Goal: Task Accomplishment & Management: Use online tool/utility

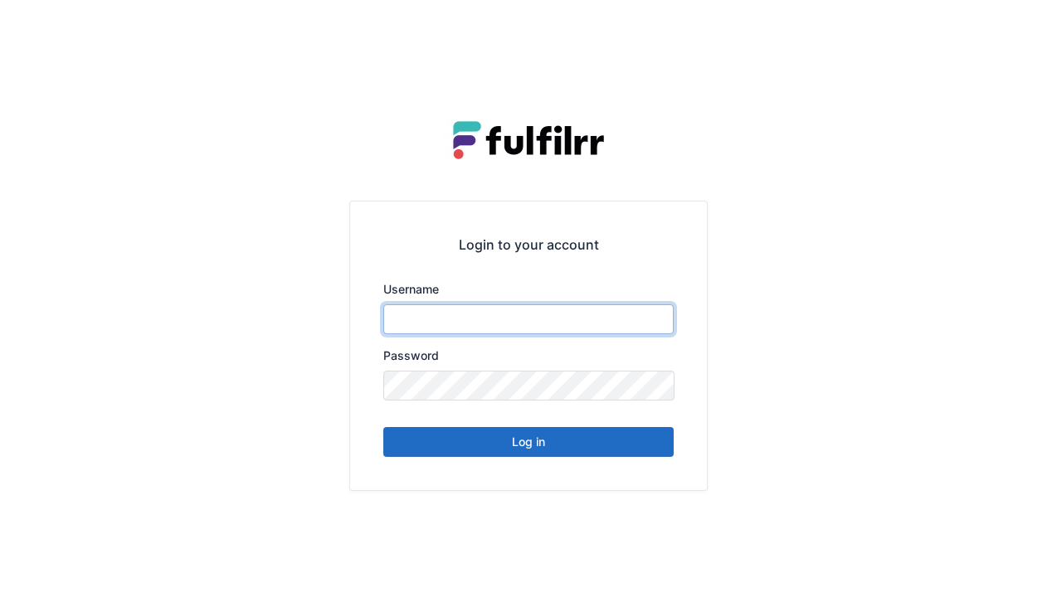
type input "******"
click at [580, 443] on button "Log in" at bounding box center [528, 442] width 290 height 30
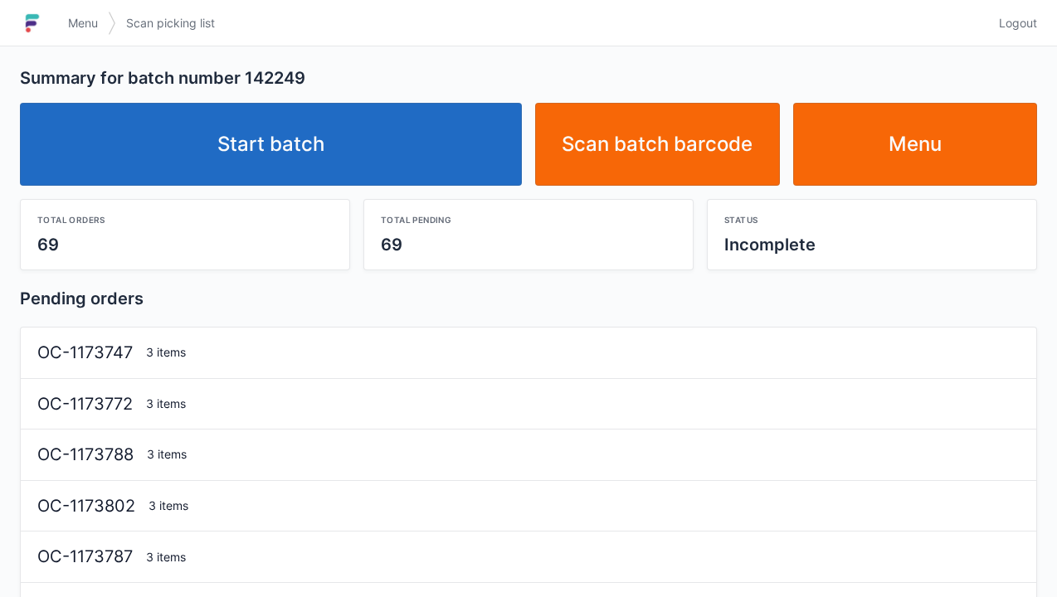
click at [378, 164] on link "Start batch" at bounding box center [271, 144] width 502 height 83
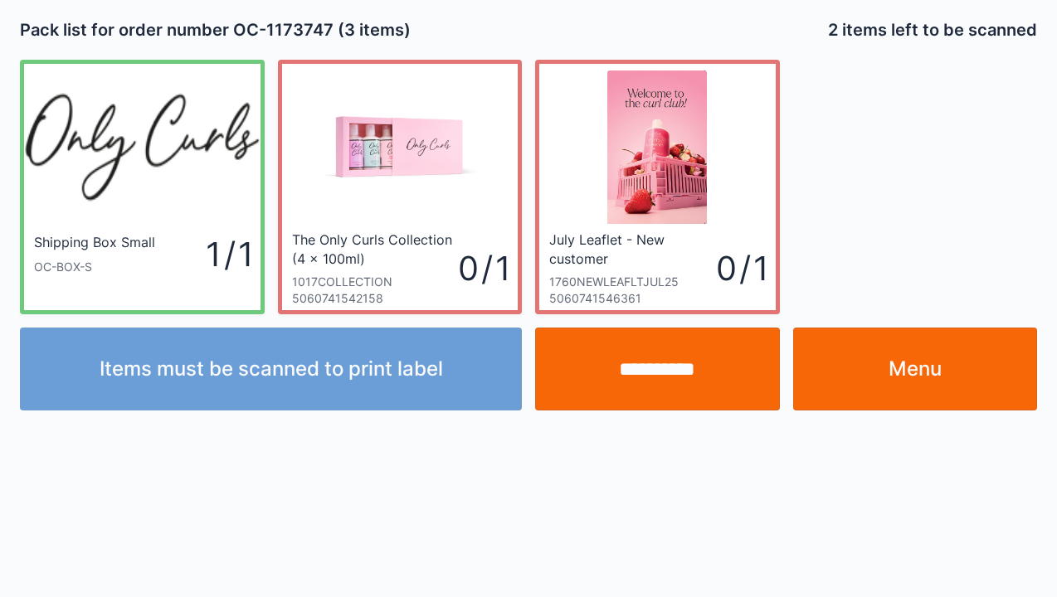
click at [900, 372] on link "Menu" at bounding box center [915, 369] width 245 height 83
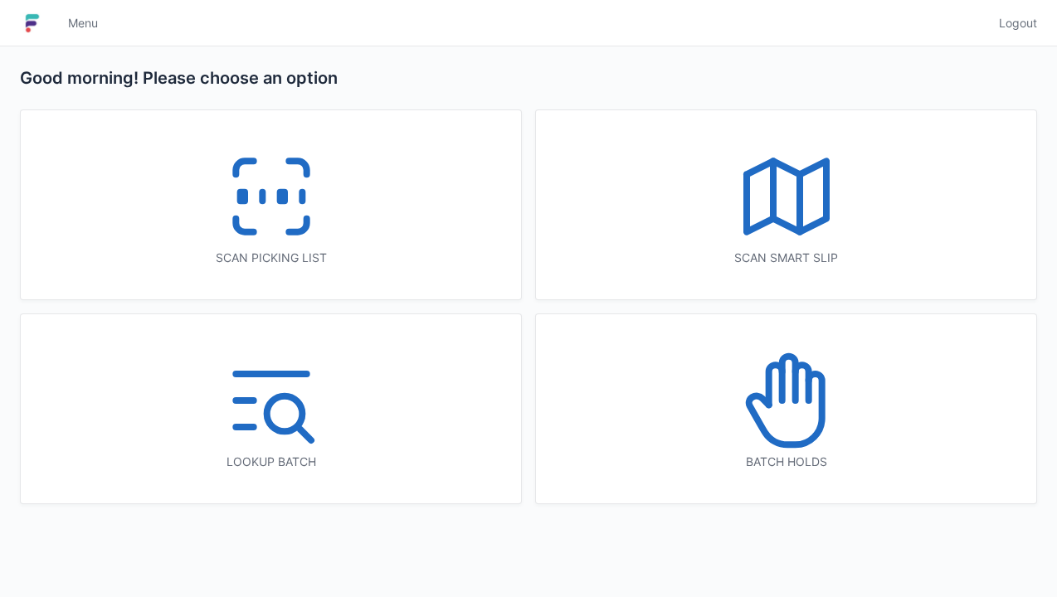
click at [795, 191] on icon at bounding box center [786, 196] width 106 height 106
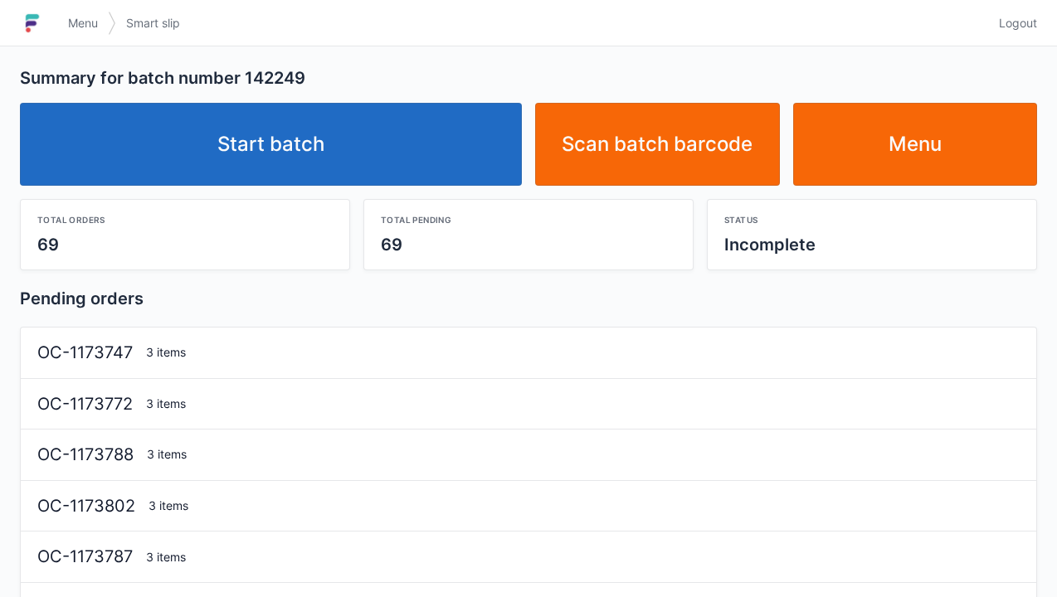
click at [415, 156] on link "Start batch" at bounding box center [271, 144] width 502 height 83
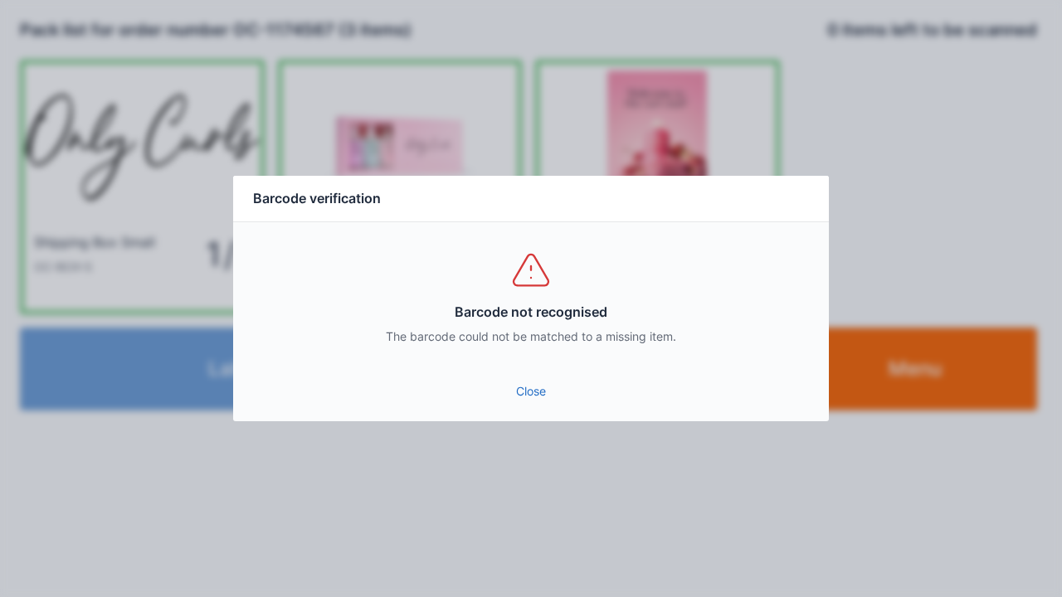
click at [543, 396] on link "Close" at bounding box center [530, 392] width 569 height 30
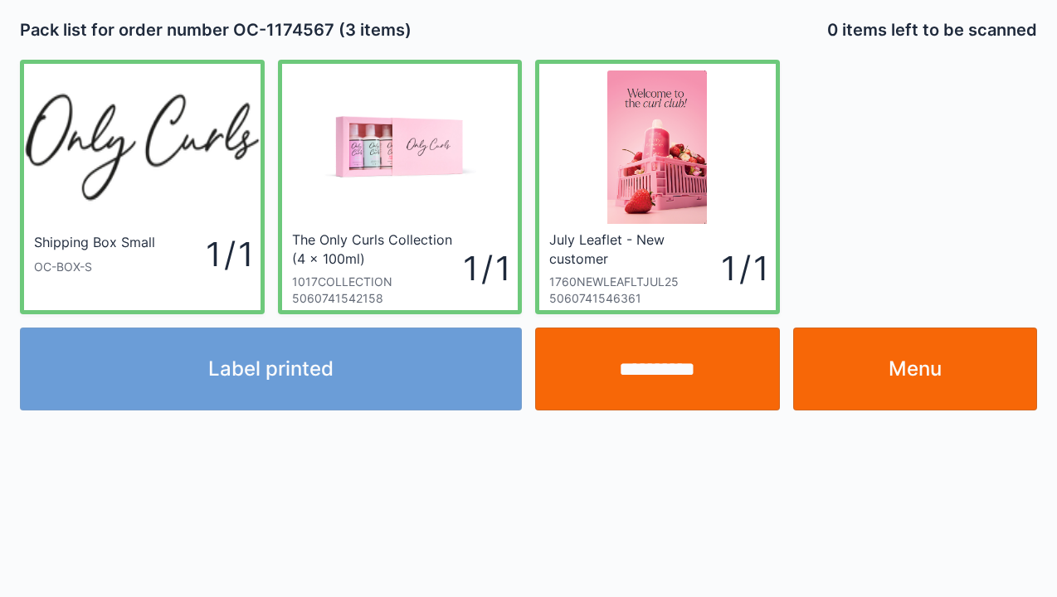
click at [906, 372] on link "Menu" at bounding box center [915, 369] width 245 height 83
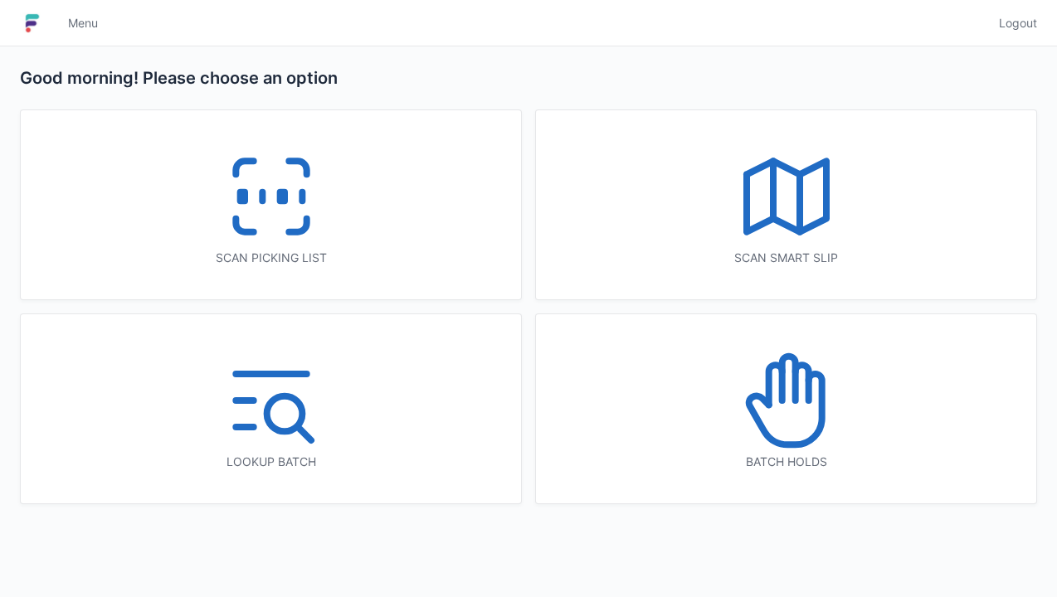
click at [290, 217] on icon at bounding box center [271, 196] width 106 height 106
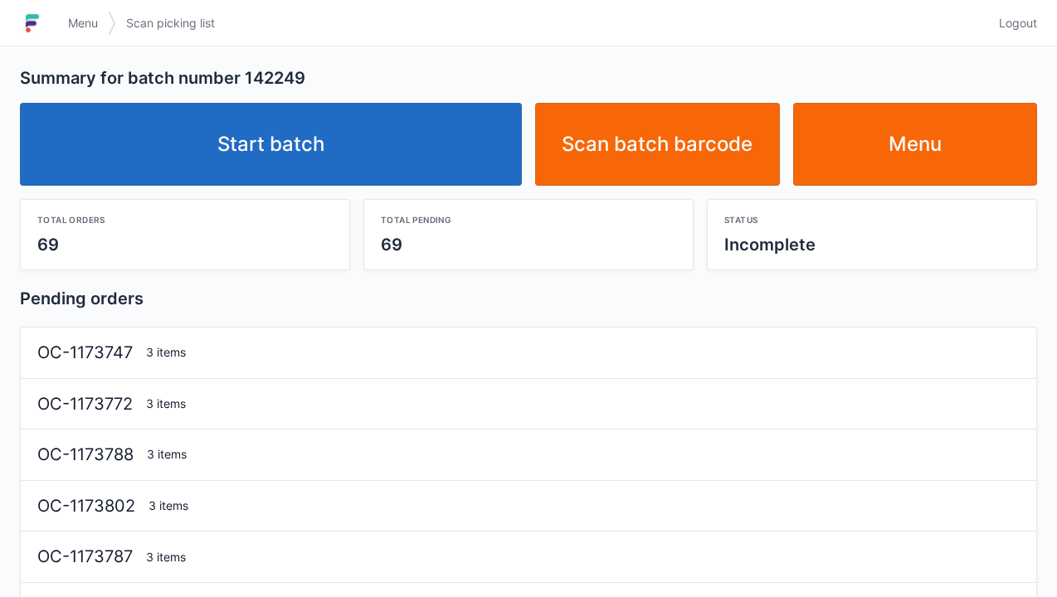
click at [906, 131] on link "Menu" at bounding box center [915, 144] width 245 height 83
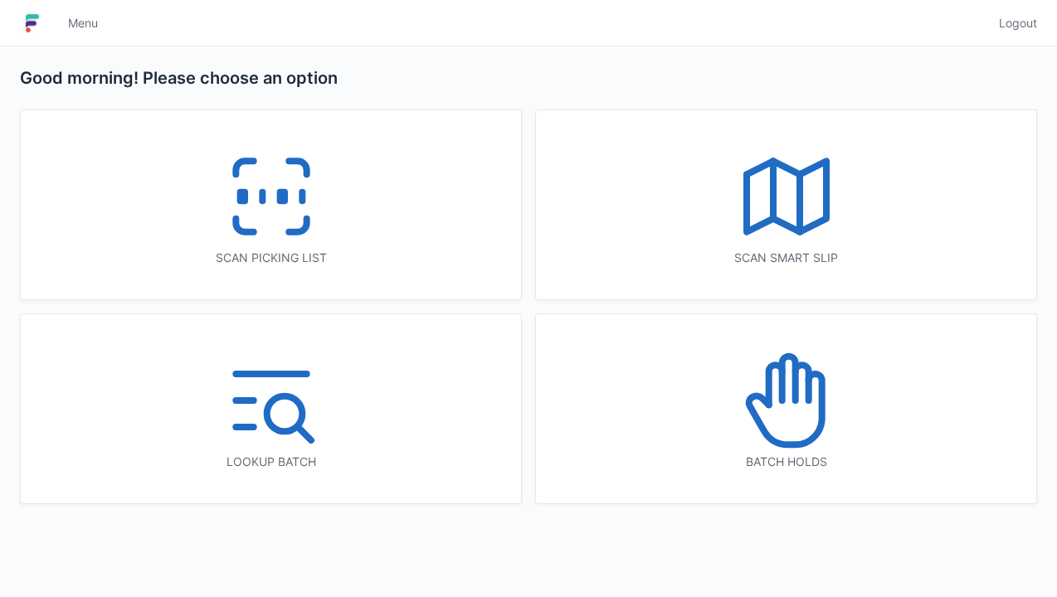
click at [270, 225] on icon at bounding box center [271, 196] width 106 height 106
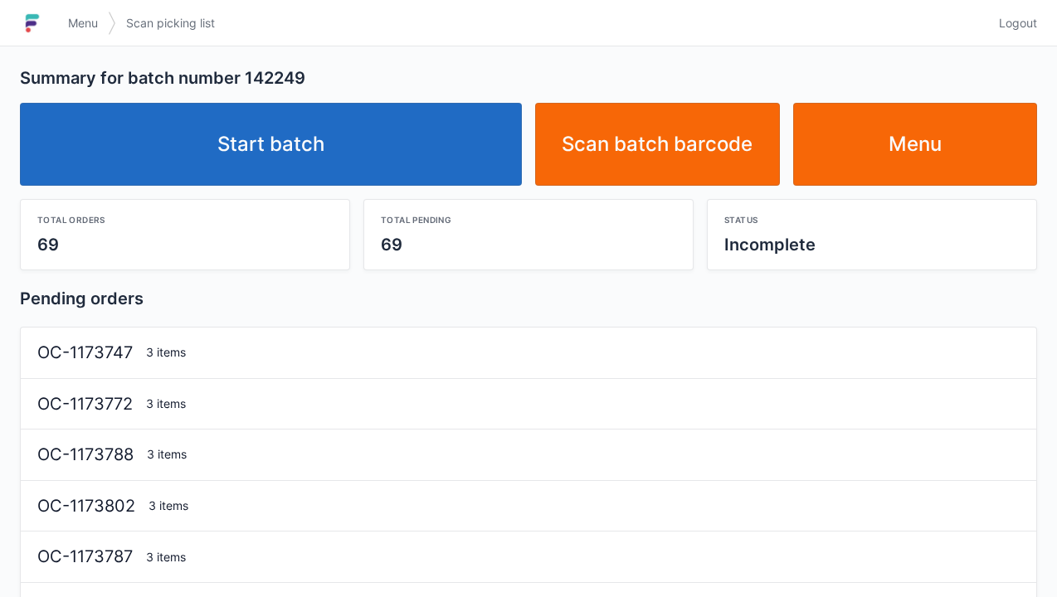
click at [365, 165] on link "Start batch" at bounding box center [271, 144] width 502 height 83
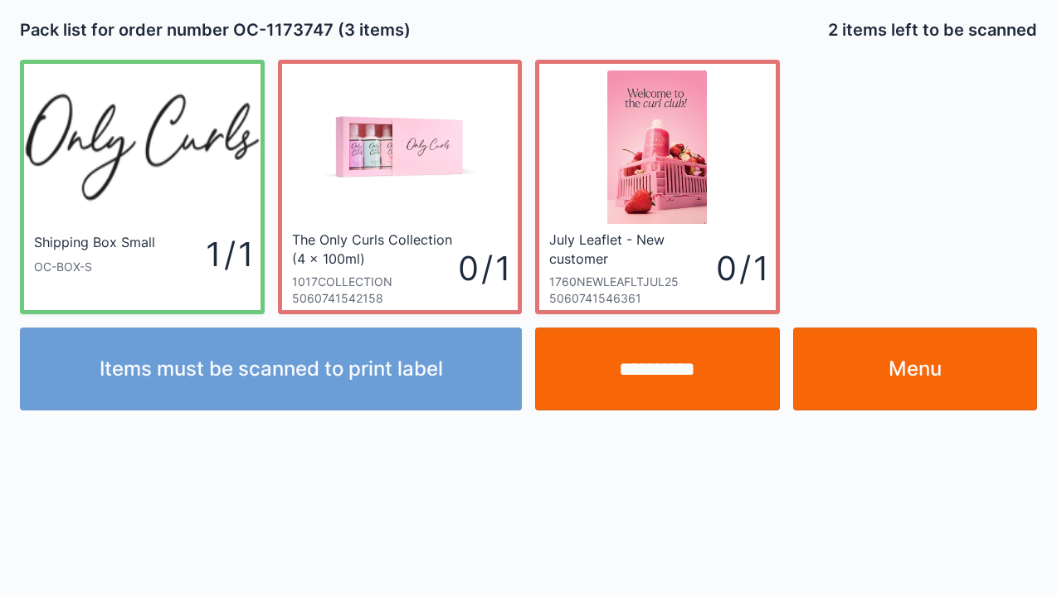
click at [952, 348] on link "Menu" at bounding box center [915, 369] width 245 height 83
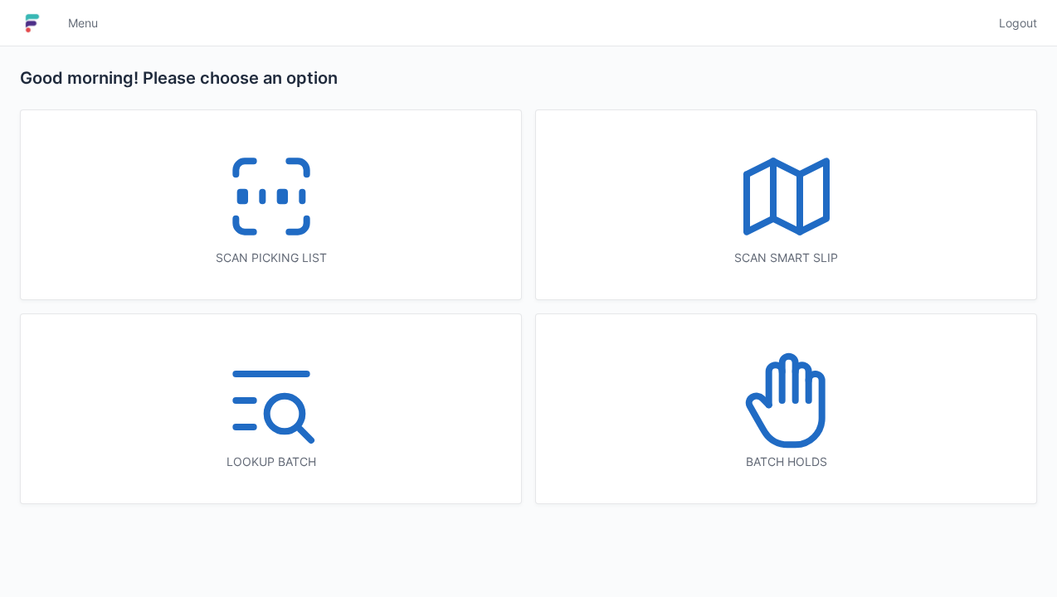
click at [806, 207] on icon at bounding box center [786, 196] width 106 height 106
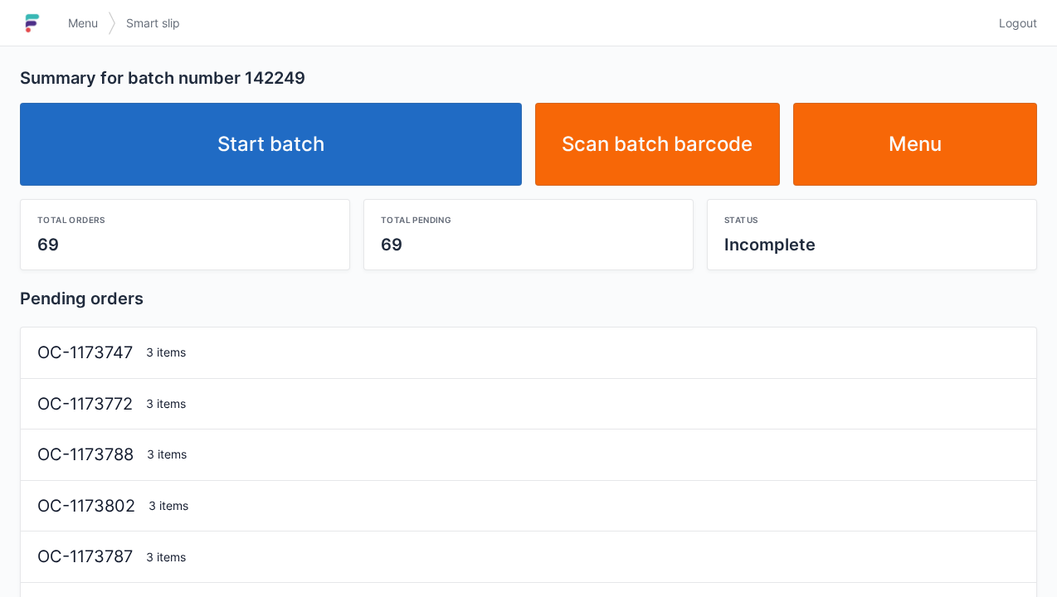
click at [911, 163] on link "Menu" at bounding box center [915, 144] width 245 height 83
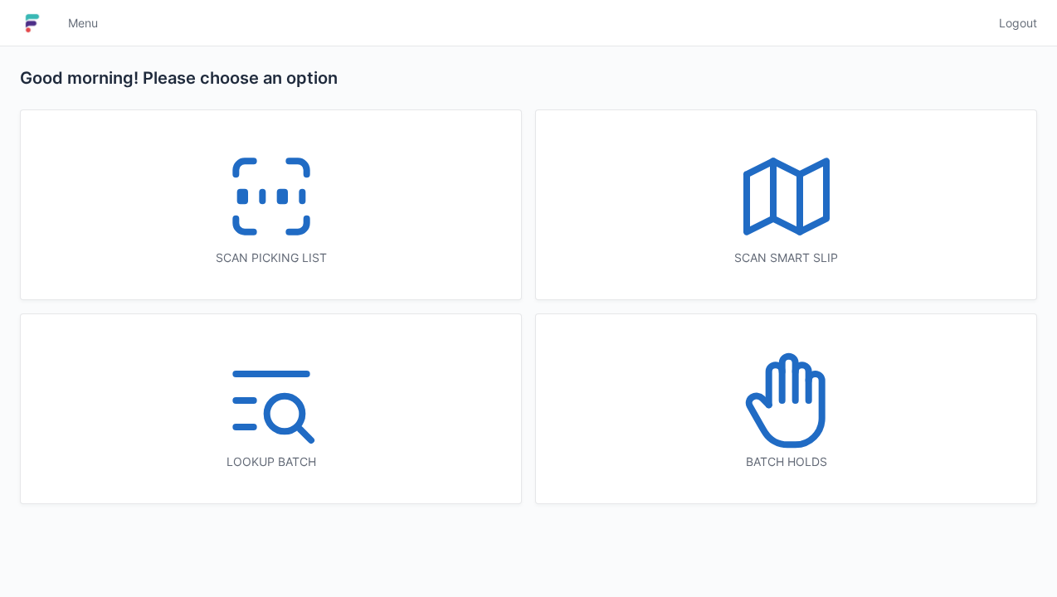
click at [790, 201] on icon at bounding box center [786, 196] width 106 height 106
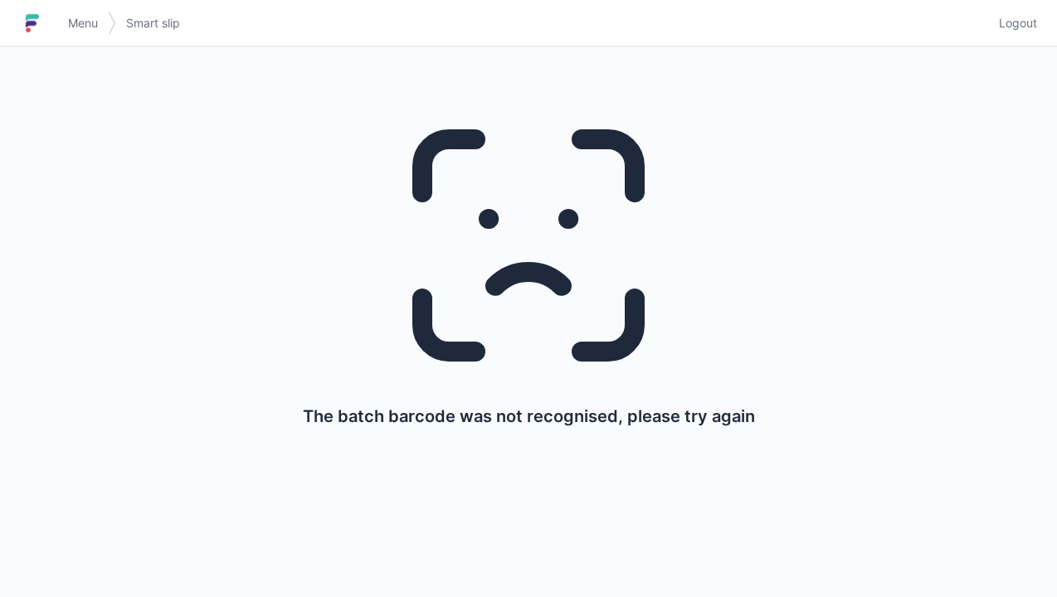
click at [1020, 27] on span "Logout" at bounding box center [1018, 23] width 38 height 17
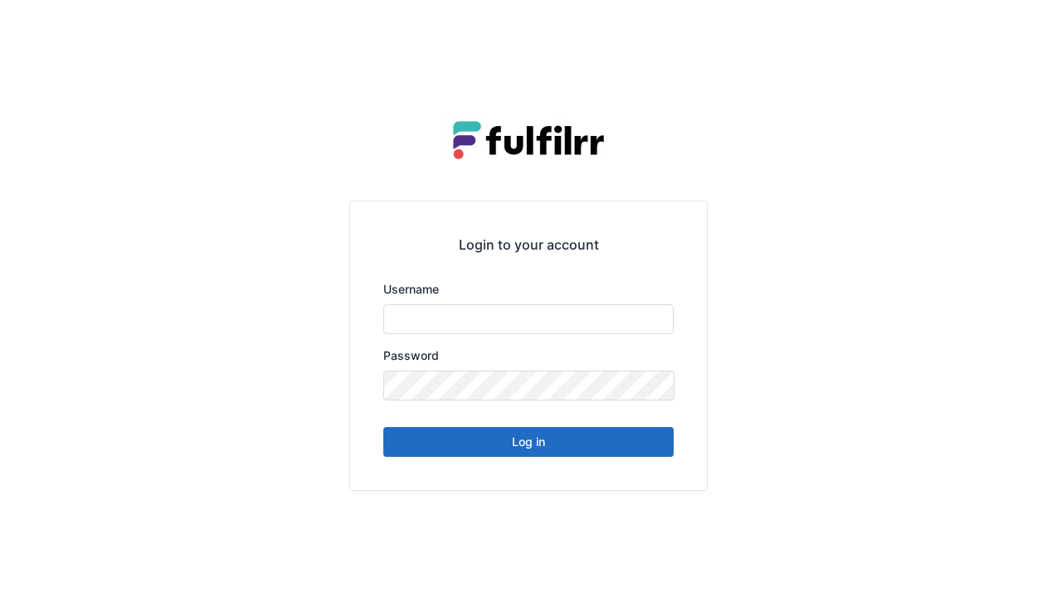
type input "******"
click at [630, 454] on button "Log in" at bounding box center [528, 442] width 290 height 30
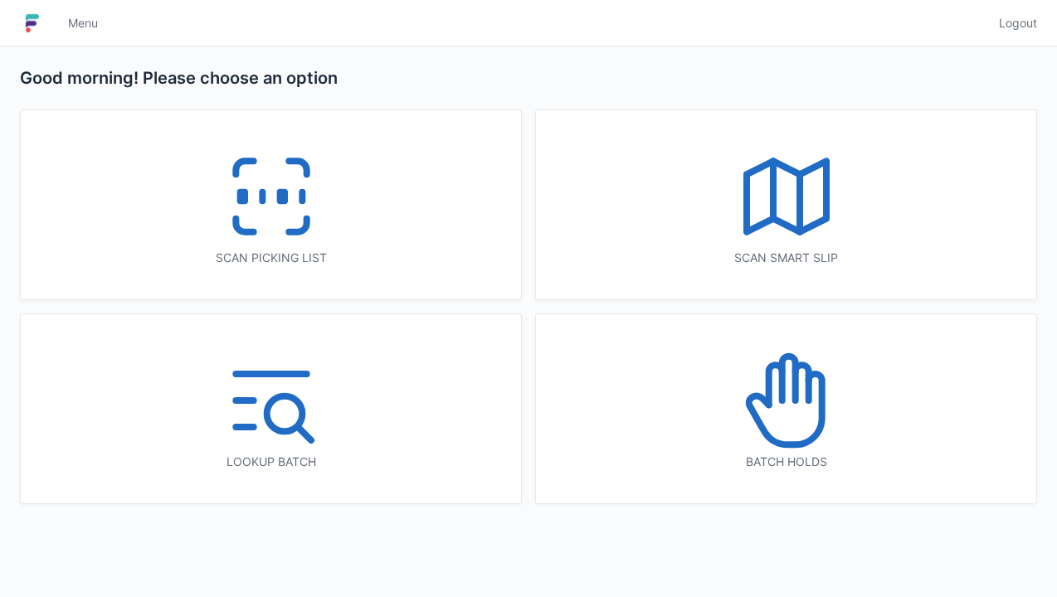
click at [805, 227] on polyline at bounding box center [786, 196] width 80 height 70
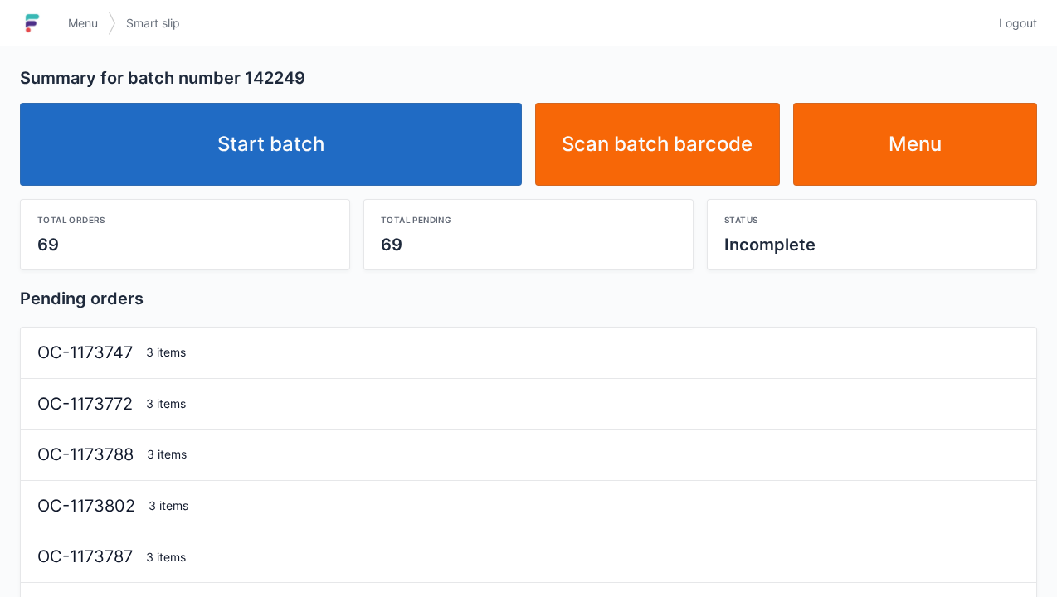
click at [443, 165] on link "Start batch" at bounding box center [271, 144] width 502 height 83
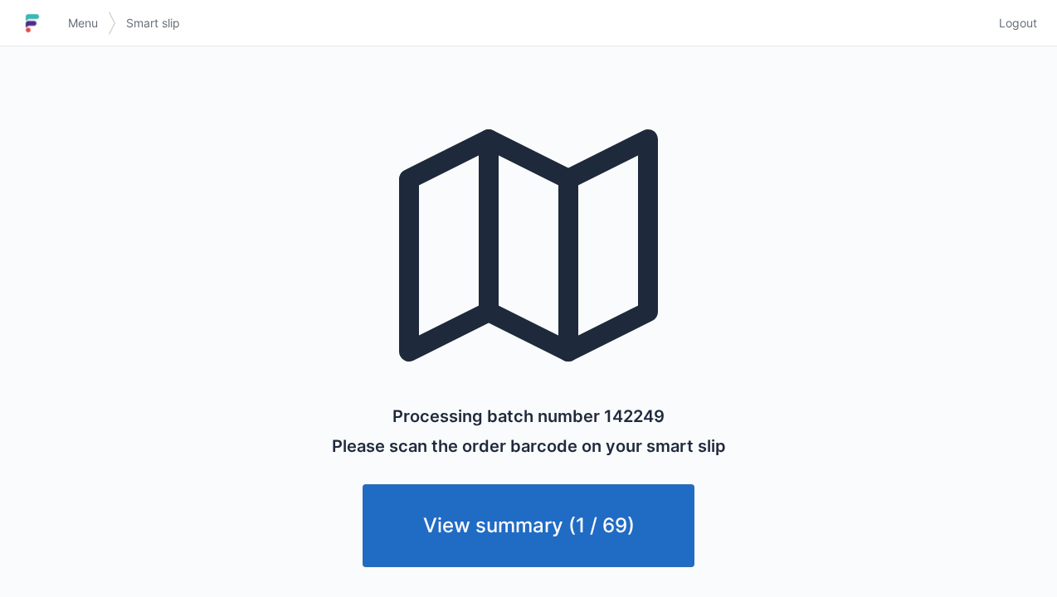
click at [632, 525] on link "View summary (1 / 69)" at bounding box center [528, 525] width 332 height 83
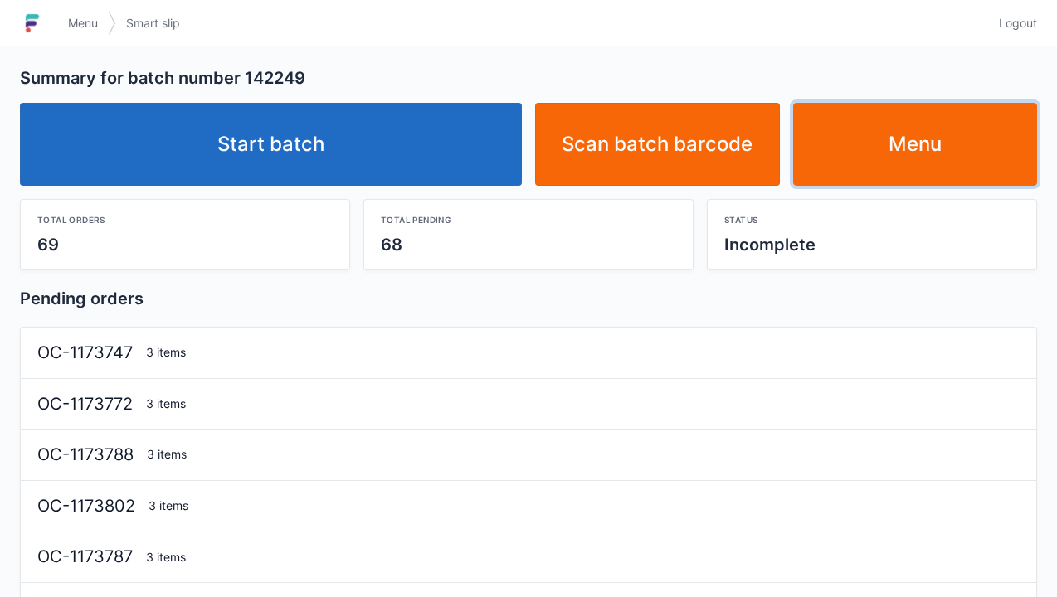
click at [907, 138] on link "Menu" at bounding box center [915, 144] width 245 height 83
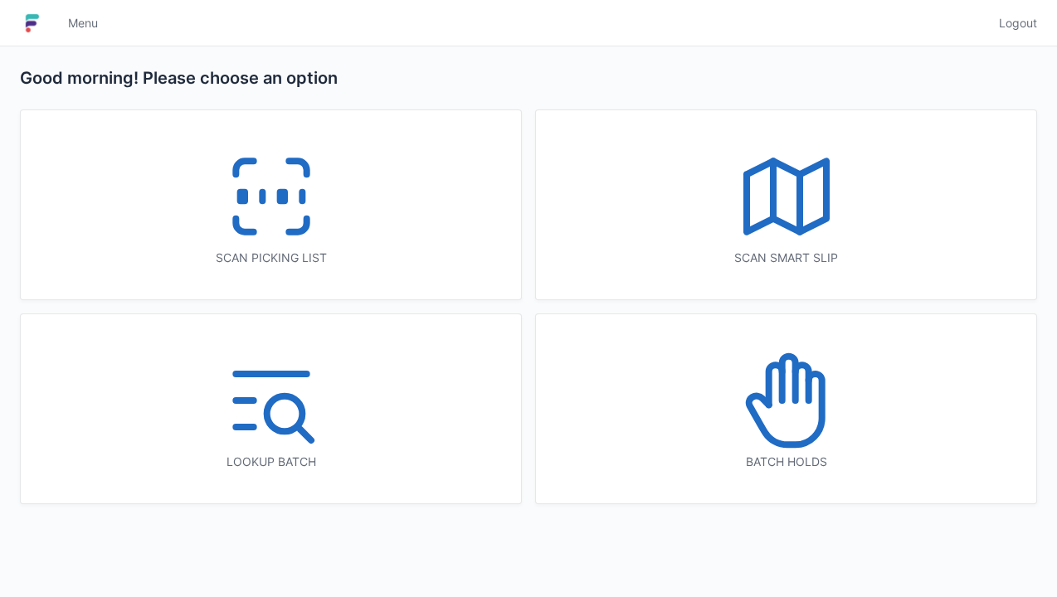
click at [793, 173] on polyline at bounding box center [786, 196] width 80 height 70
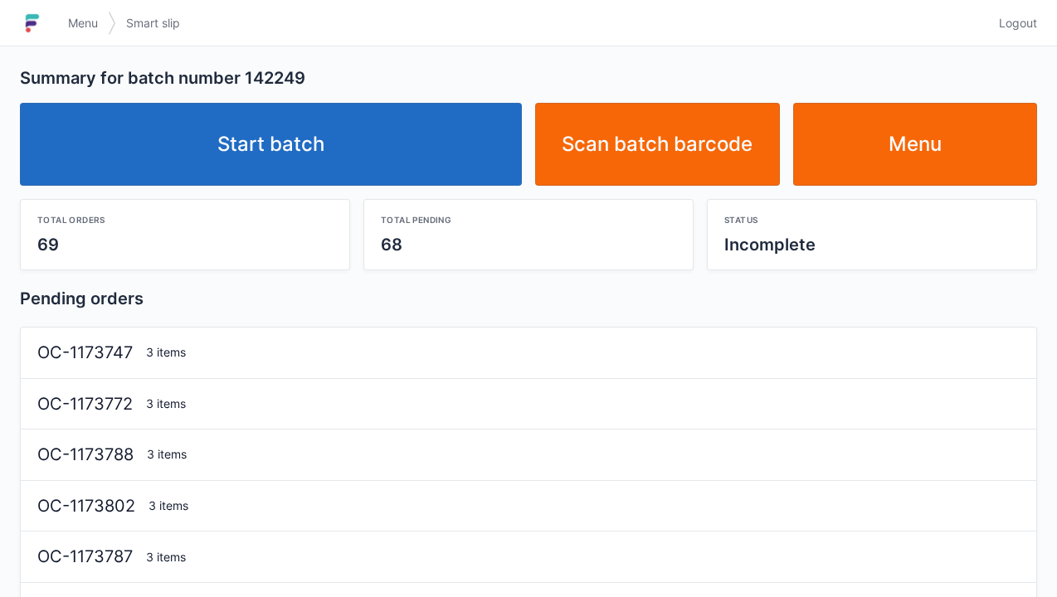
click at [428, 141] on link "Start batch" at bounding box center [271, 144] width 502 height 83
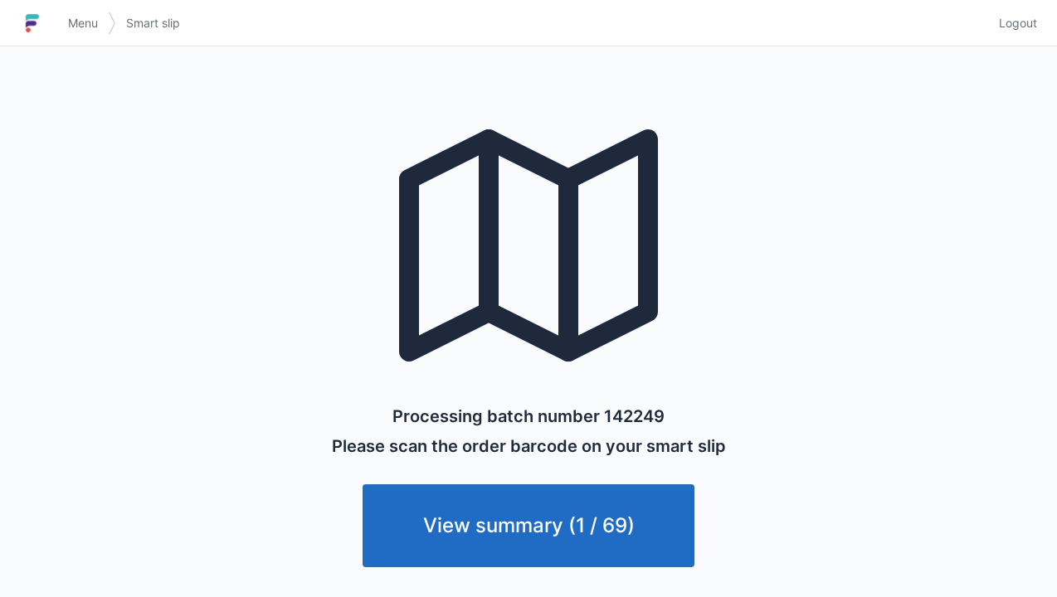
click at [629, 505] on link "View summary (1 / 69)" at bounding box center [528, 525] width 332 height 83
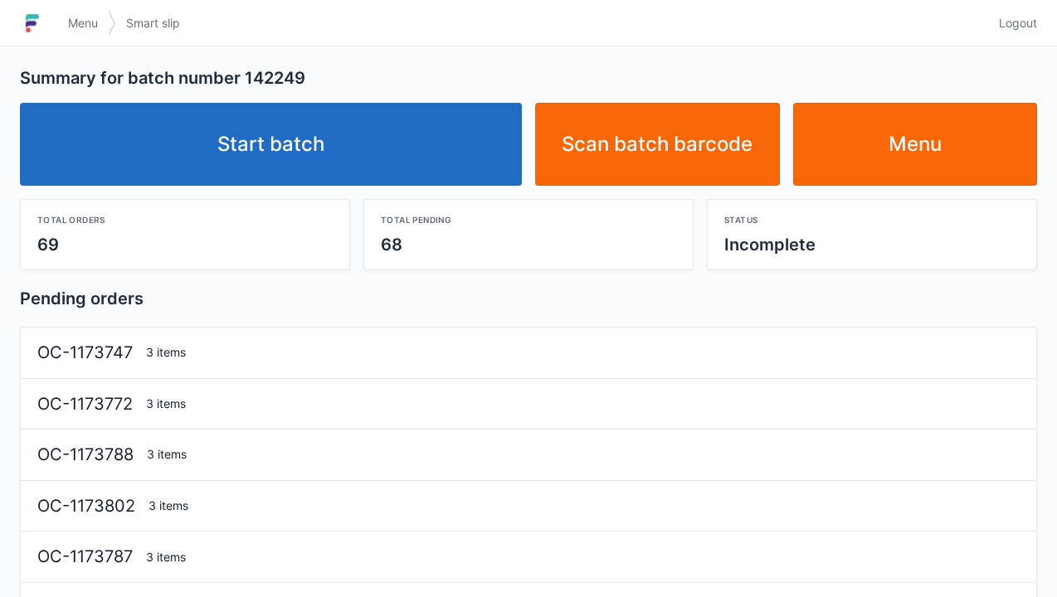
click at [919, 153] on link "Menu" at bounding box center [915, 144] width 245 height 83
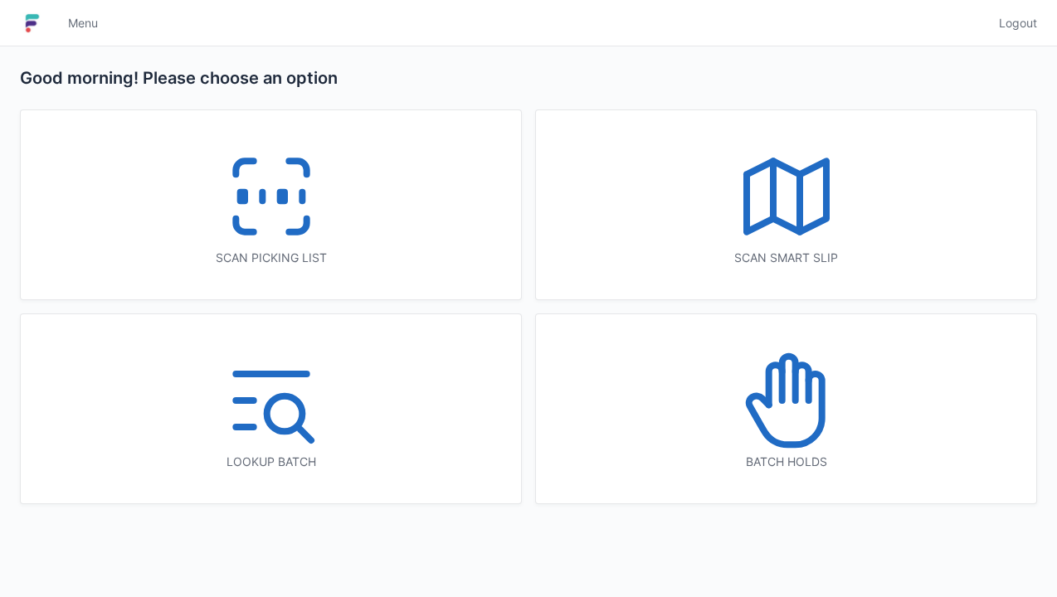
click at [784, 226] on polyline at bounding box center [786, 196] width 80 height 70
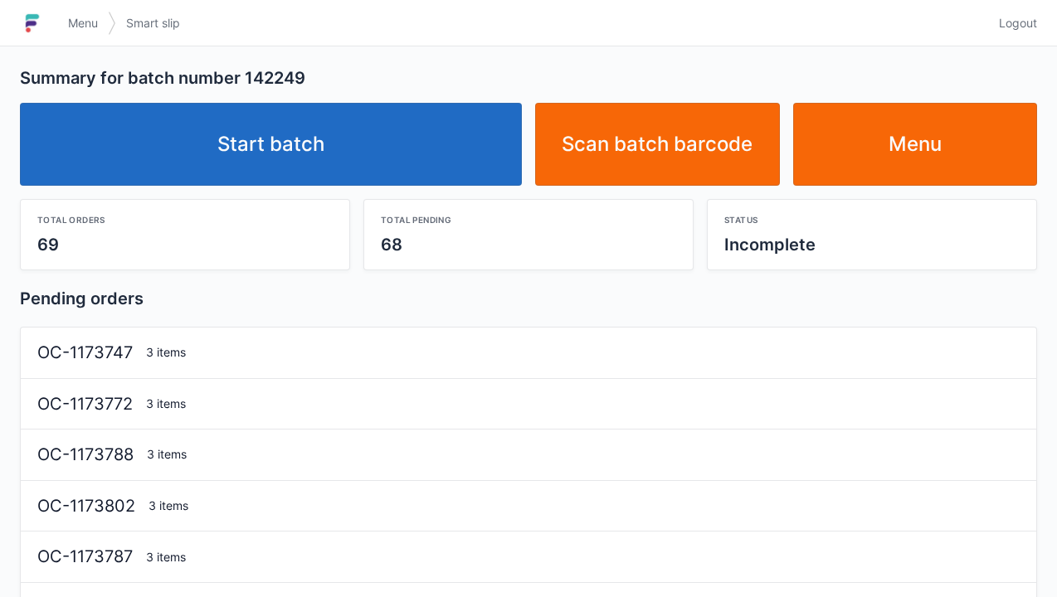
click at [390, 162] on link "Start batch" at bounding box center [271, 144] width 502 height 83
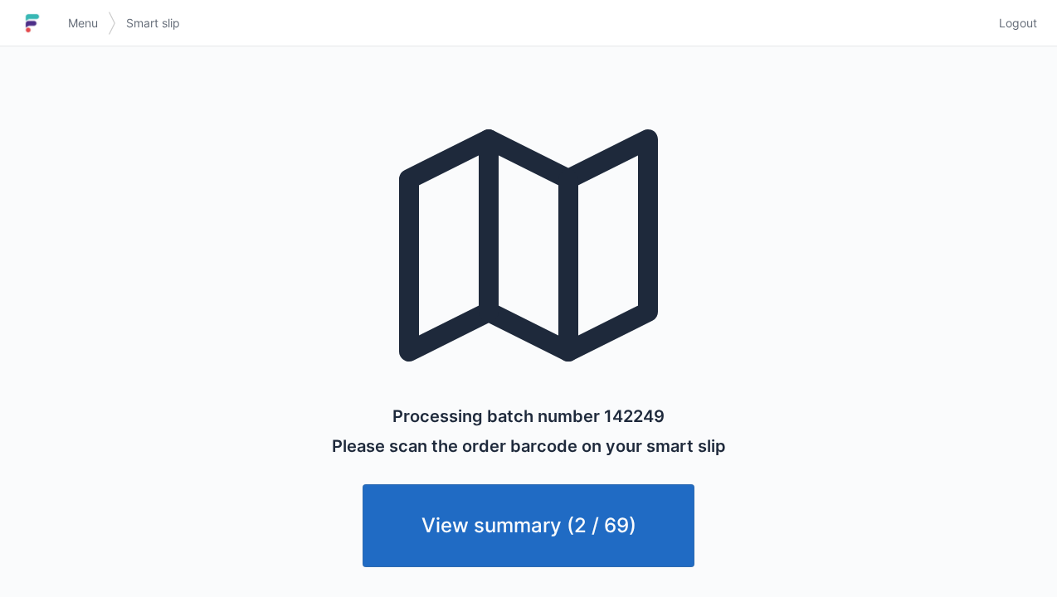
click at [600, 518] on link "View summary (2 / 69)" at bounding box center [528, 525] width 332 height 83
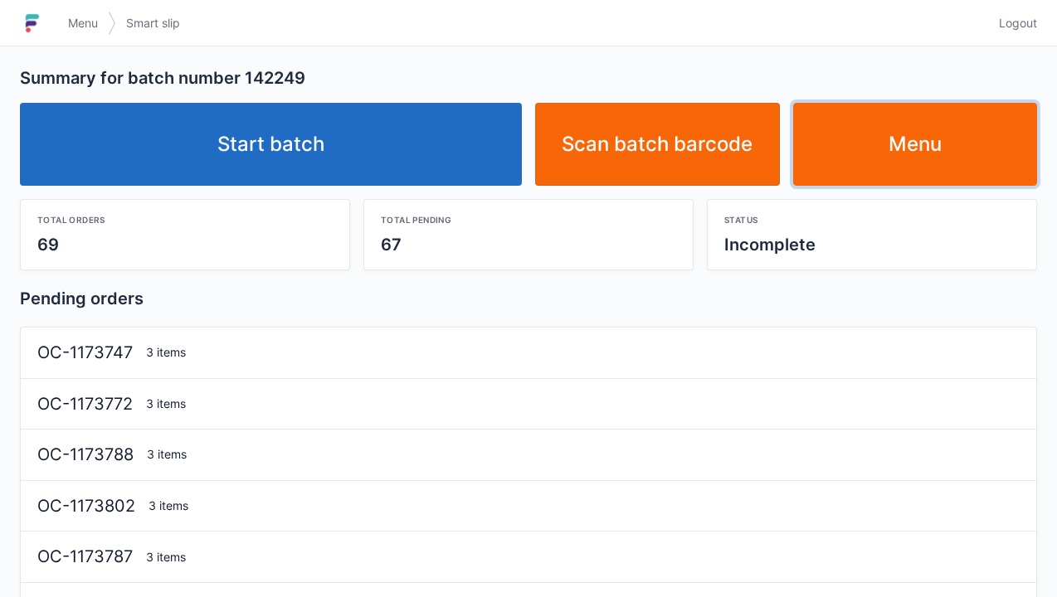
click at [862, 140] on link "Menu" at bounding box center [915, 144] width 245 height 83
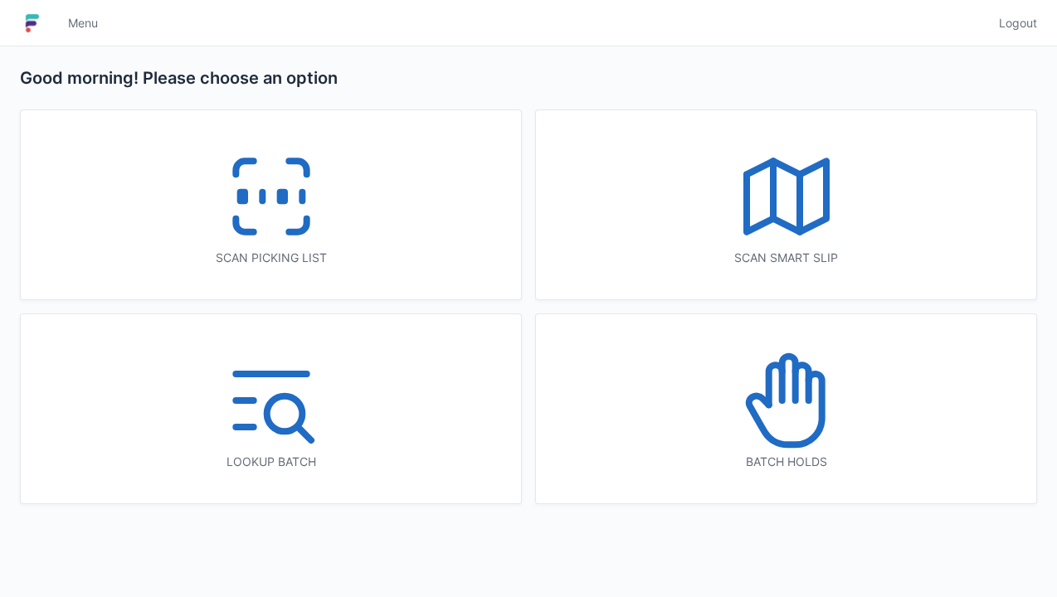
click at [914, 161] on div "Scan smart slip" at bounding box center [786, 204] width 500 height 189
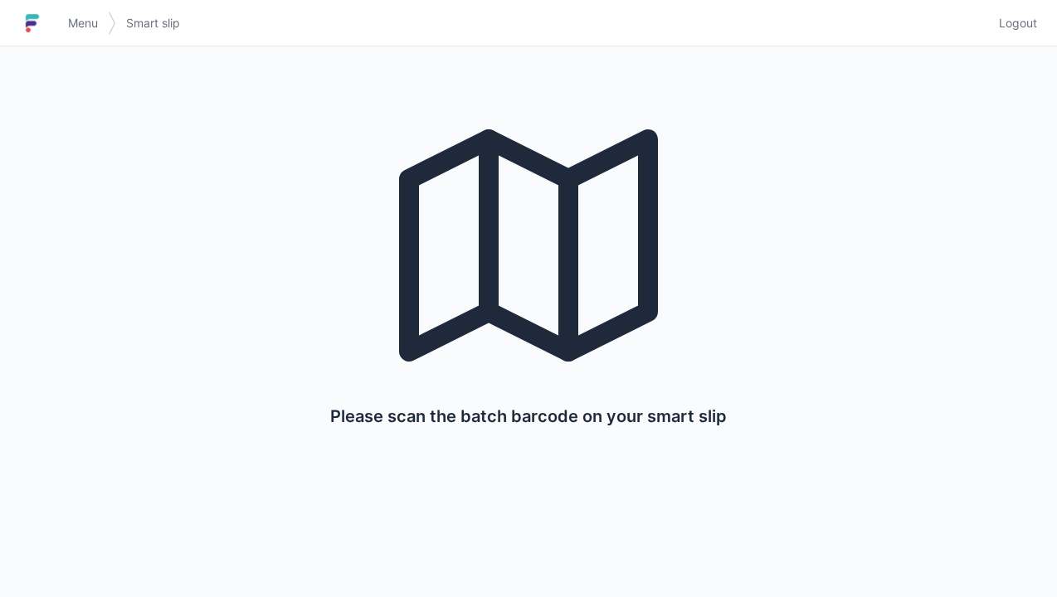
click at [1030, 15] on span "Logout" at bounding box center [1018, 23] width 38 height 17
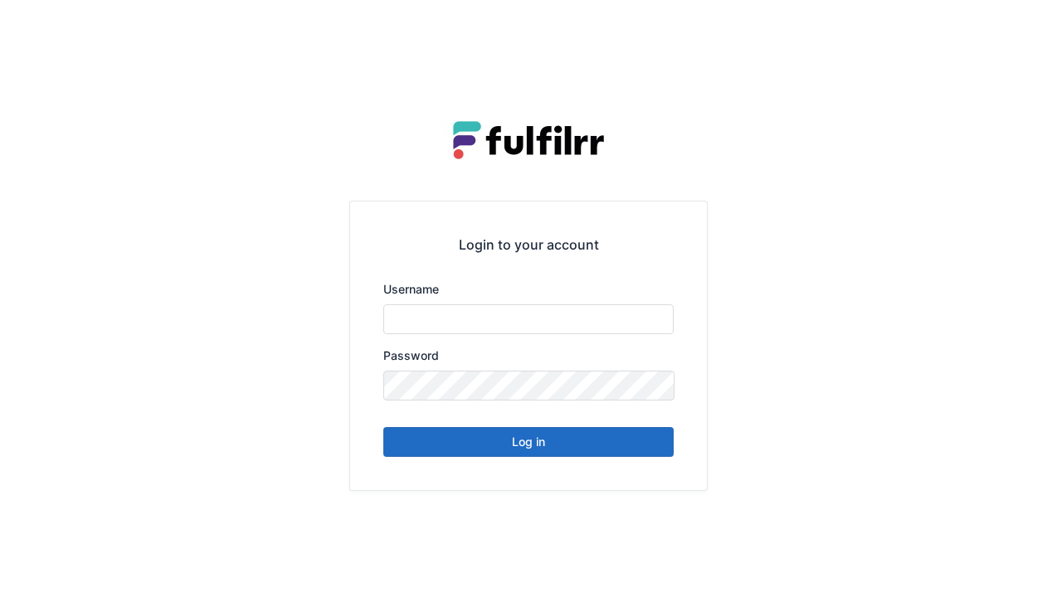
type input "******"
click at [587, 453] on button "Log in" at bounding box center [528, 442] width 290 height 30
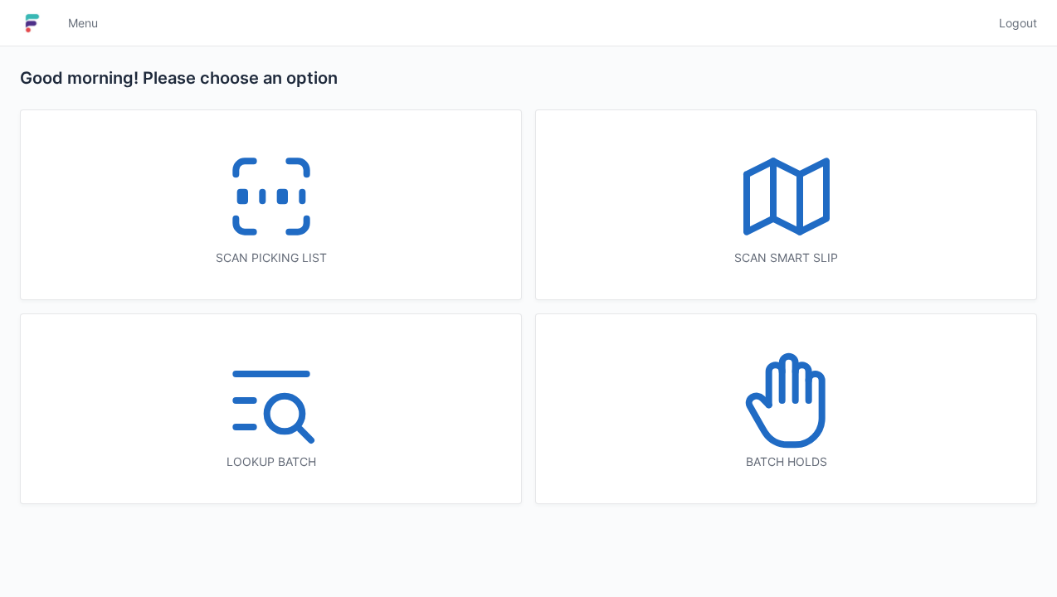
click at [284, 216] on icon at bounding box center [271, 196] width 106 height 106
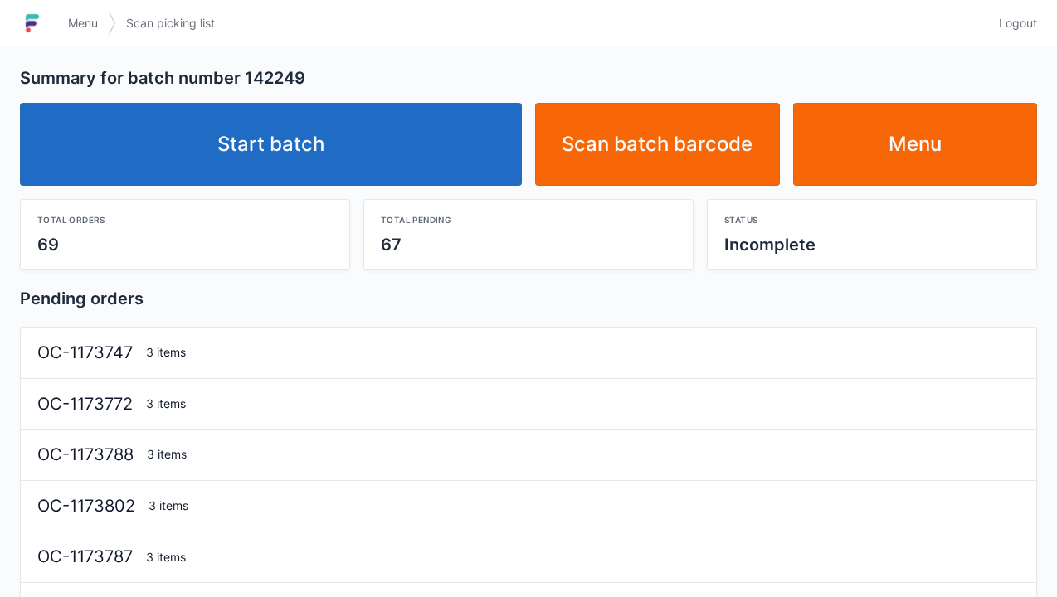
click at [430, 147] on link "Start batch" at bounding box center [271, 144] width 502 height 83
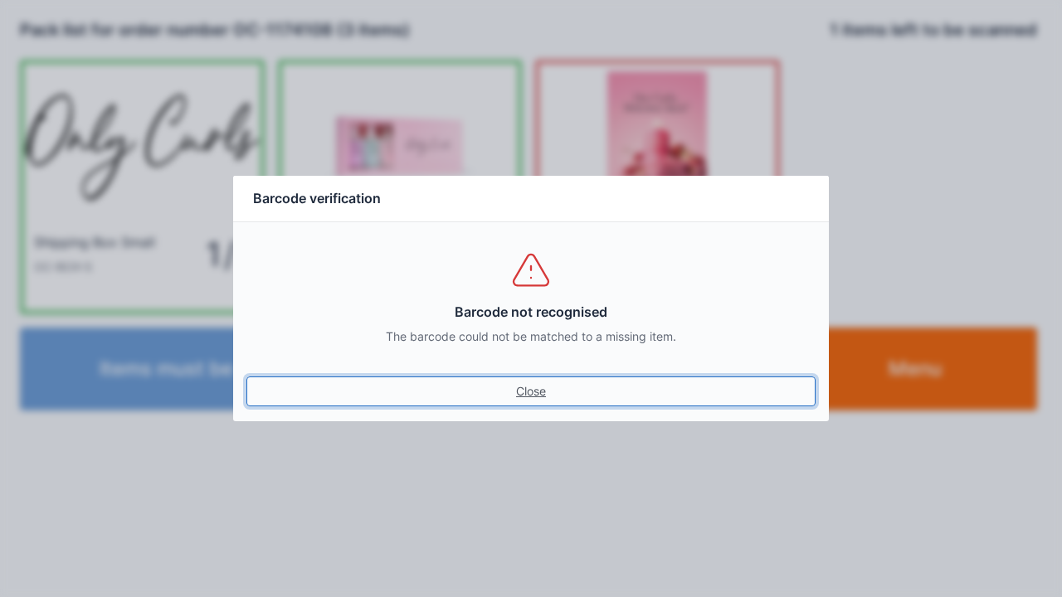
click at [517, 391] on link "Close" at bounding box center [530, 392] width 569 height 30
click at [537, 395] on link "Close" at bounding box center [530, 392] width 569 height 30
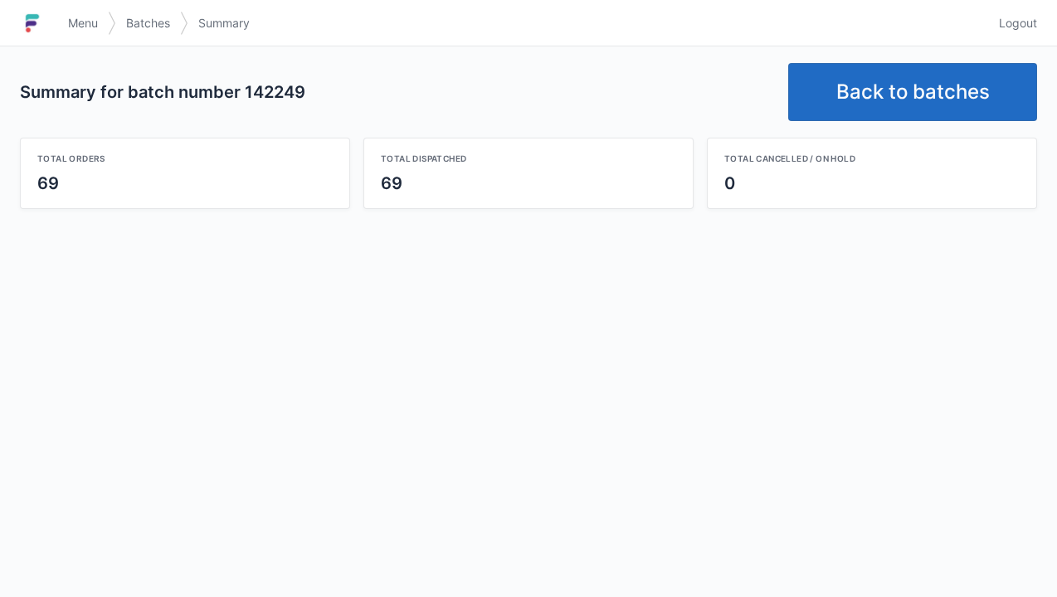
click at [905, 85] on link "Back to batches" at bounding box center [912, 92] width 249 height 58
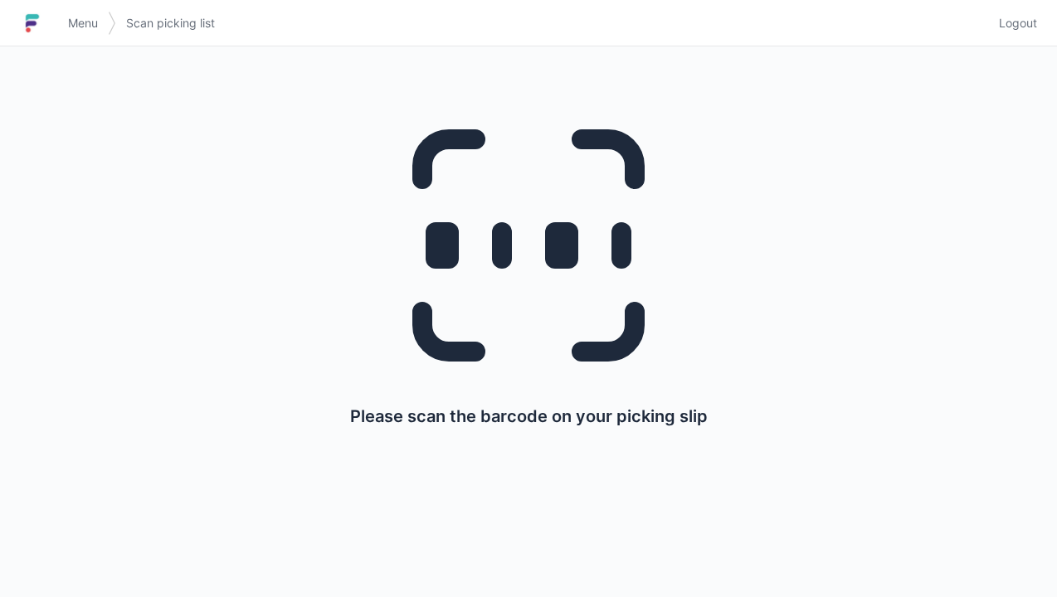
click at [1028, 22] on span "Logout" at bounding box center [1018, 23] width 38 height 17
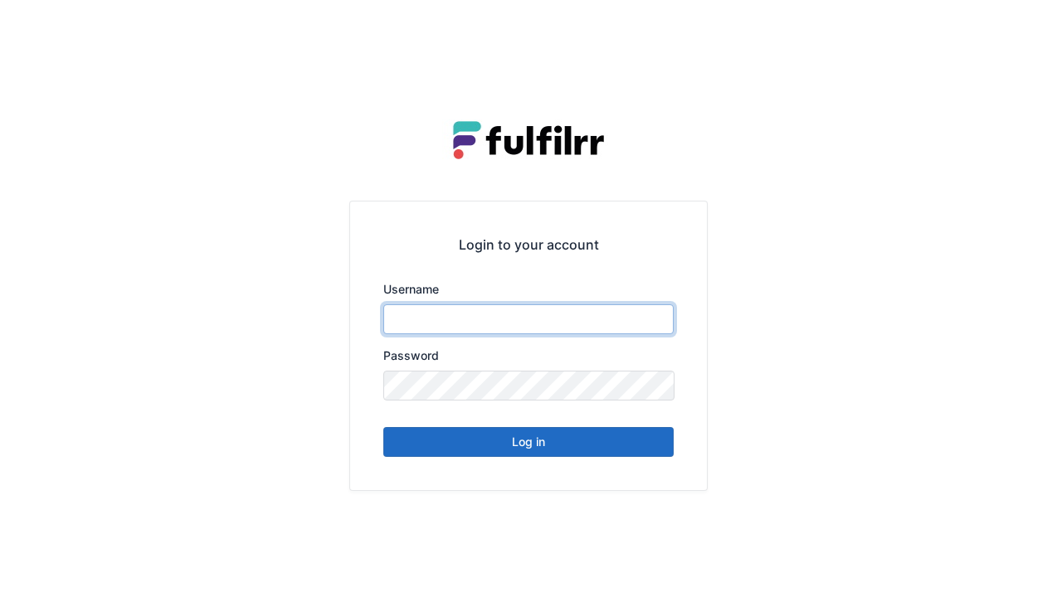
type input "******"
click at [564, 452] on button "Log in" at bounding box center [528, 442] width 290 height 30
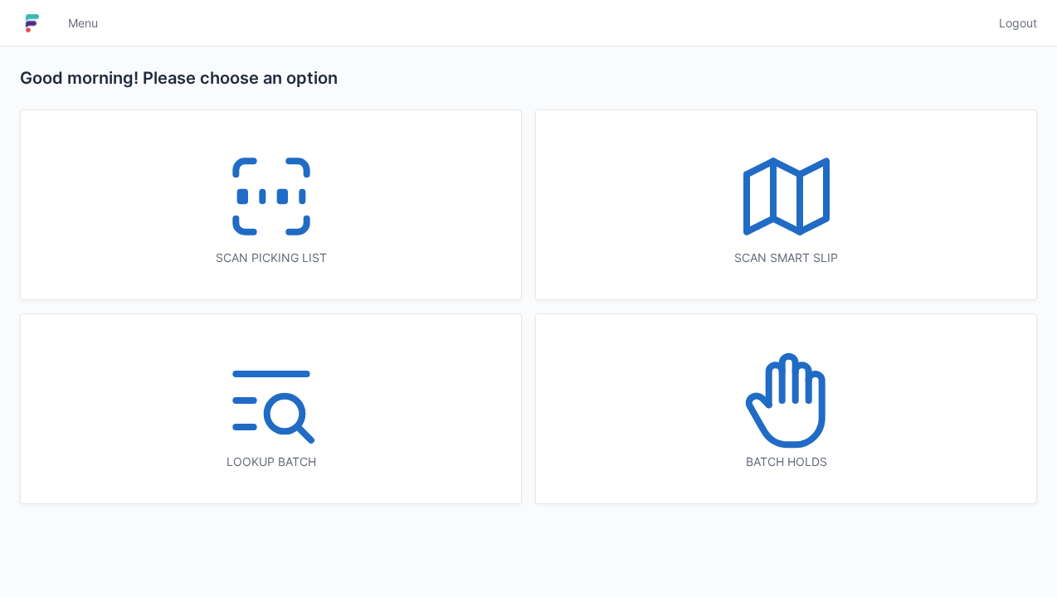
click at [310, 219] on icon at bounding box center [271, 196] width 106 height 106
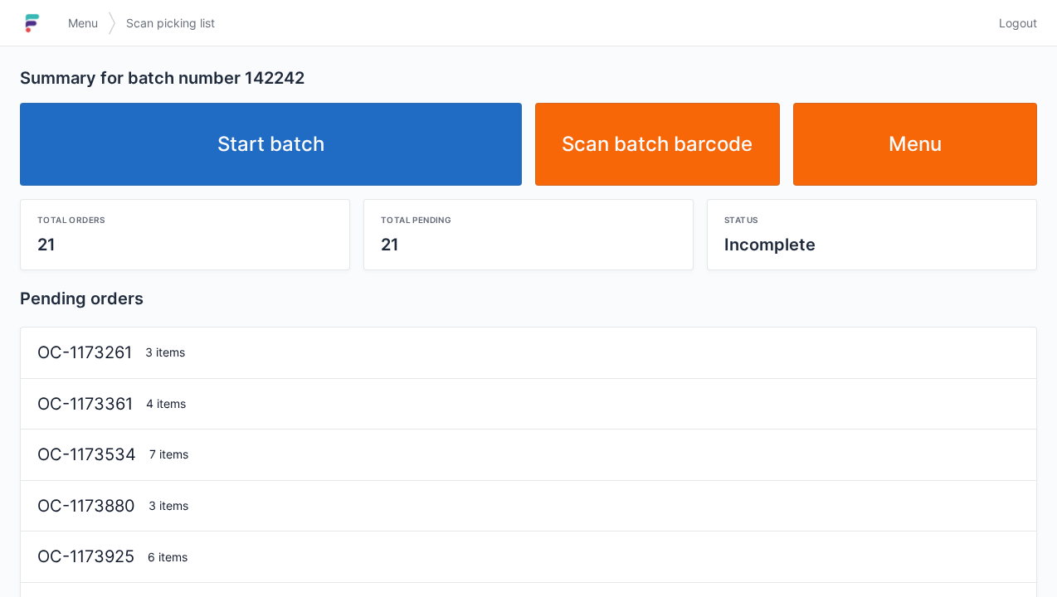
click at [388, 113] on link "Start batch" at bounding box center [271, 144] width 502 height 83
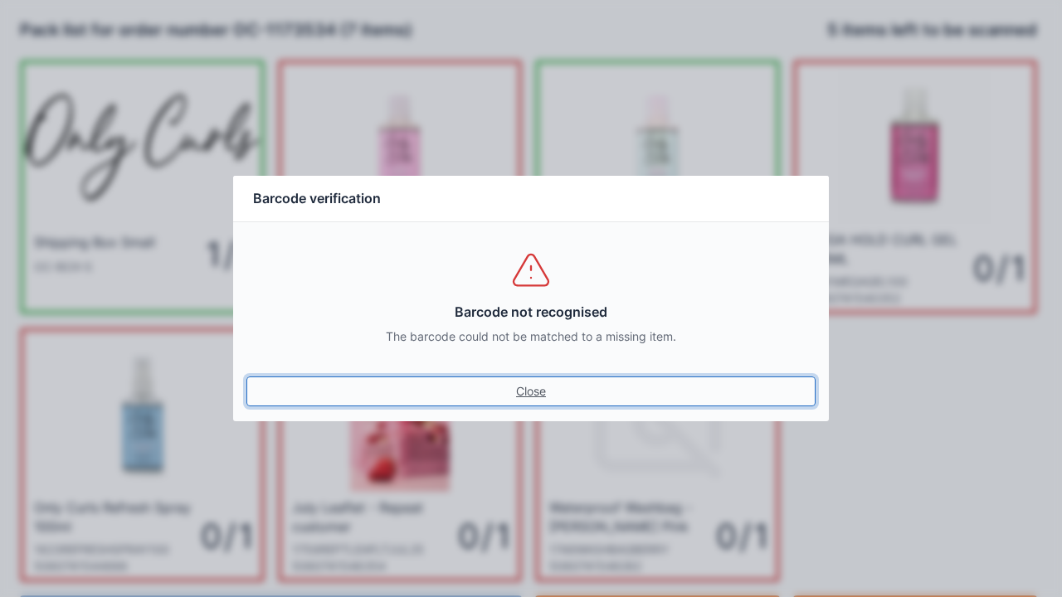
click at [529, 390] on link "Close" at bounding box center [530, 392] width 569 height 30
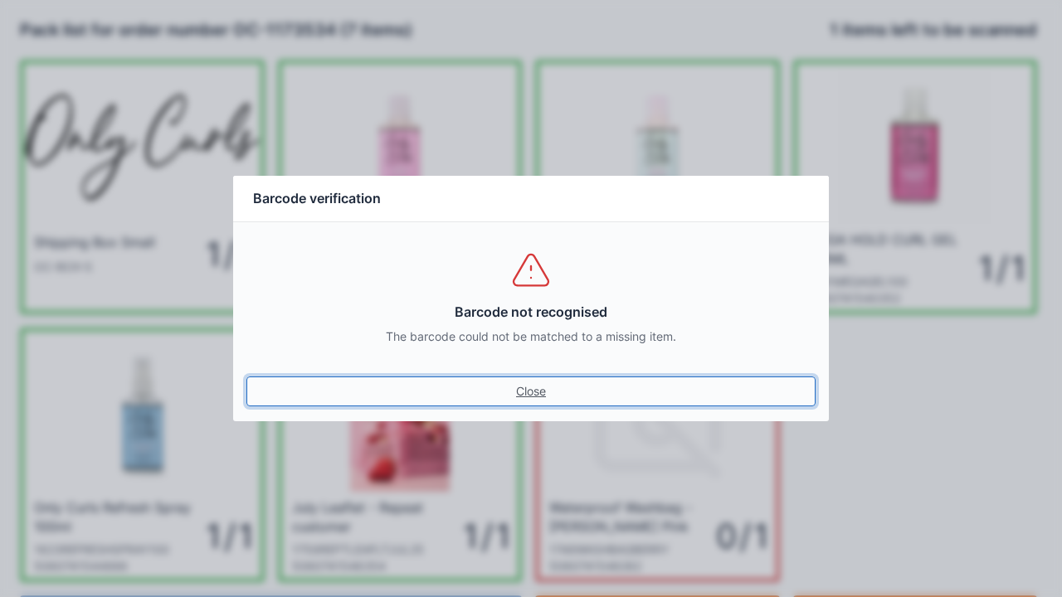
click at [544, 403] on link "Close" at bounding box center [530, 392] width 569 height 30
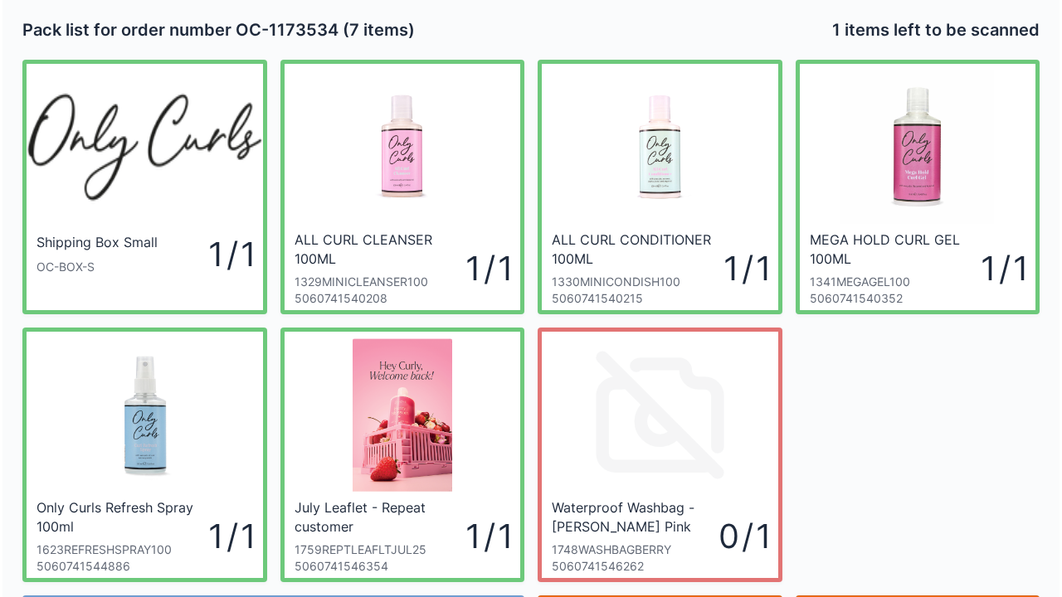
scroll to position [96, 0]
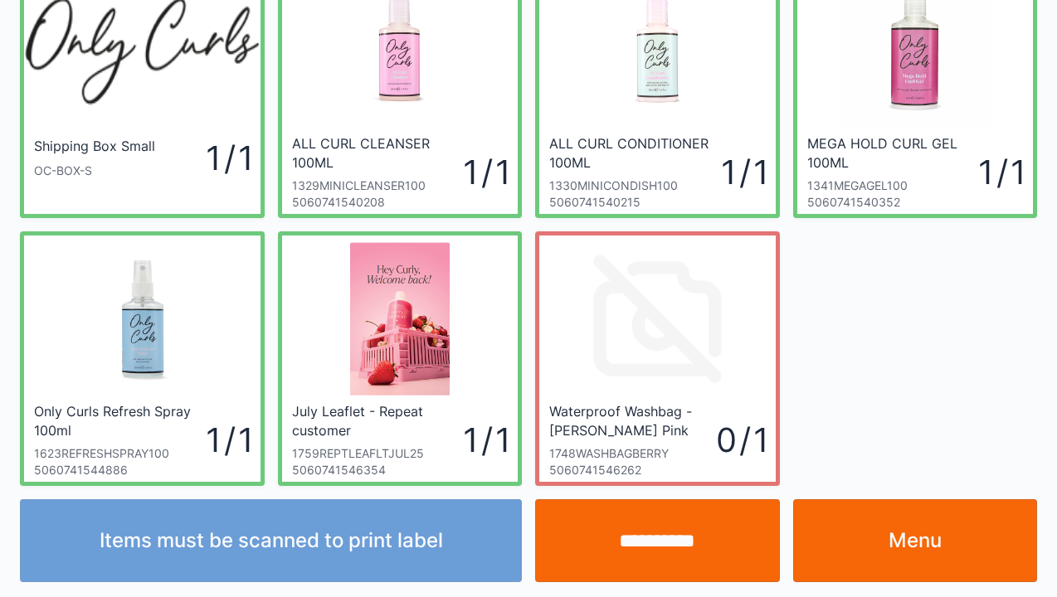
click at [689, 546] on input "**********" at bounding box center [657, 540] width 245 height 83
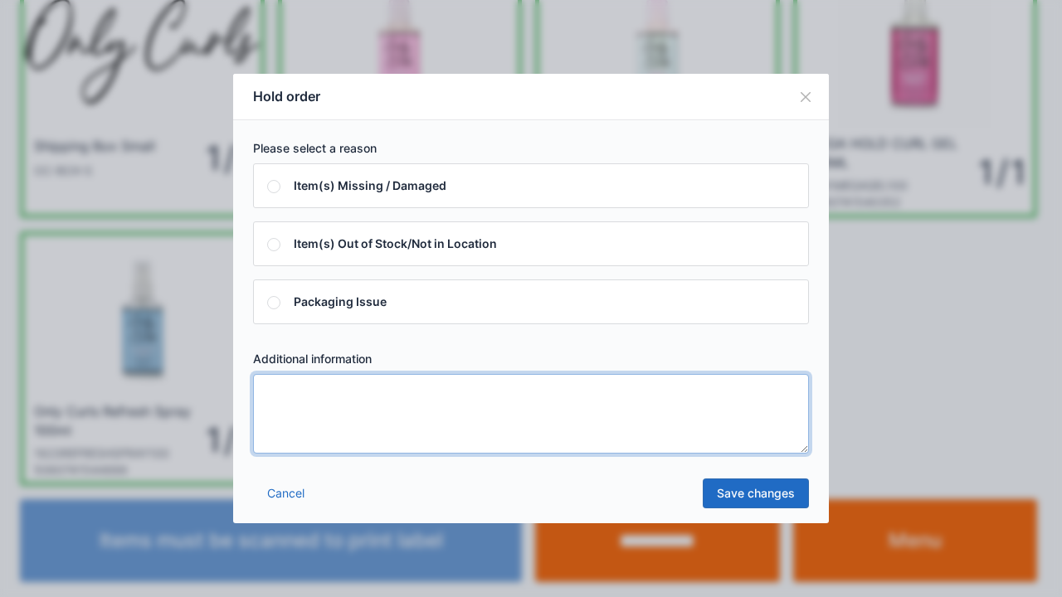
click at [365, 450] on textarea at bounding box center [531, 414] width 556 height 80
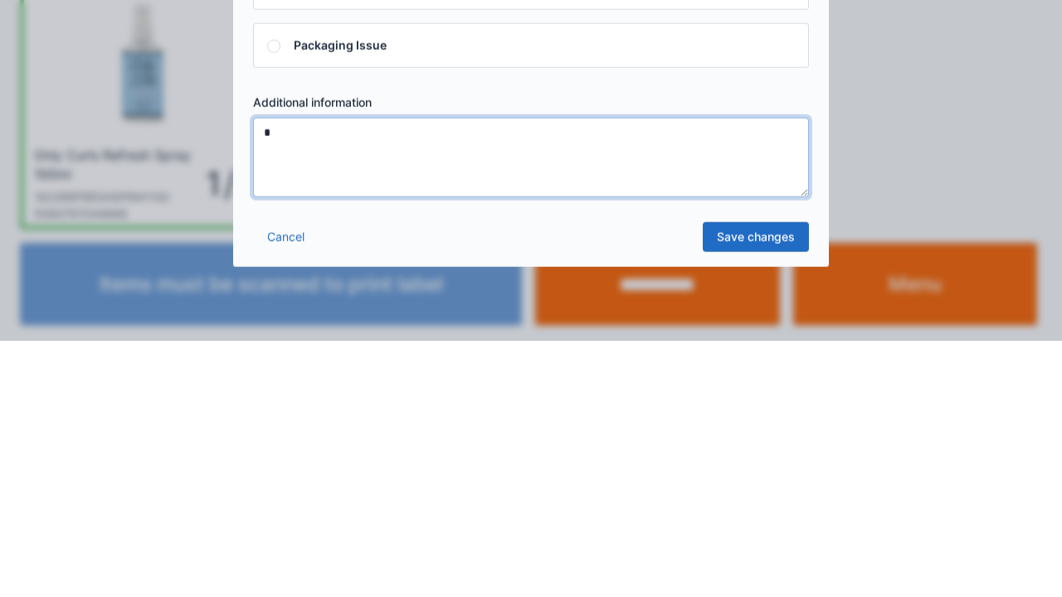
type textarea "*"
click at [738, 501] on link "Save changes" at bounding box center [756, 494] width 106 height 30
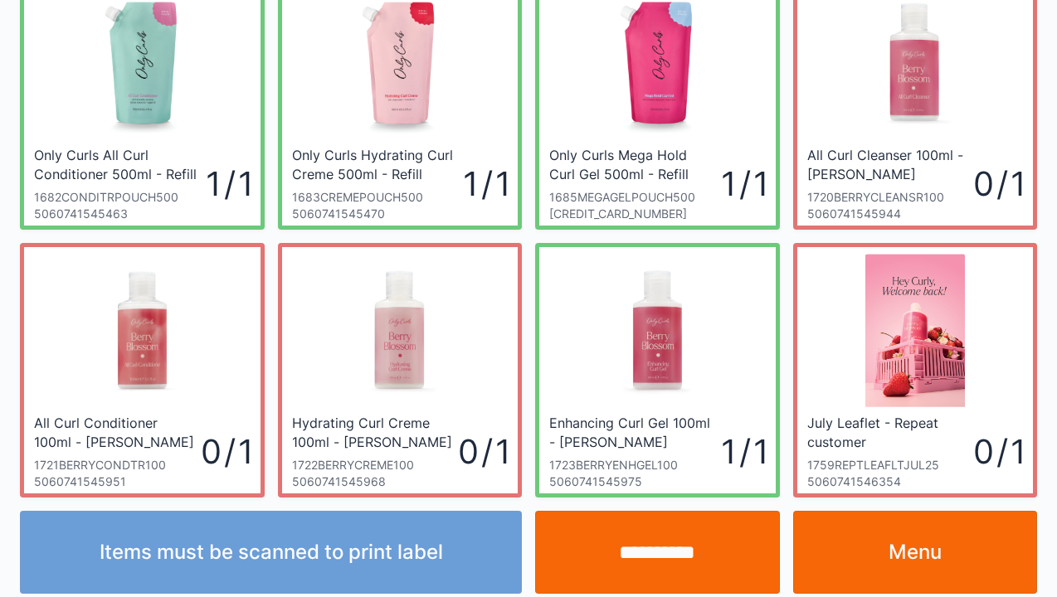
scroll to position [353, 0]
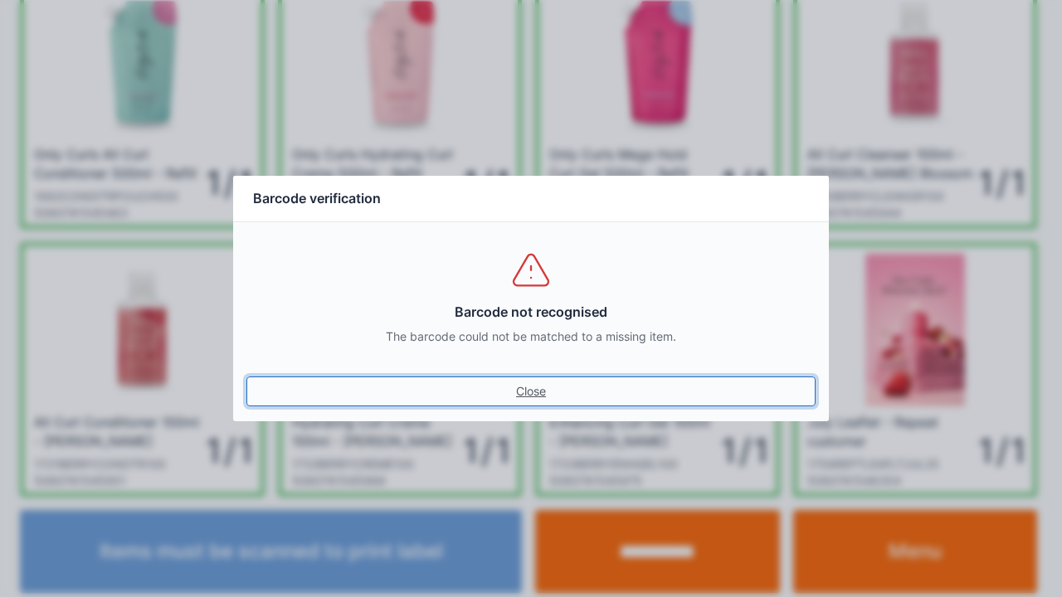
click at [537, 391] on link "Close" at bounding box center [530, 392] width 569 height 30
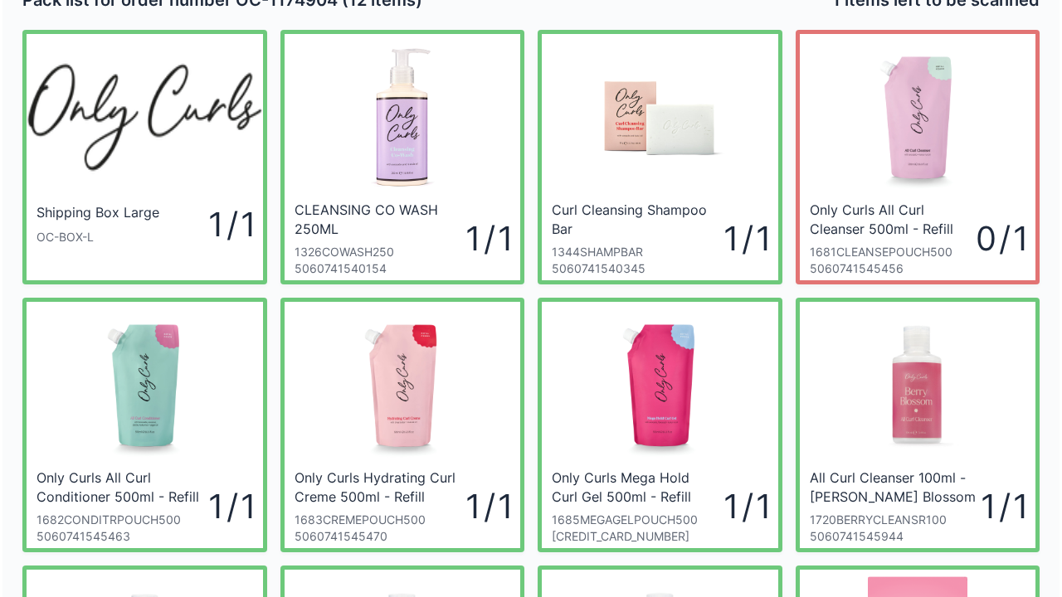
scroll to position [0, 0]
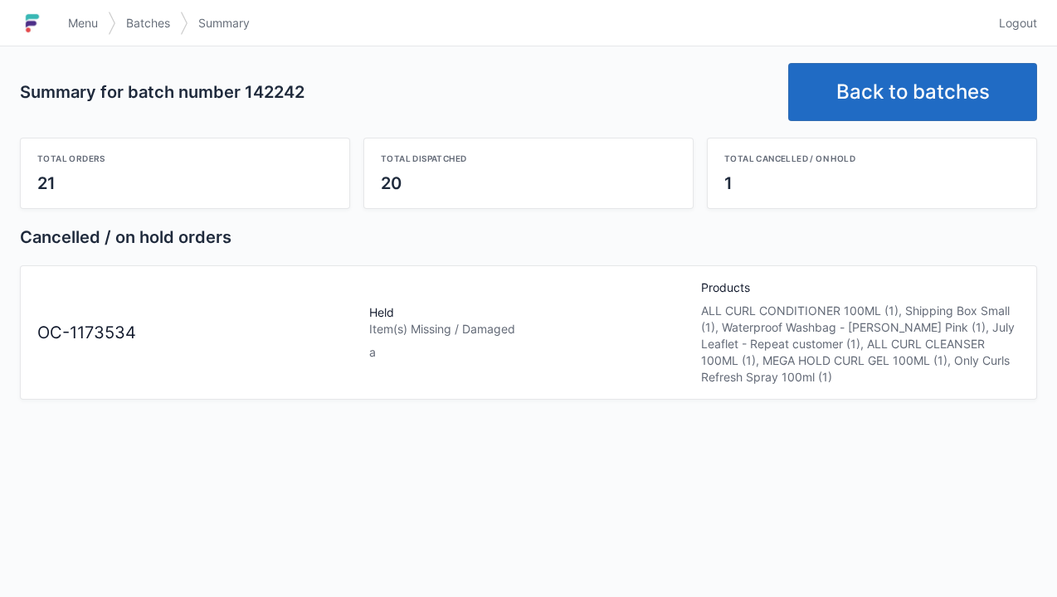
click at [963, 78] on link "Back to batches" at bounding box center [912, 92] width 249 height 58
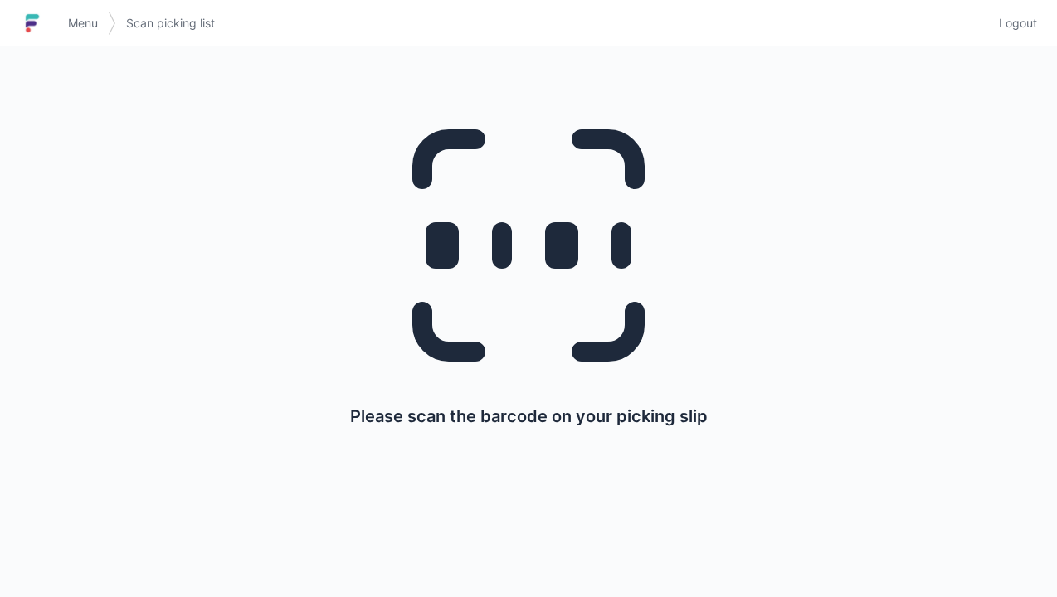
click at [1027, 25] on span "Logout" at bounding box center [1018, 23] width 38 height 17
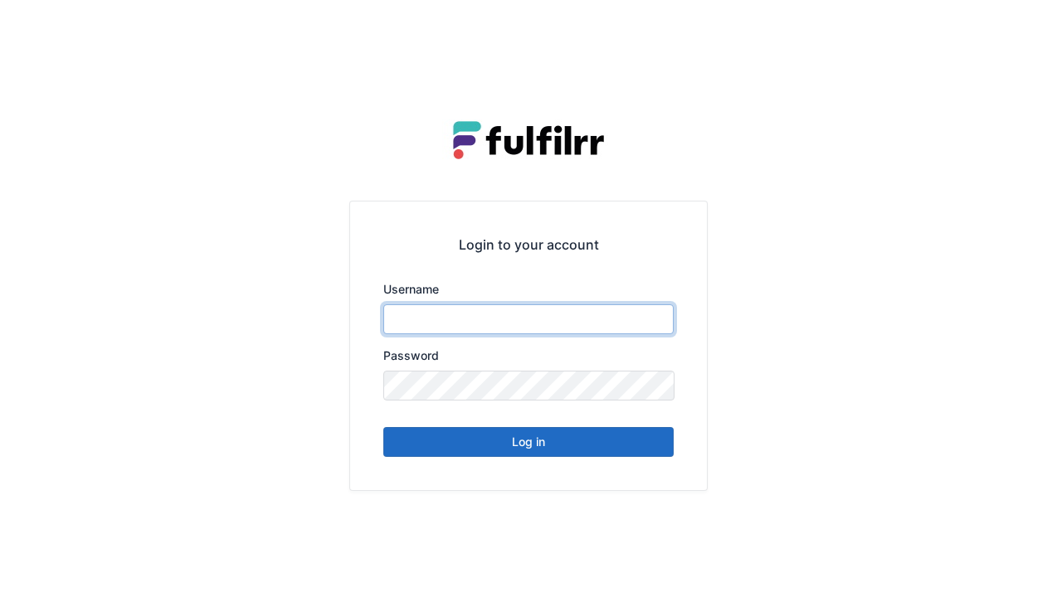
type input "******"
click at [596, 440] on button "Log in" at bounding box center [528, 442] width 290 height 30
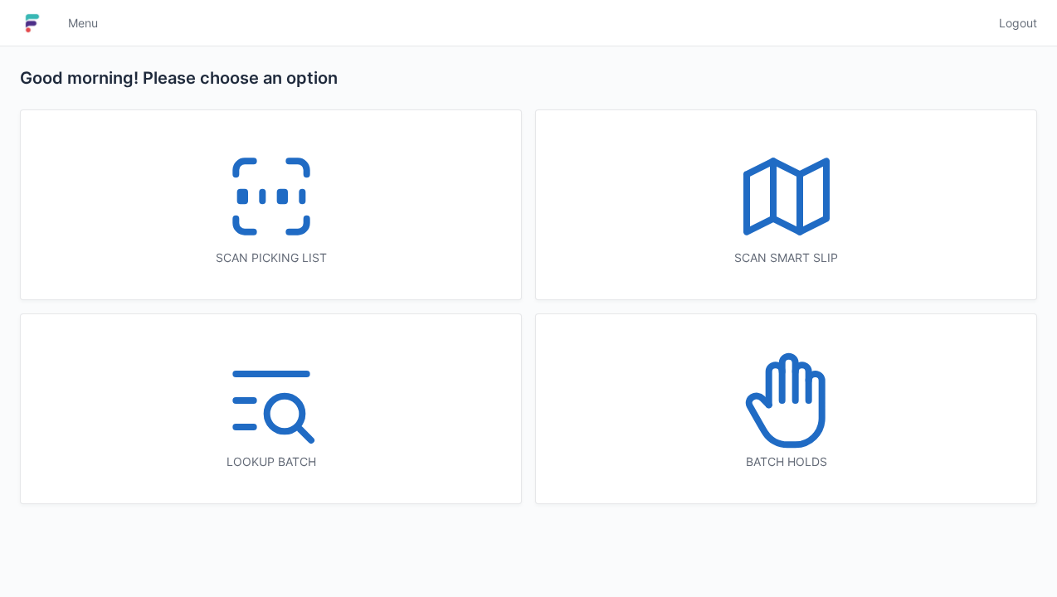
click at [795, 397] on icon at bounding box center [787, 379] width 13 height 44
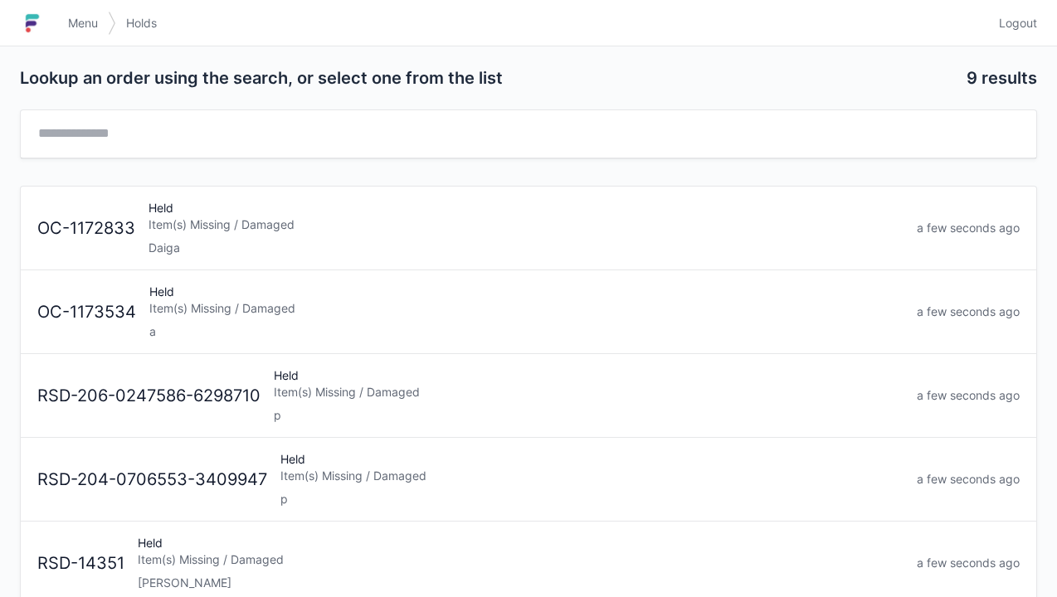
click at [414, 318] on div "Held Item(s) Missing / Damaged a" at bounding box center [526, 312] width 767 height 56
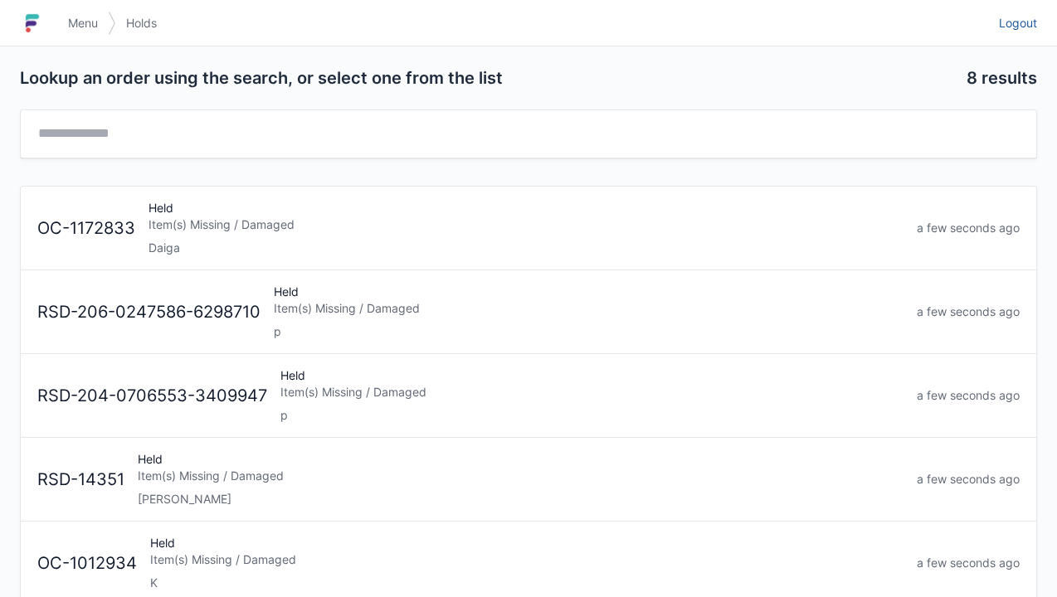
click at [1014, 9] on link "Logout" at bounding box center [1013, 23] width 48 height 30
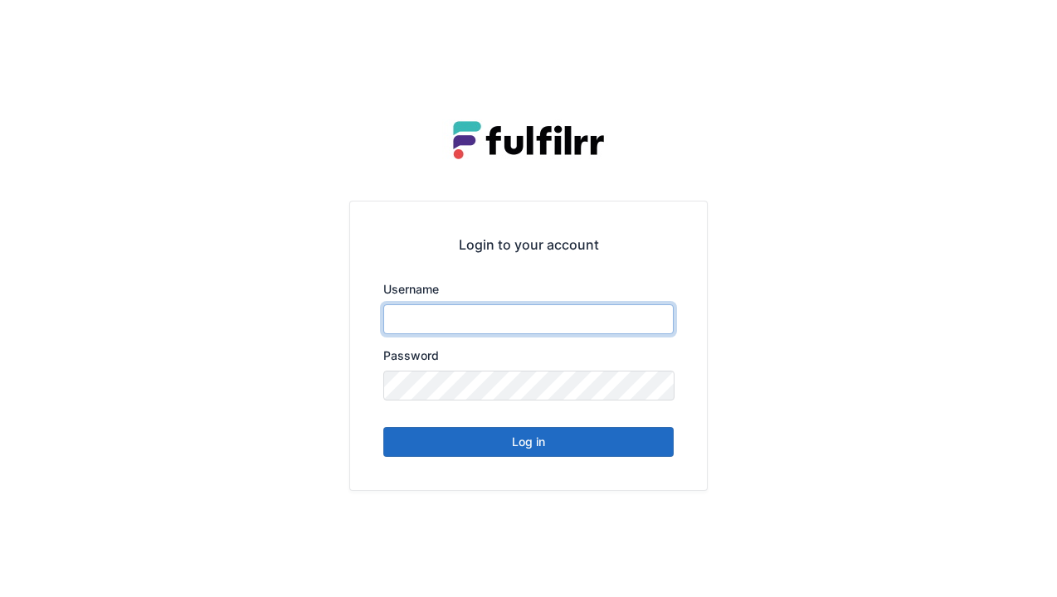
type input "******"
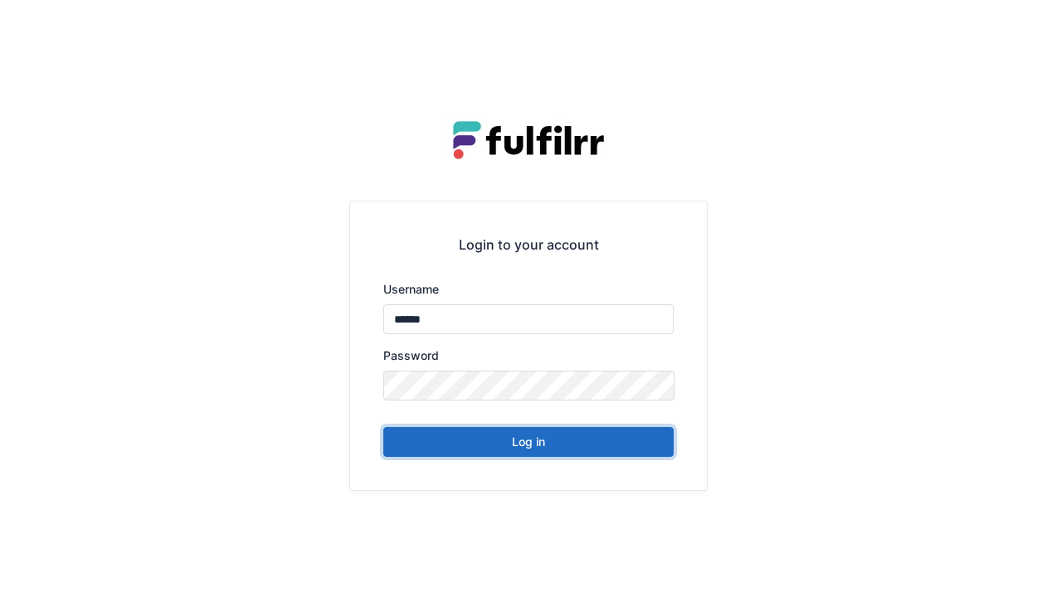
click at [604, 455] on button "Log in" at bounding box center [528, 442] width 290 height 30
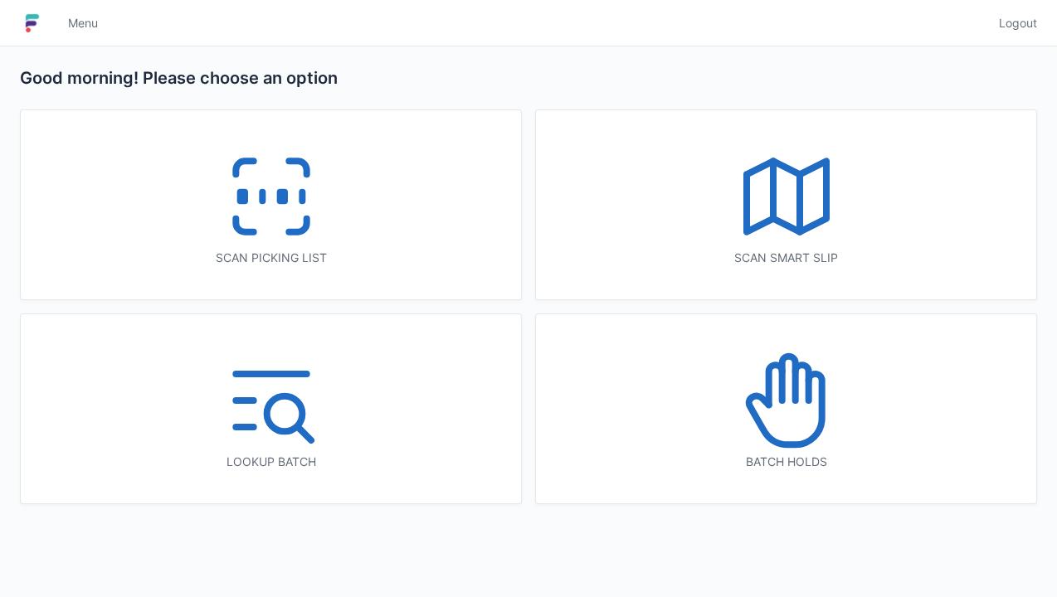
click at [291, 224] on icon at bounding box center [271, 196] width 106 height 106
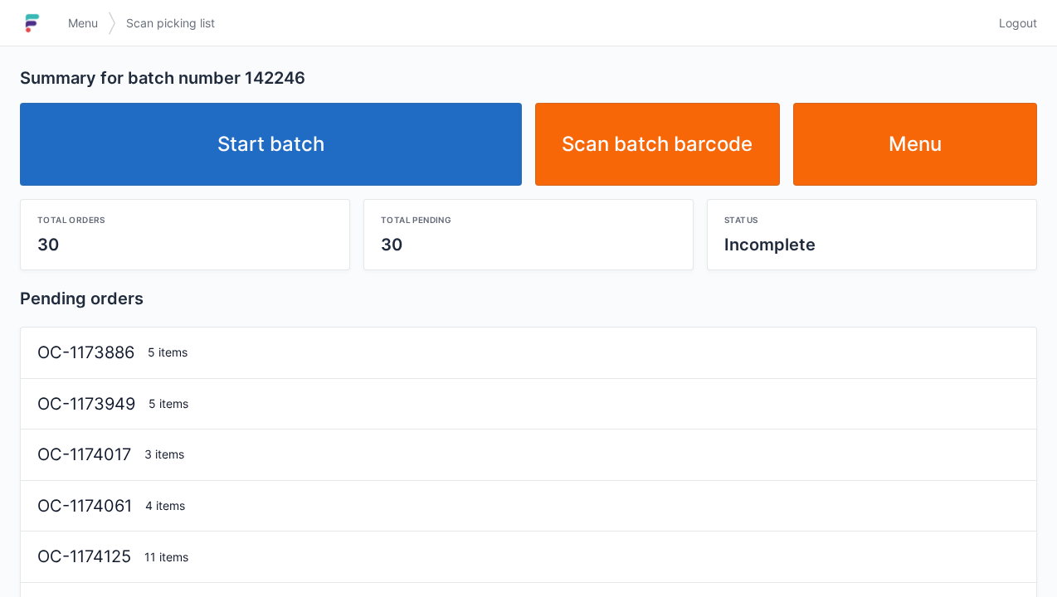
click at [367, 148] on link "Start batch" at bounding box center [271, 144] width 502 height 83
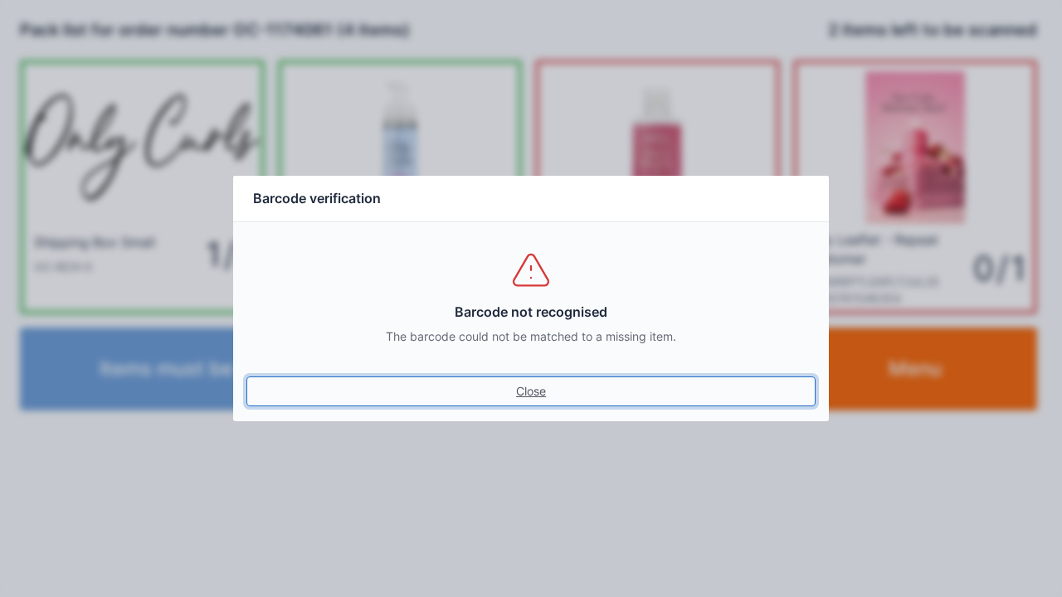
click at [528, 382] on link "Close" at bounding box center [530, 392] width 569 height 30
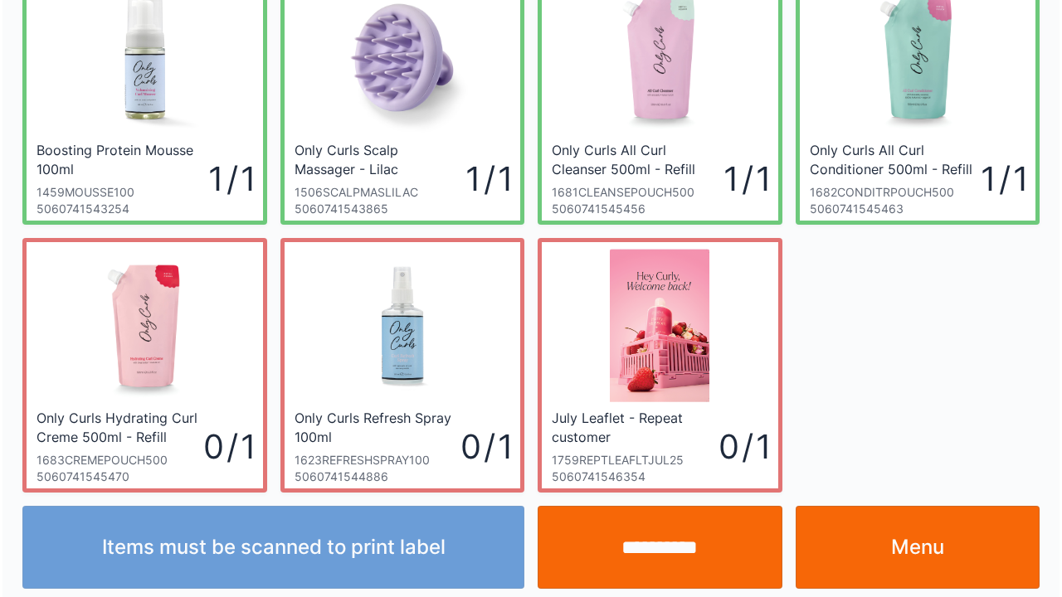
scroll to position [364, 0]
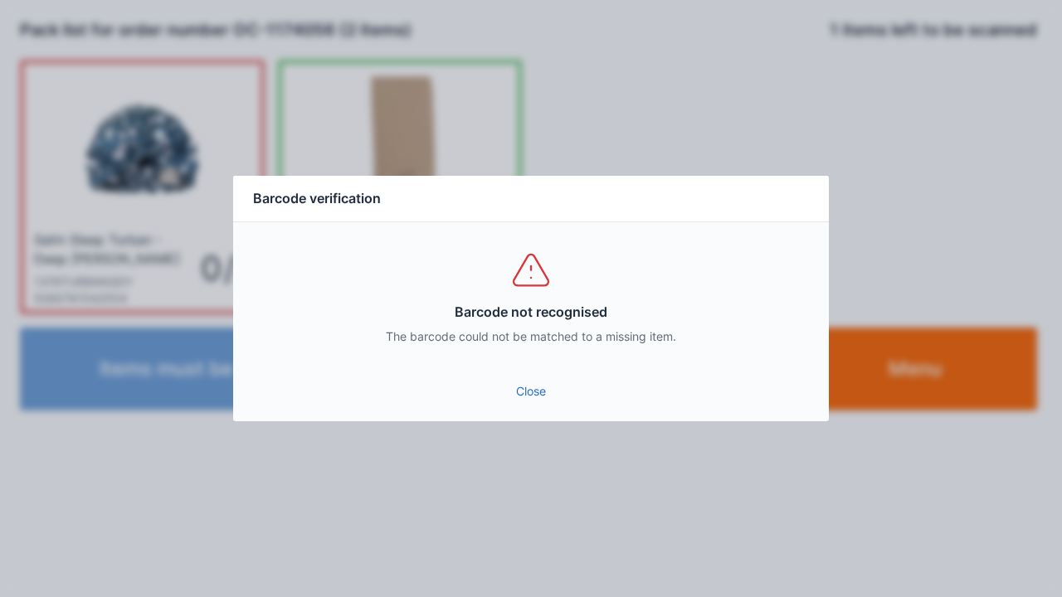
click at [531, 380] on link "Close" at bounding box center [530, 392] width 569 height 30
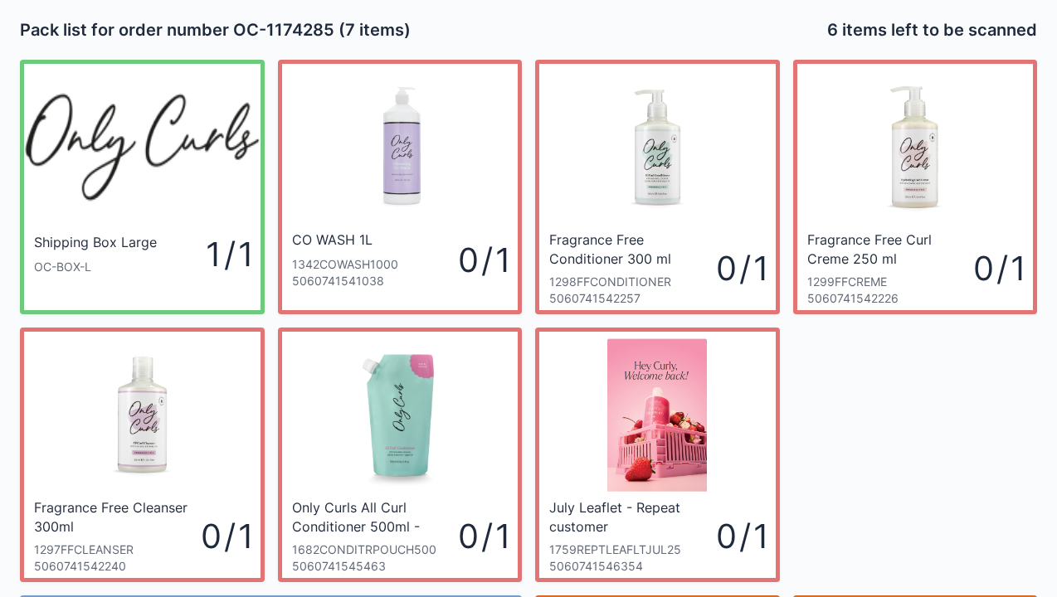
scroll to position [96, 0]
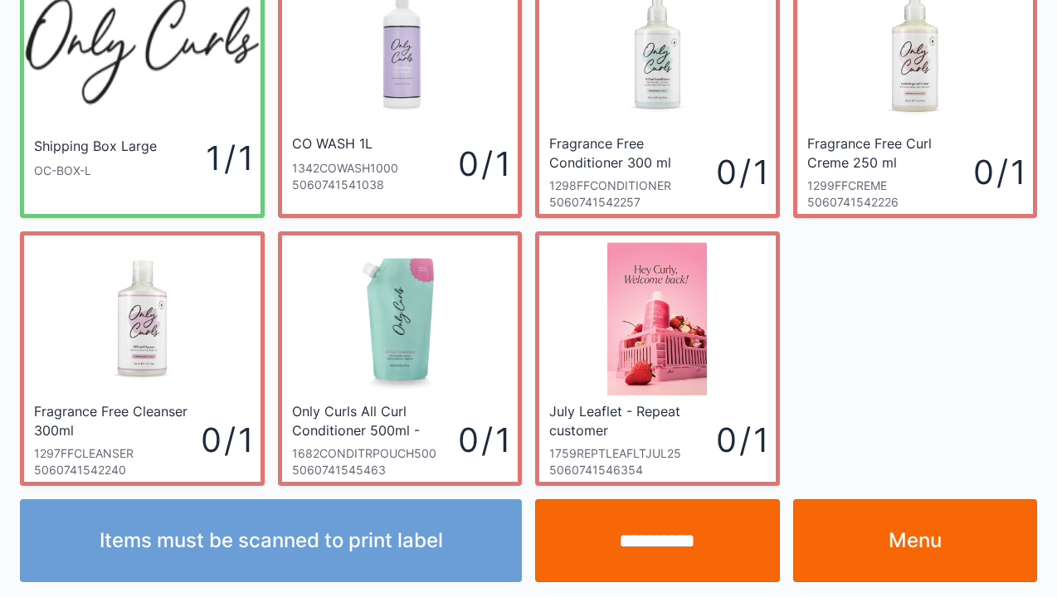
click at [932, 543] on link "Menu" at bounding box center [915, 540] width 245 height 83
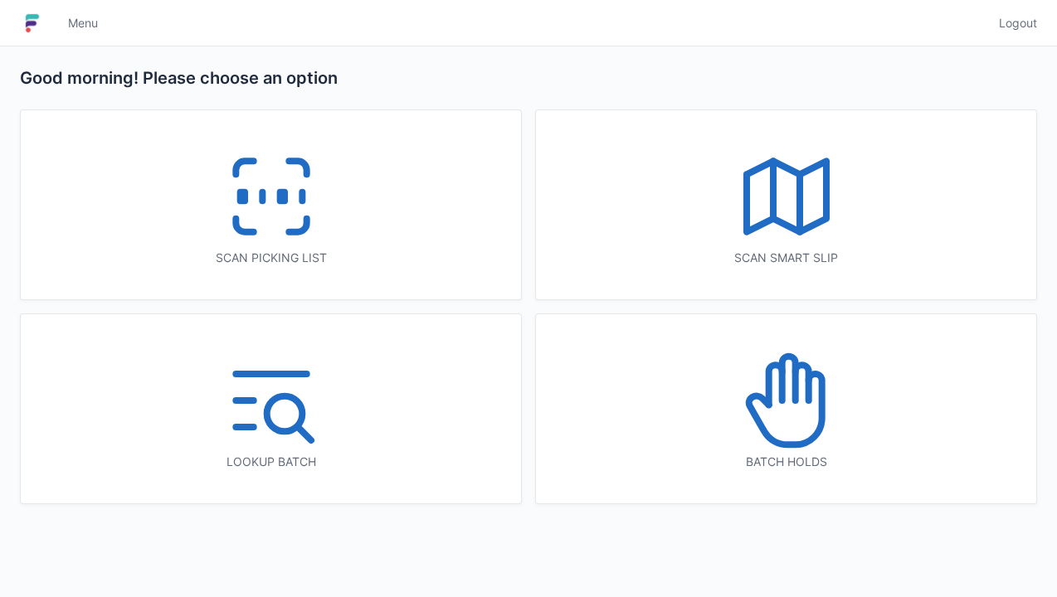
click at [312, 232] on icon at bounding box center [271, 196] width 106 height 106
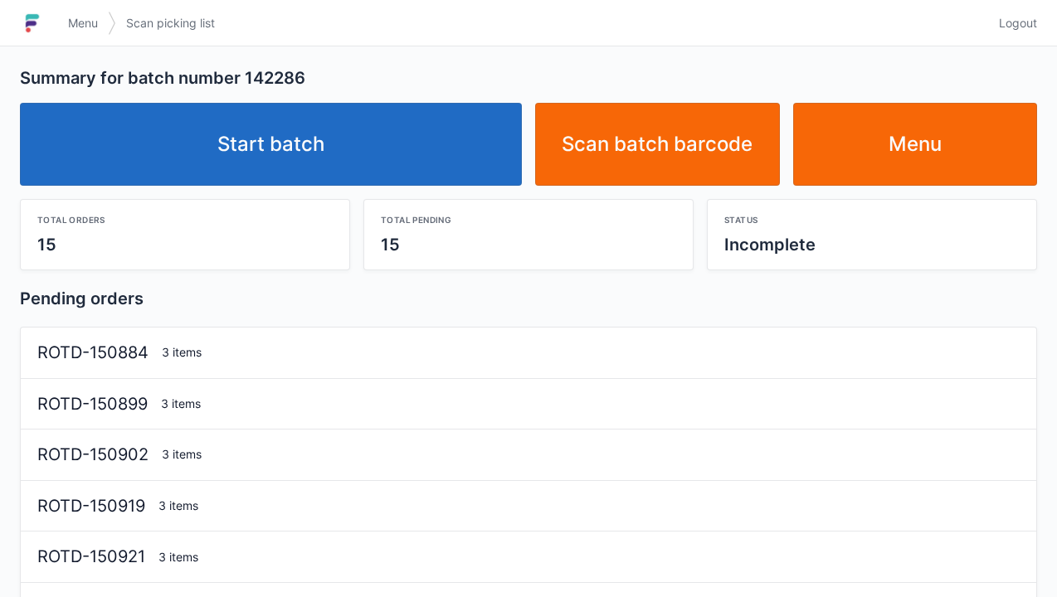
click at [446, 145] on link "Start batch" at bounding box center [271, 144] width 502 height 83
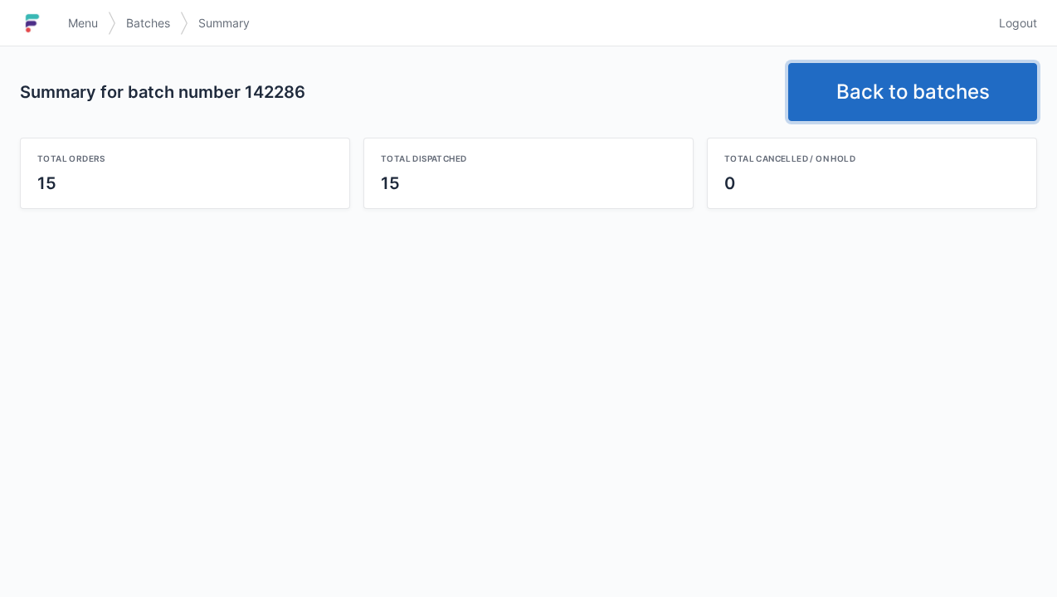
click at [940, 66] on link "Back to batches" at bounding box center [912, 92] width 249 height 58
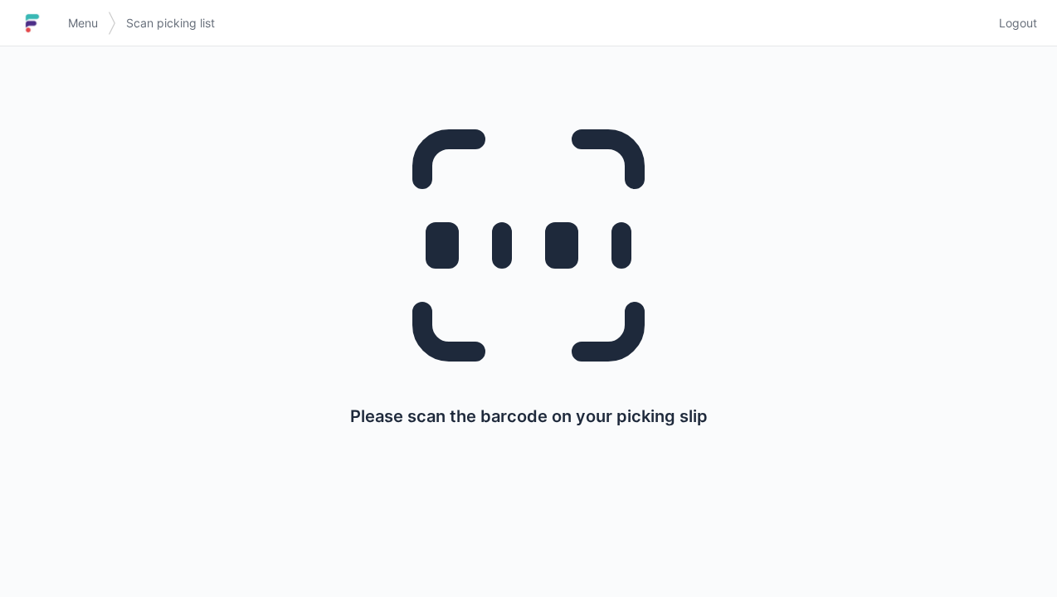
click at [1028, 32] on link "Logout" at bounding box center [1013, 23] width 48 height 30
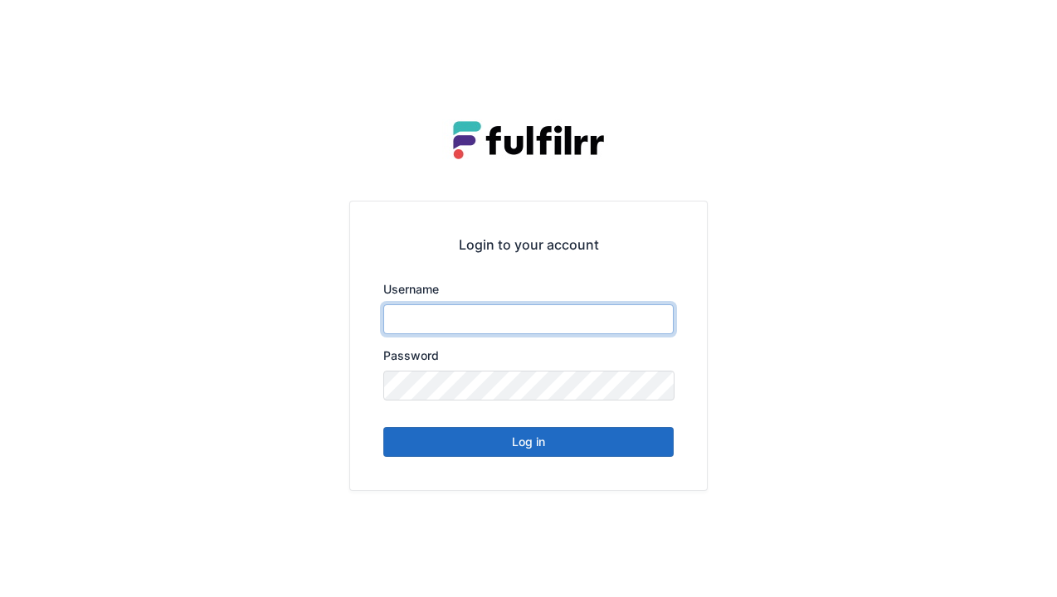
type input "******"
click at [615, 449] on button "Log in" at bounding box center [528, 442] width 290 height 30
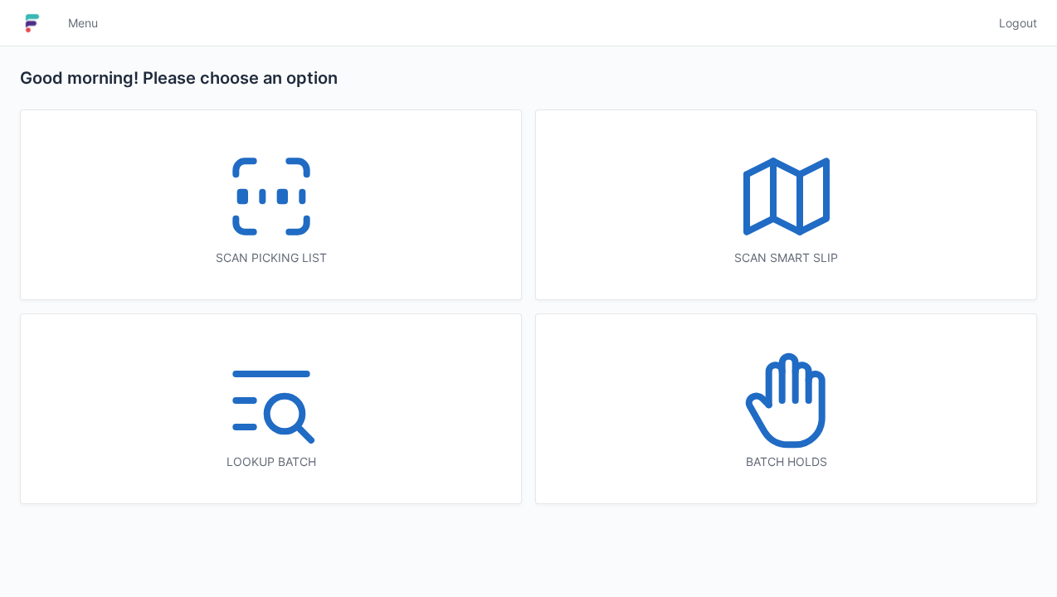
click at [281, 226] on icon at bounding box center [271, 196] width 106 height 106
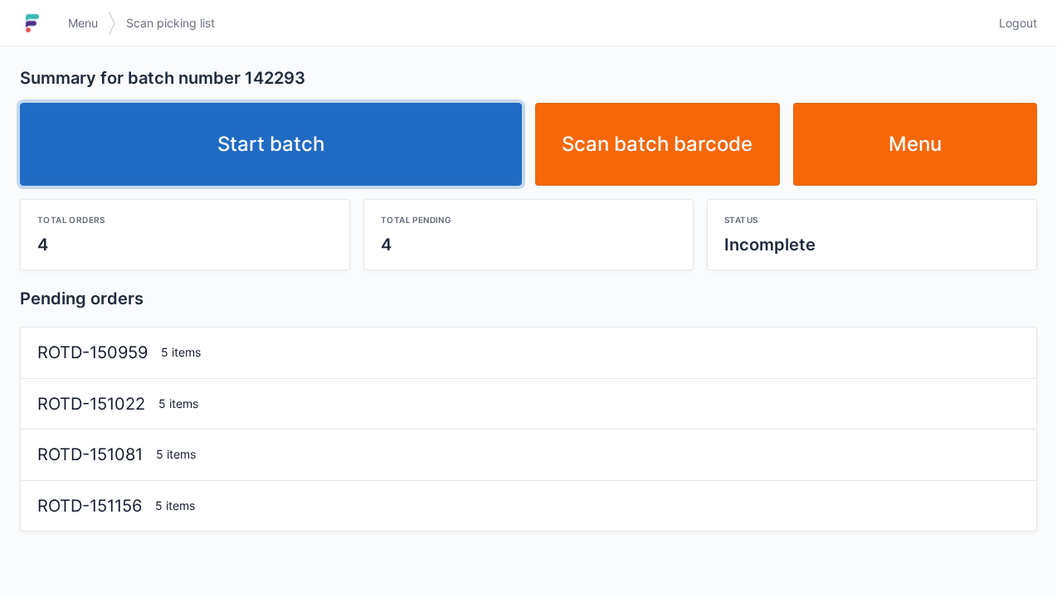
click at [423, 134] on link "Start batch" at bounding box center [271, 144] width 502 height 83
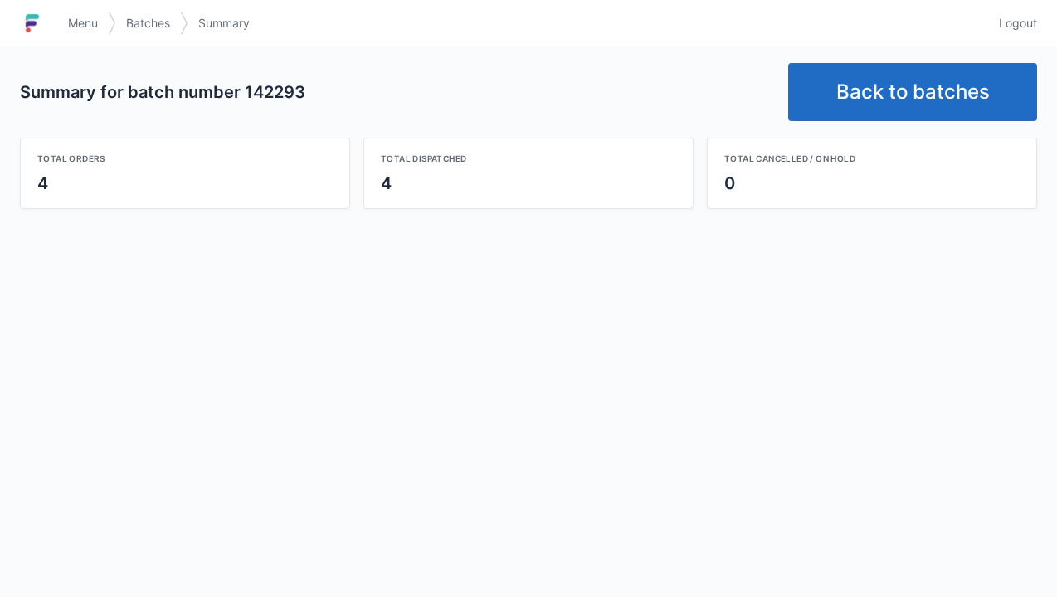
click at [927, 86] on link "Back to batches" at bounding box center [912, 92] width 249 height 58
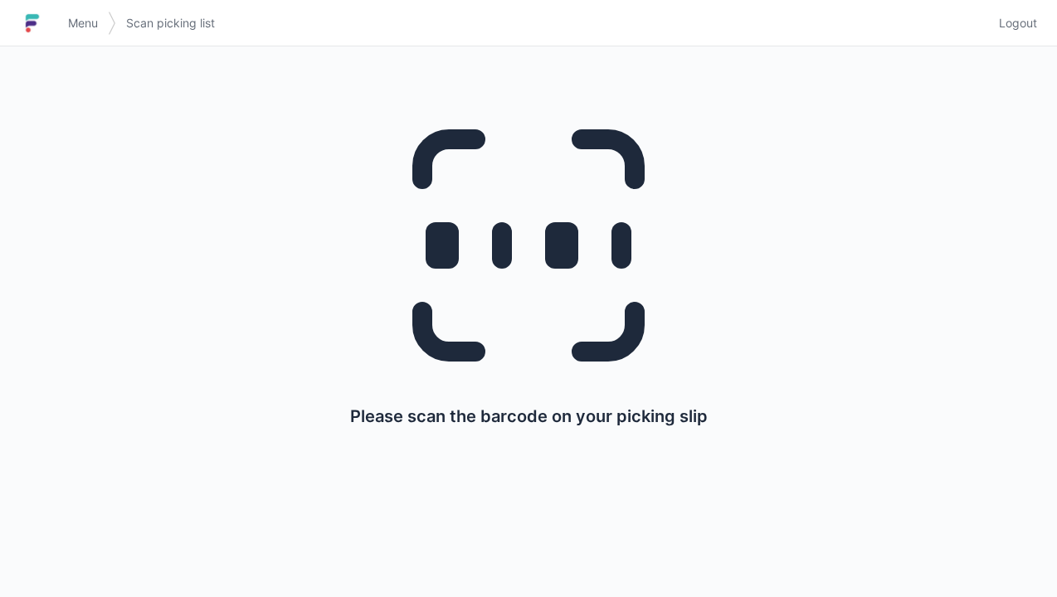
click at [1015, 29] on span "Logout" at bounding box center [1018, 23] width 38 height 17
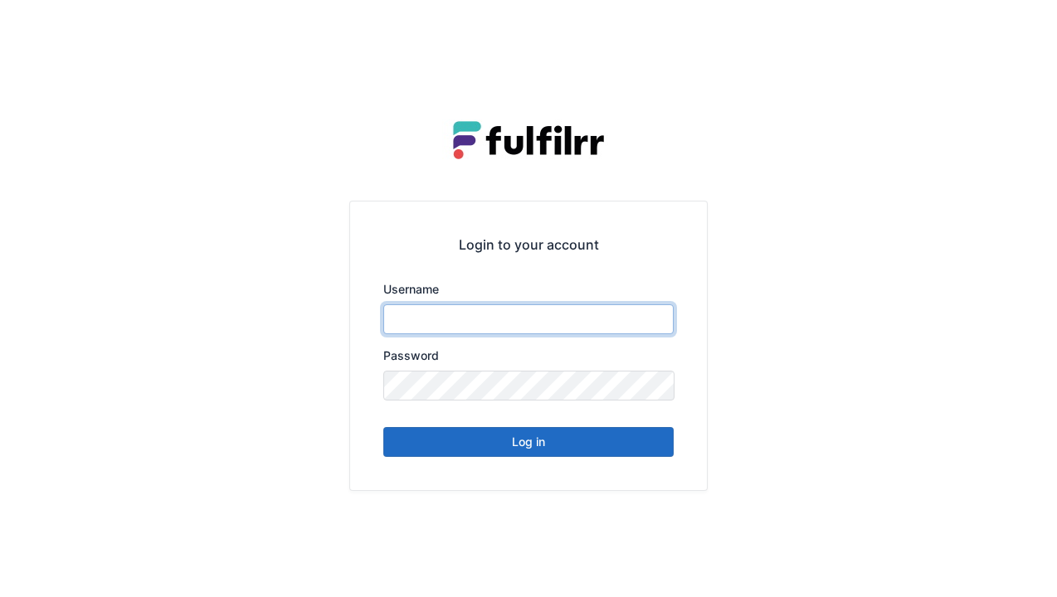
type input "******"
click at [637, 452] on button "Log in" at bounding box center [528, 442] width 290 height 30
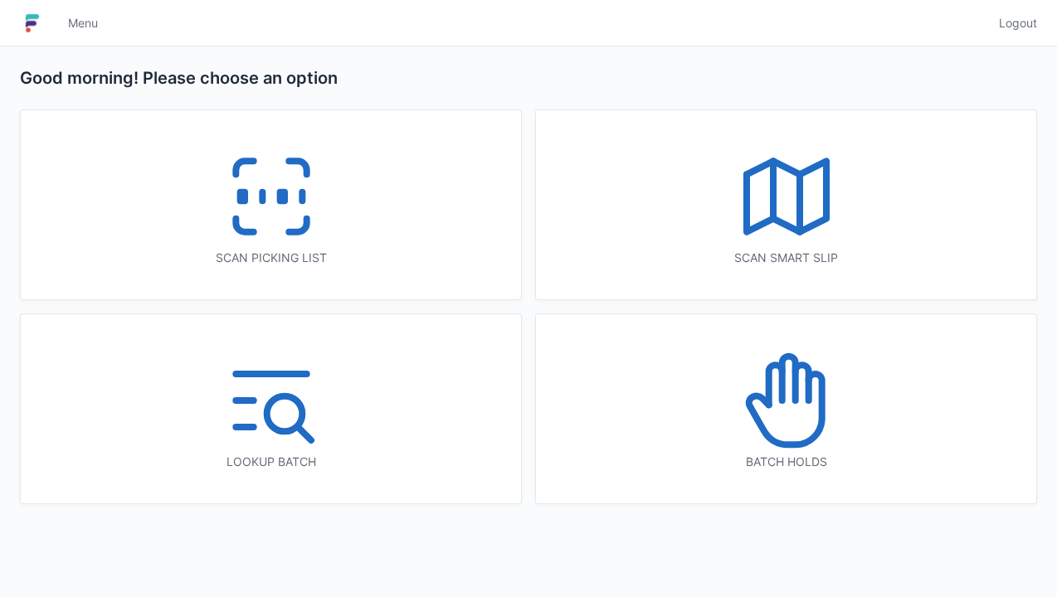
click at [353, 212] on div "Scan picking list" at bounding box center [271, 204] width 500 height 189
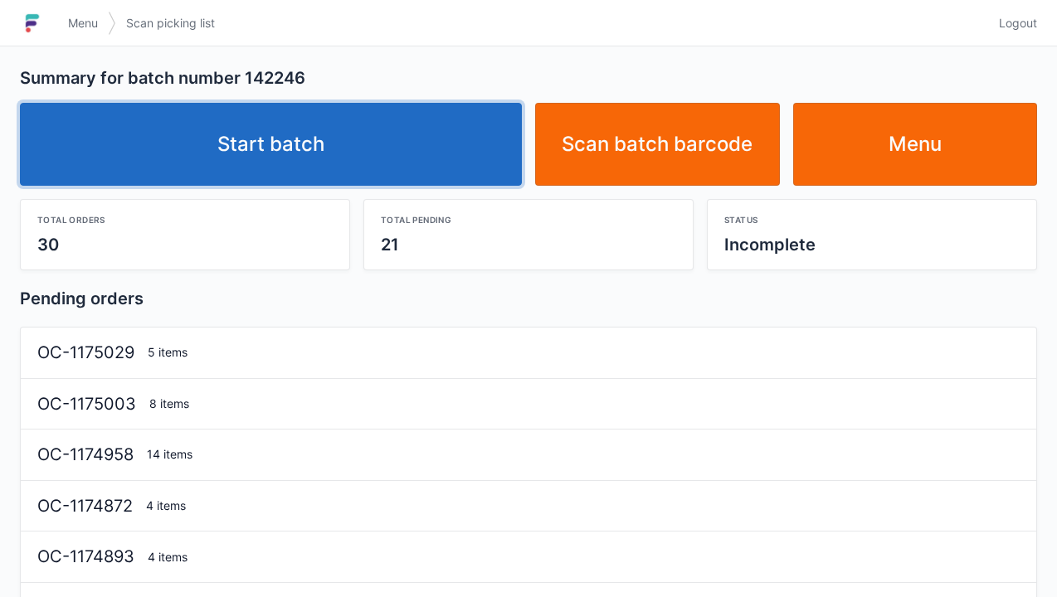
click at [412, 136] on link "Start batch" at bounding box center [271, 144] width 502 height 83
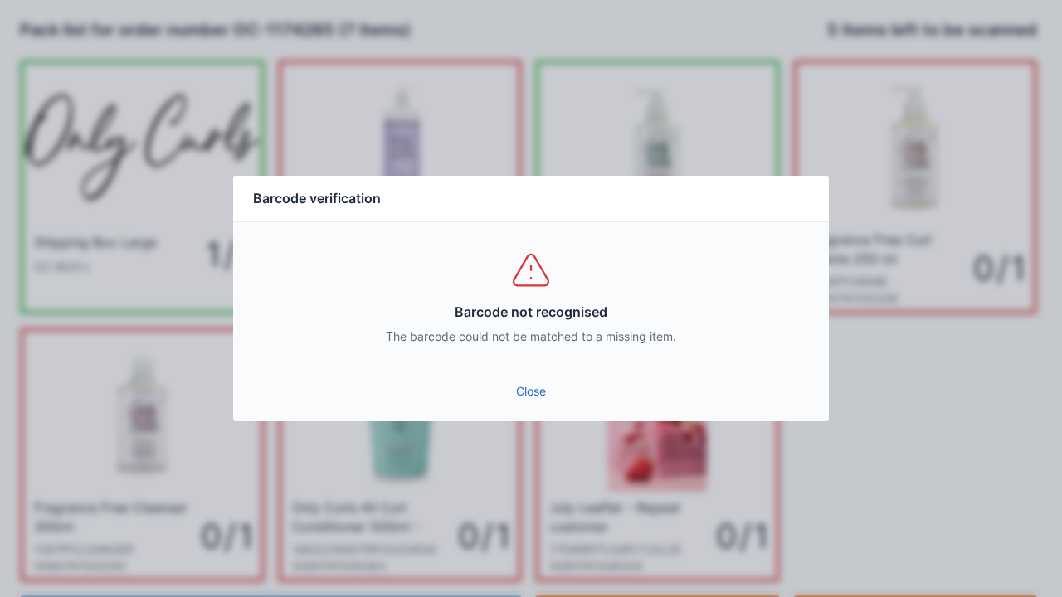
click at [536, 390] on link "Close" at bounding box center [530, 392] width 569 height 30
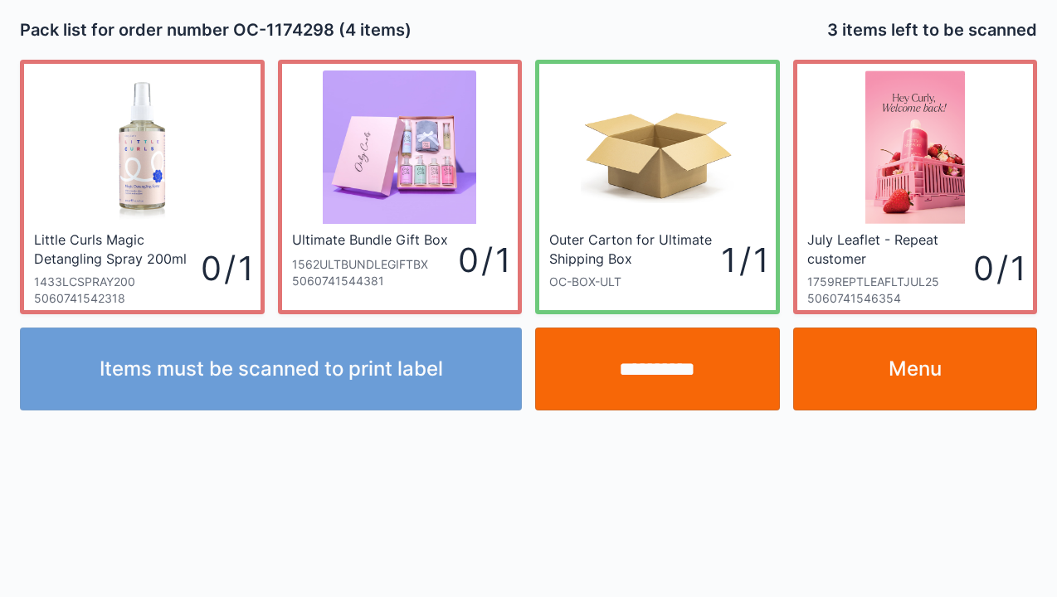
click at [690, 378] on input "**********" at bounding box center [657, 369] width 245 height 83
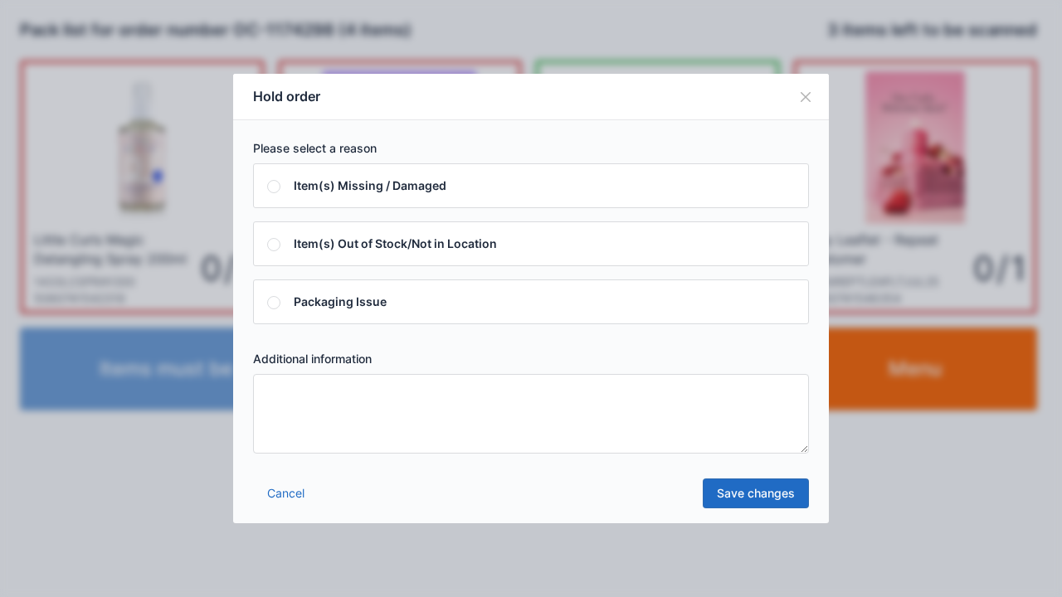
click at [401, 420] on textarea at bounding box center [531, 414] width 556 height 80
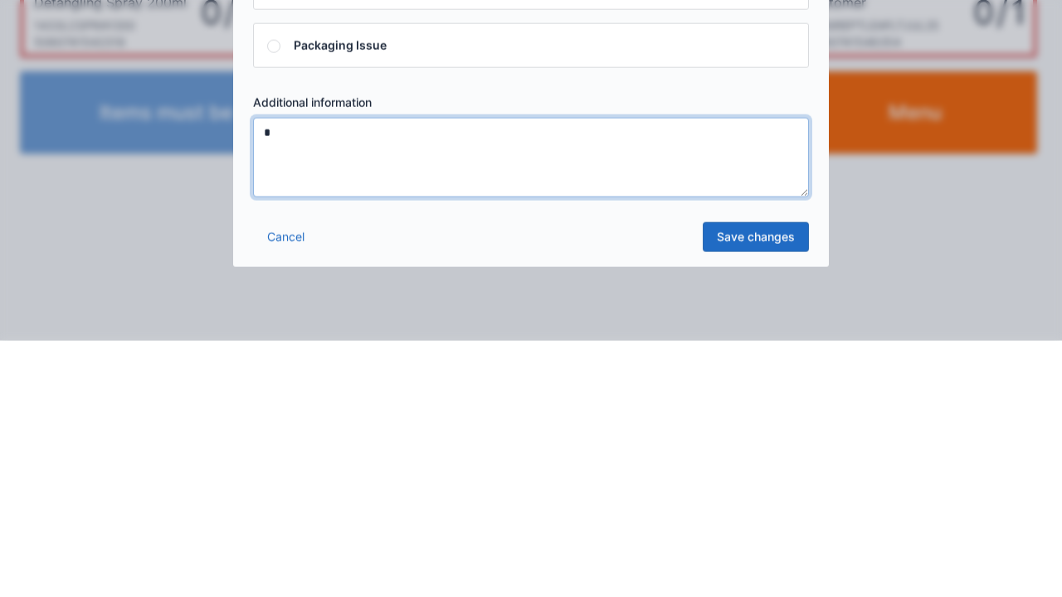
type textarea "*"
click at [761, 506] on link "Save changes" at bounding box center [756, 494] width 106 height 30
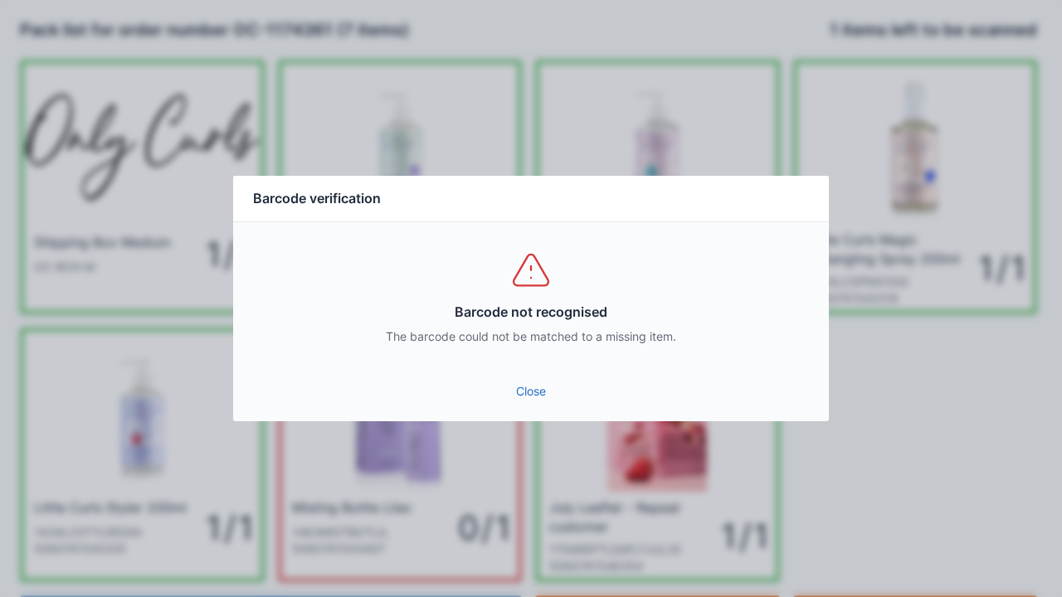
click at [544, 382] on link "Close" at bounding box center [530, 392] width 569 height 30
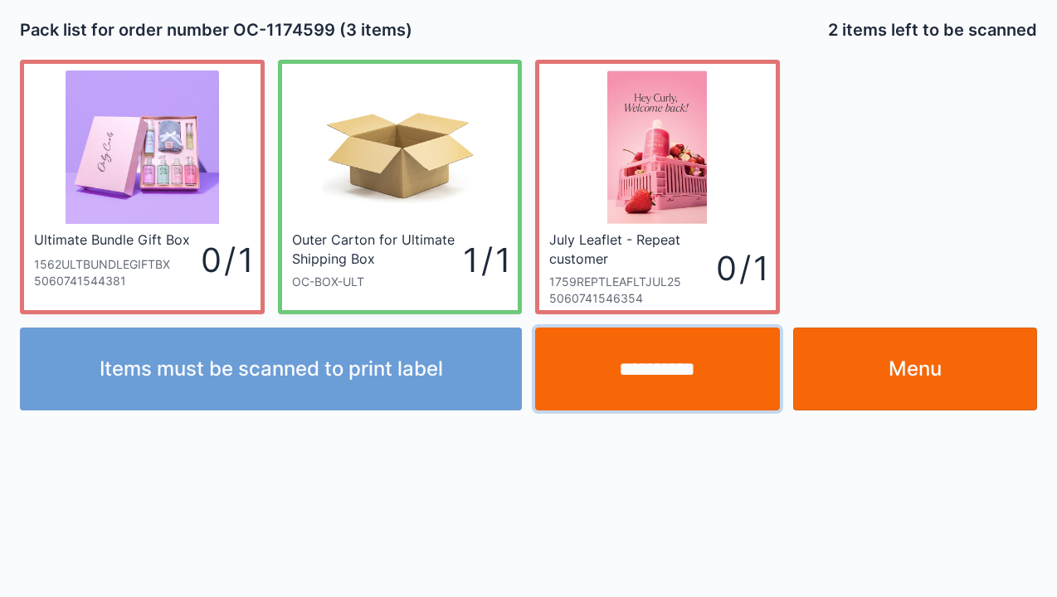
click at [664, 372] on input "**********" at bounding box center [657, 369] width 245 height 83
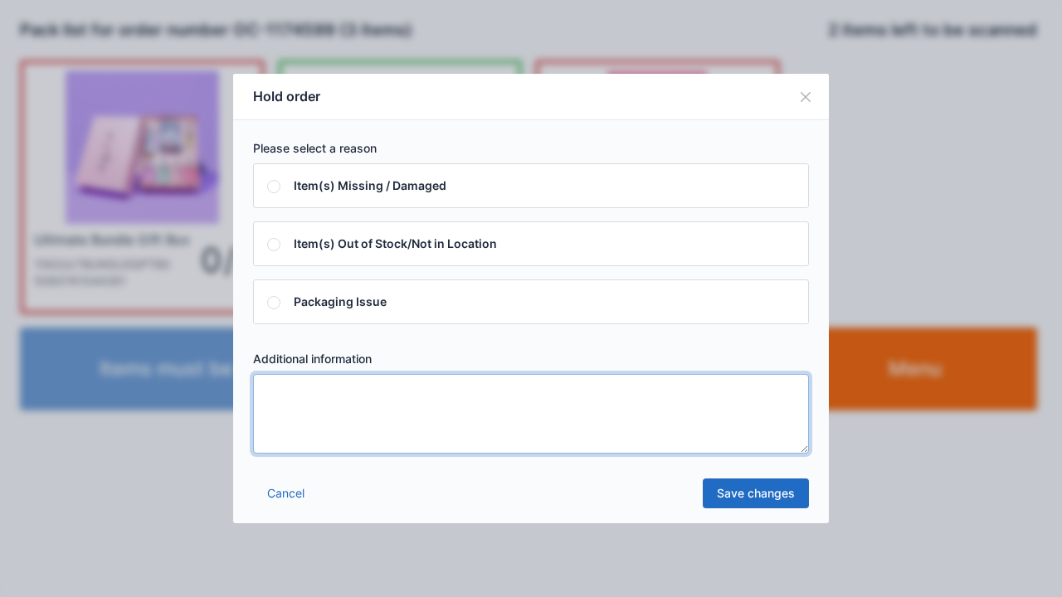
click at [350, 449] on textarea at bounding box center [531, 414] width 556 height 80
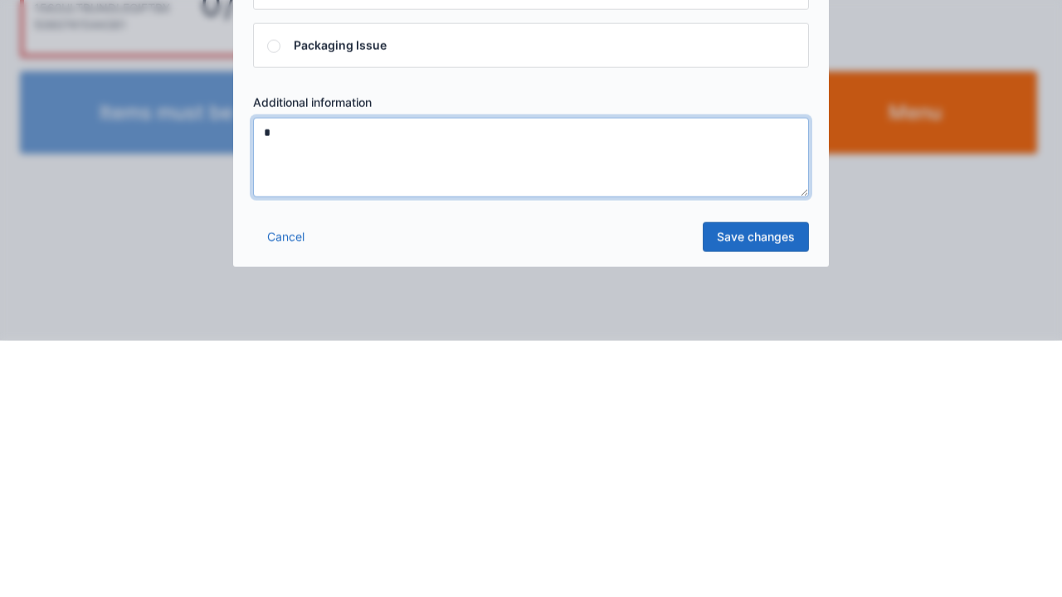
type textarea "*"
click at [759, 488] on link "Save changes" at bounding box center [756, 494] width 106 height 30
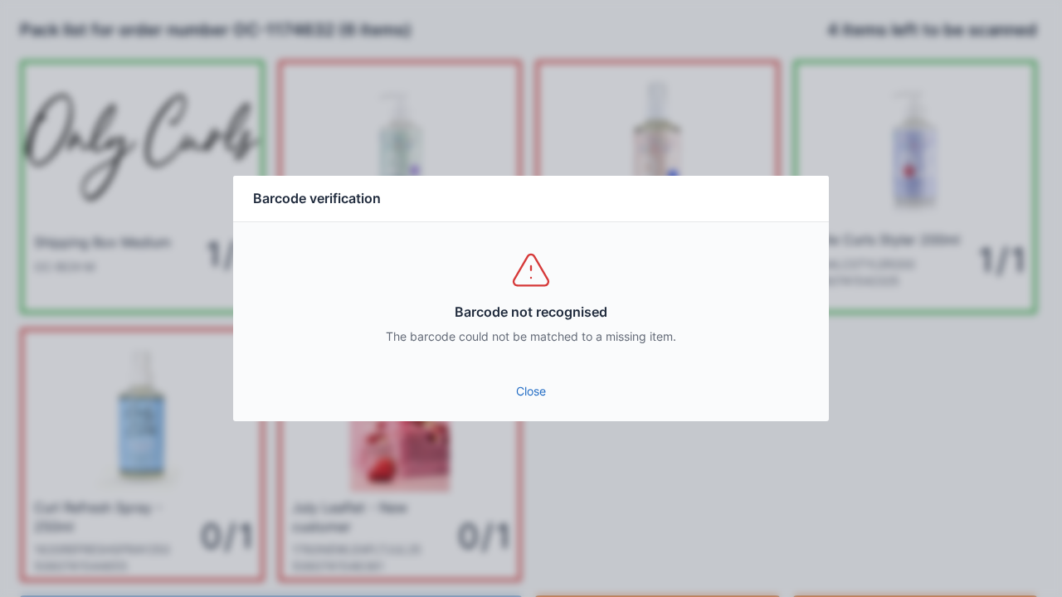
click at [548, 402] on link "Close" at bounding box center [530, 392] width 569 height 30
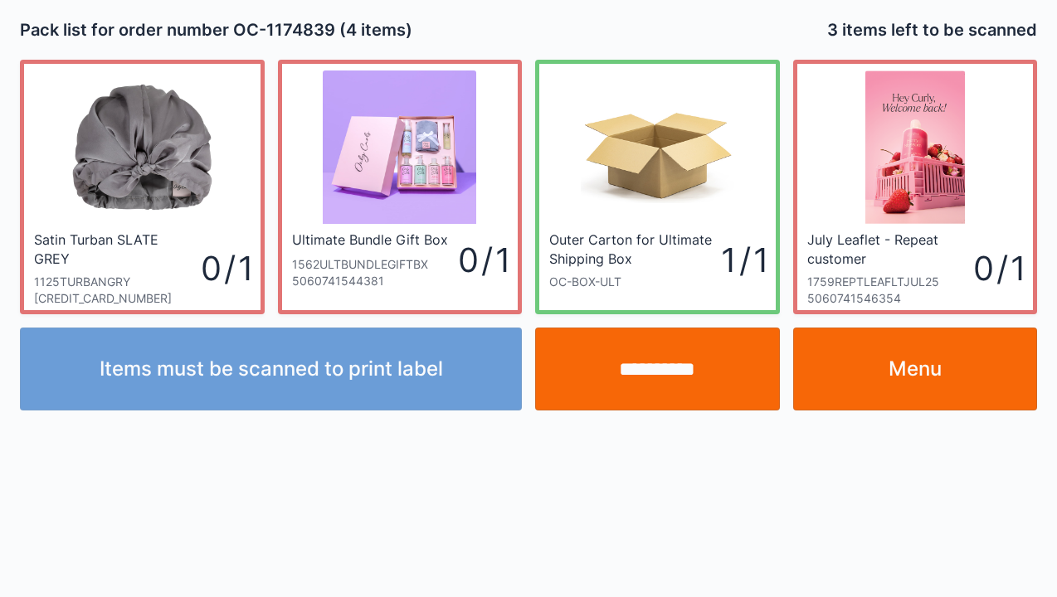
click at [684, 350] on input "**********" at bounding box center [657, 369] width 245 height 83
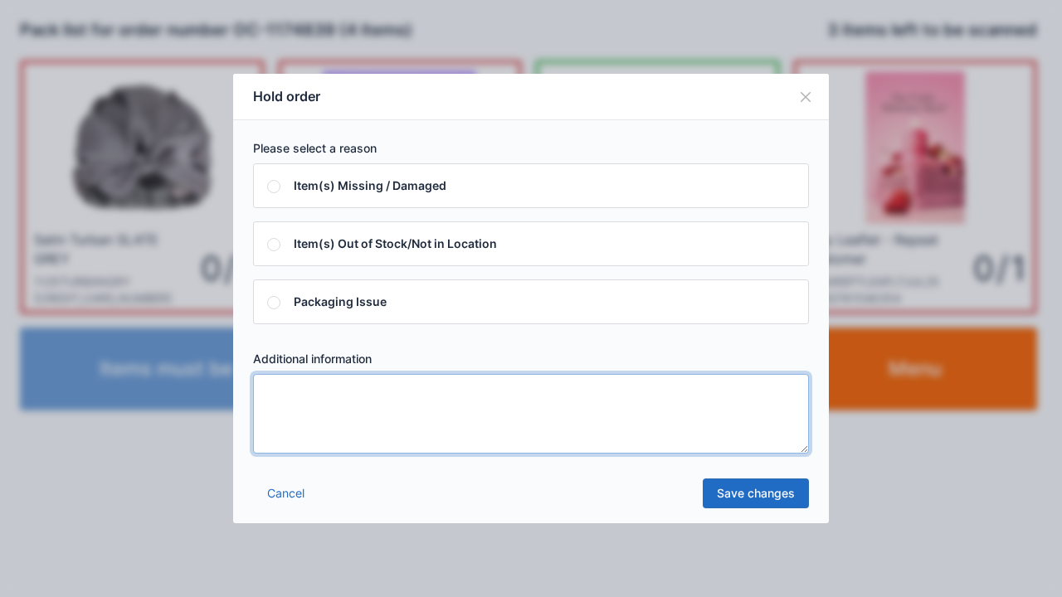
click at [372, 437] on textarea at bounding box center [531, 414] width 556 height 80
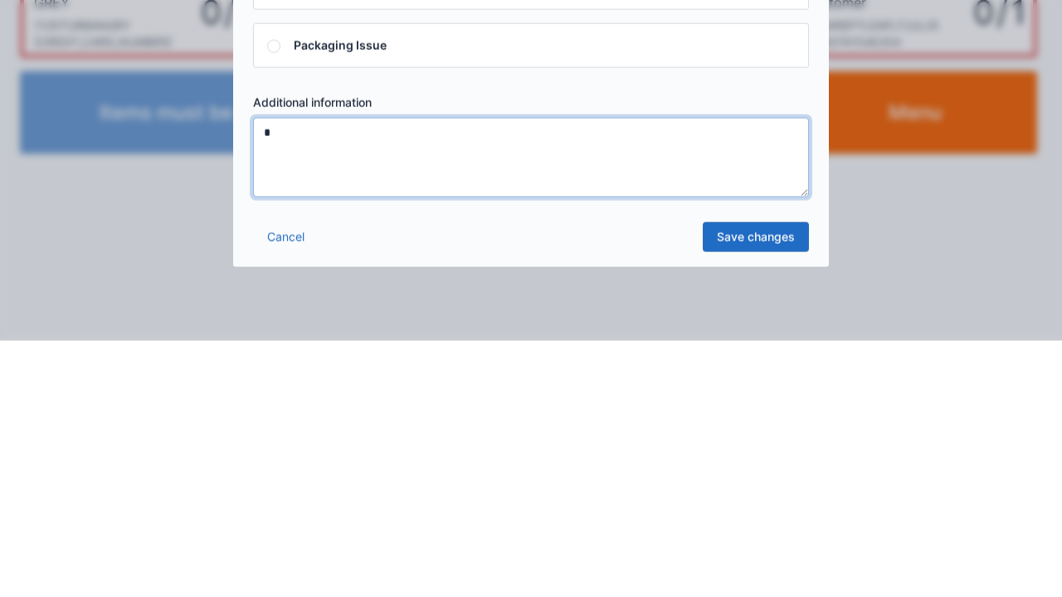
type textarea "*"
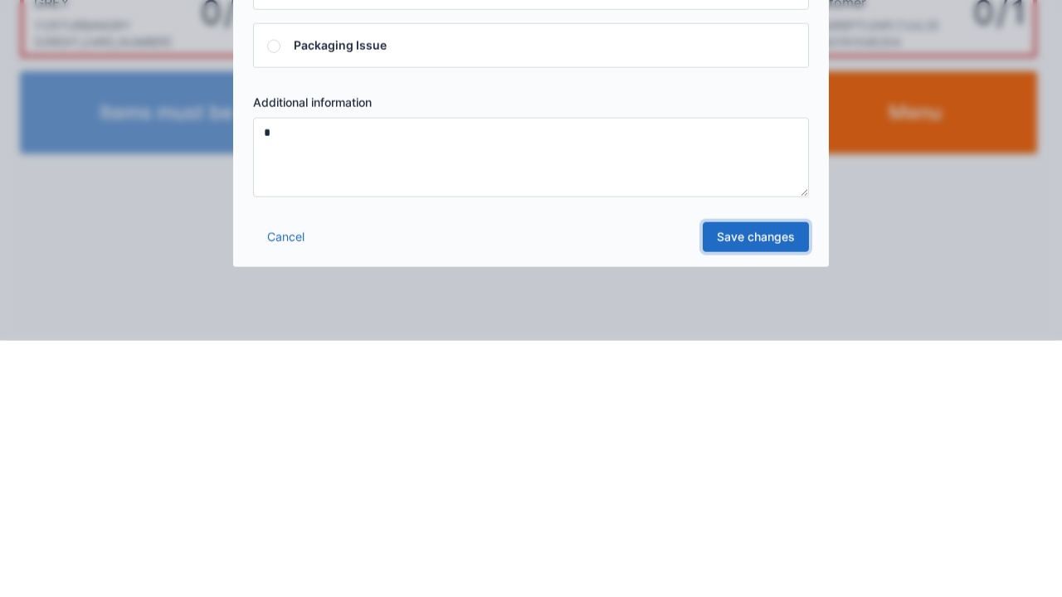
click at [771, 504] on link "Save changes" at bounding box center [756, 494] width 106 height 30
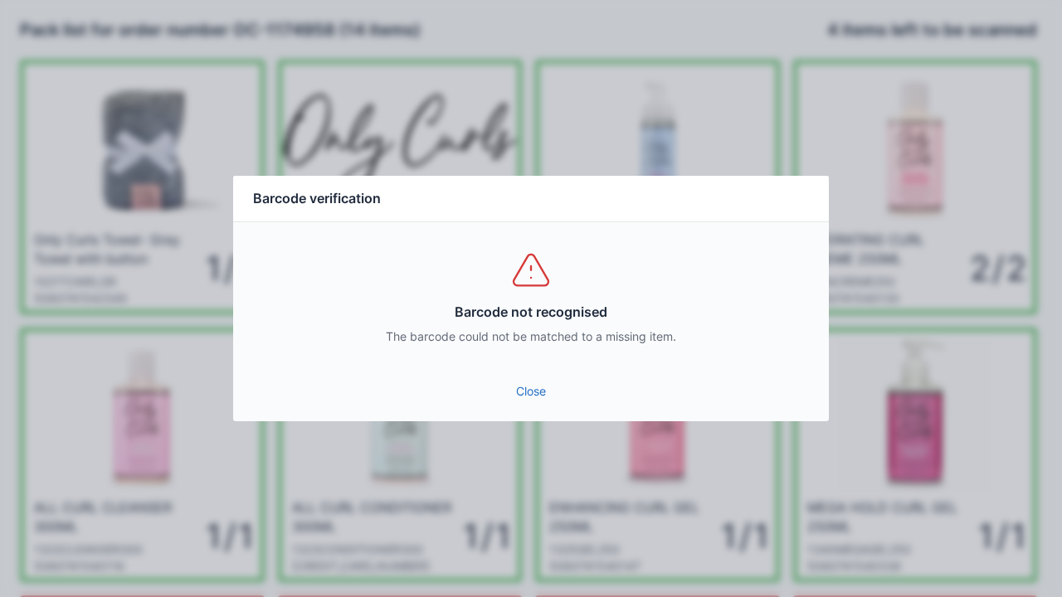
click at [536, 385] on link "Close" at bounding box center [530, 392] width 569 height 30
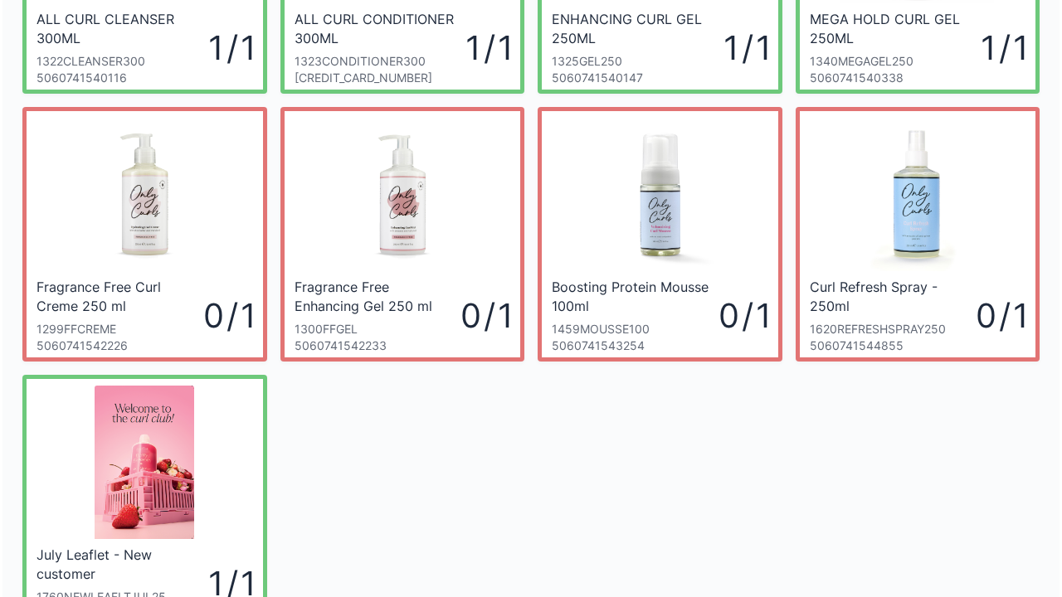
scroll to position [489, 0]
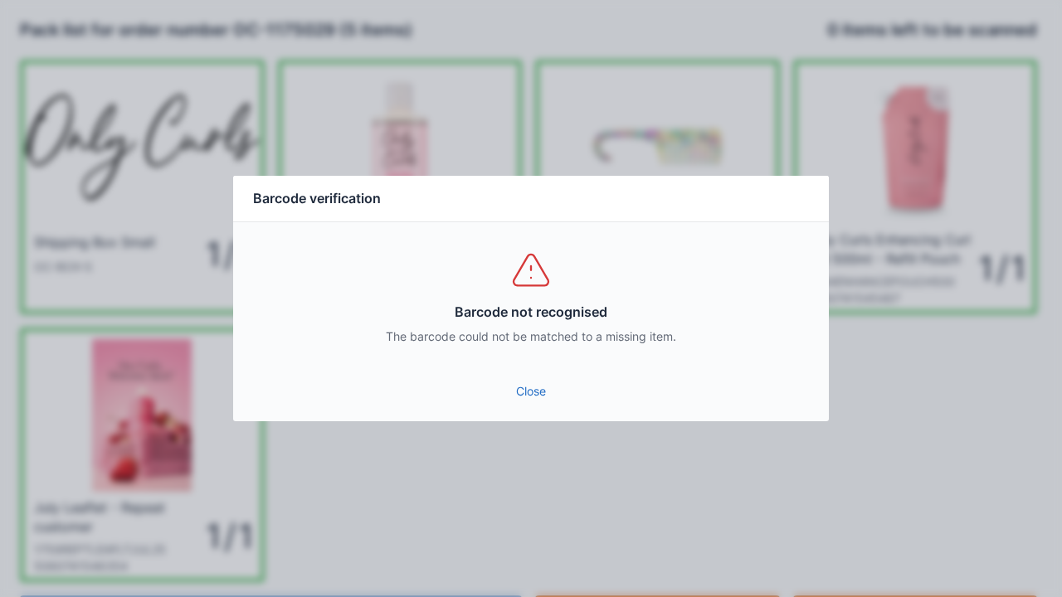
click at [552, 405] on link "Close" at bounding box center [530, 392] width 569 height 30
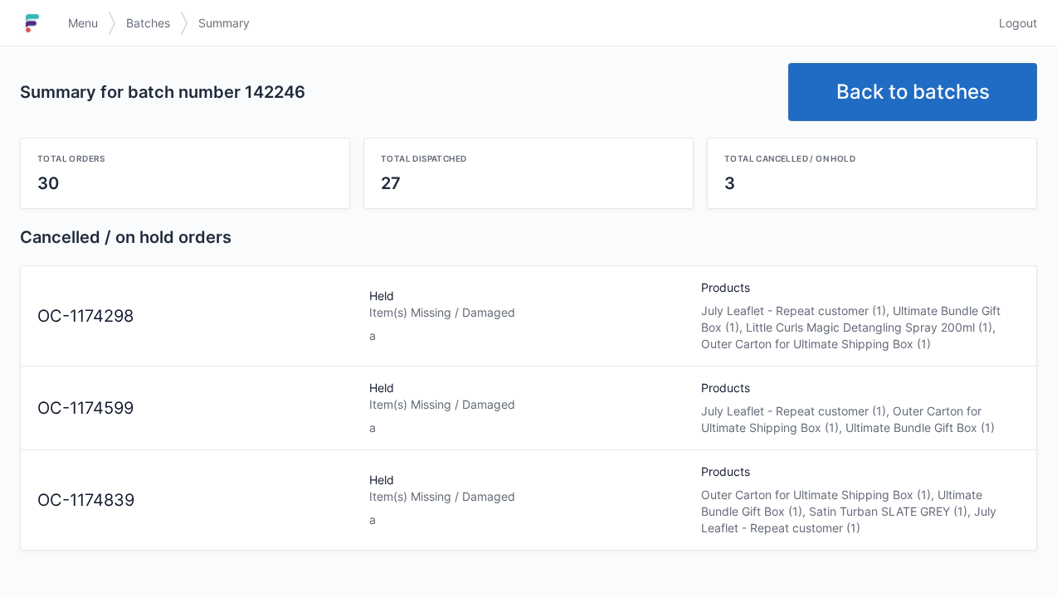
click at [980, 95] on link "Back to batches" at bounding box center [912, 92] width 249 height 58
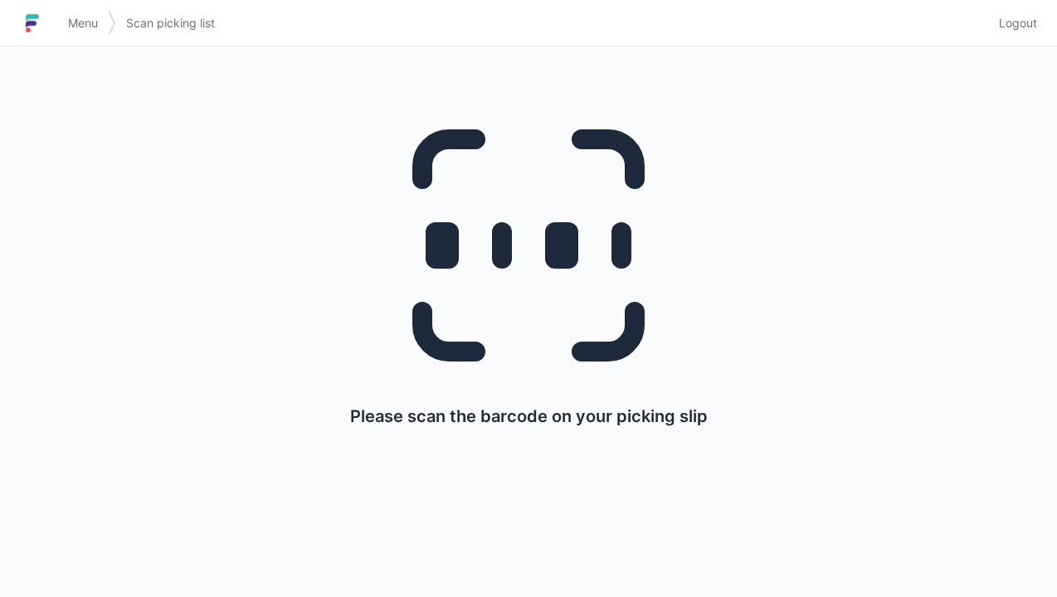
click at [1027, 33] on link "Logout" at bounding box center [1013, 23] width 48 height 30
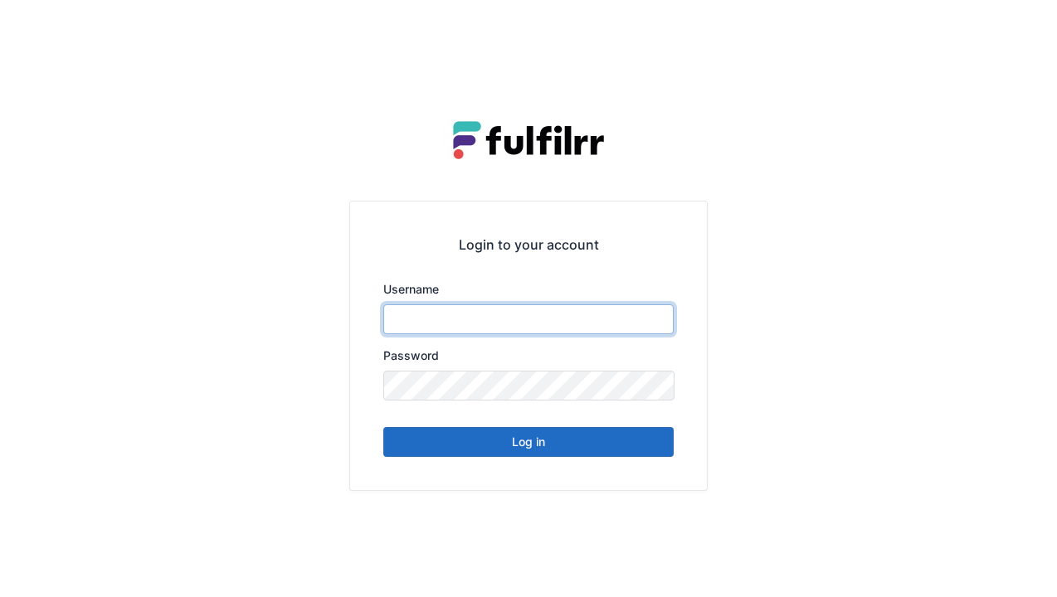
type input "******"
click at [633, 450] on button "Log in" at bounding box center [528, 442] width 290 height 30
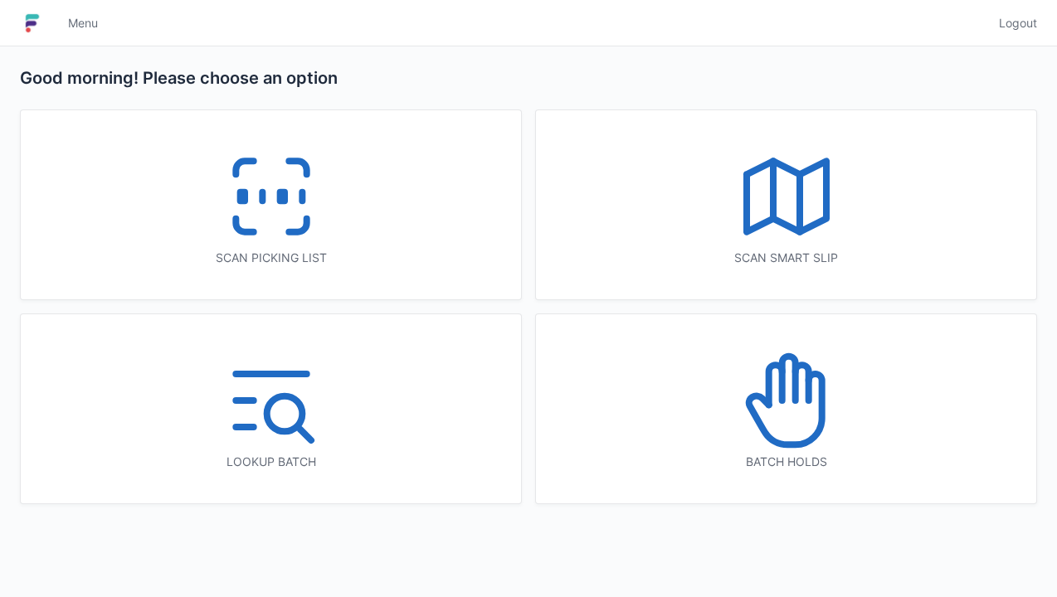
click at [852, 464] on div "Batch holds" at bounding box center [786, 462] width 434 height 17
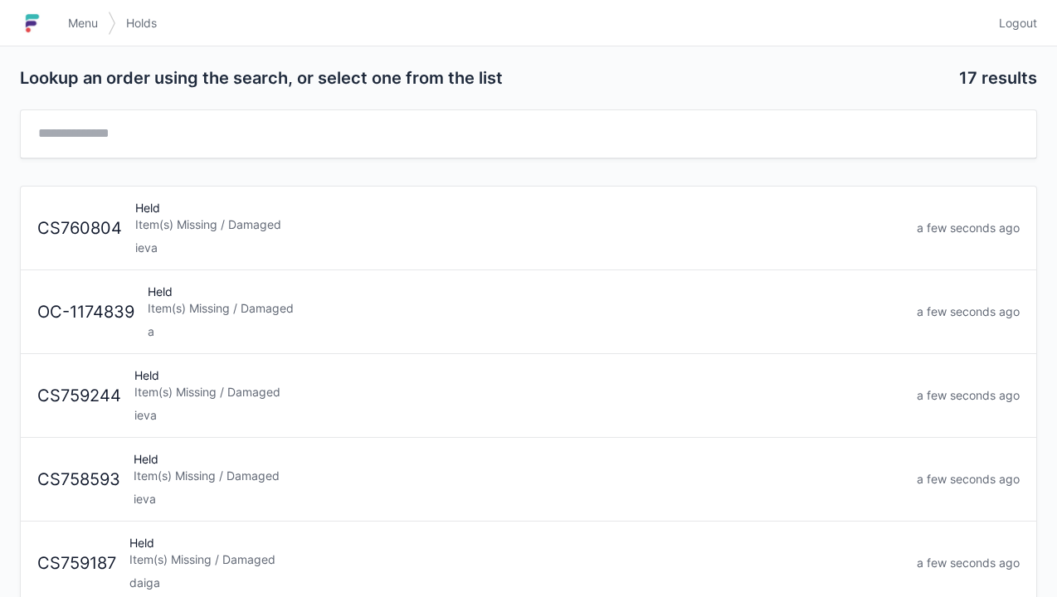
click at [564, 300] on div "Item(s) Missing / Damaged" at bounding box center [526, 308] width 756 height 17
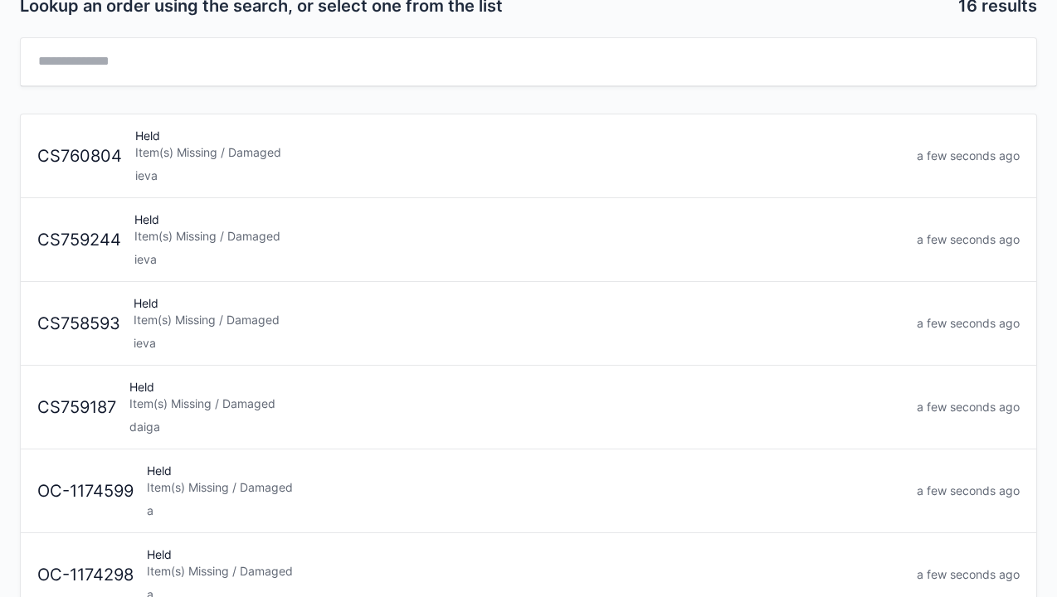
scroll to position [128, 0]
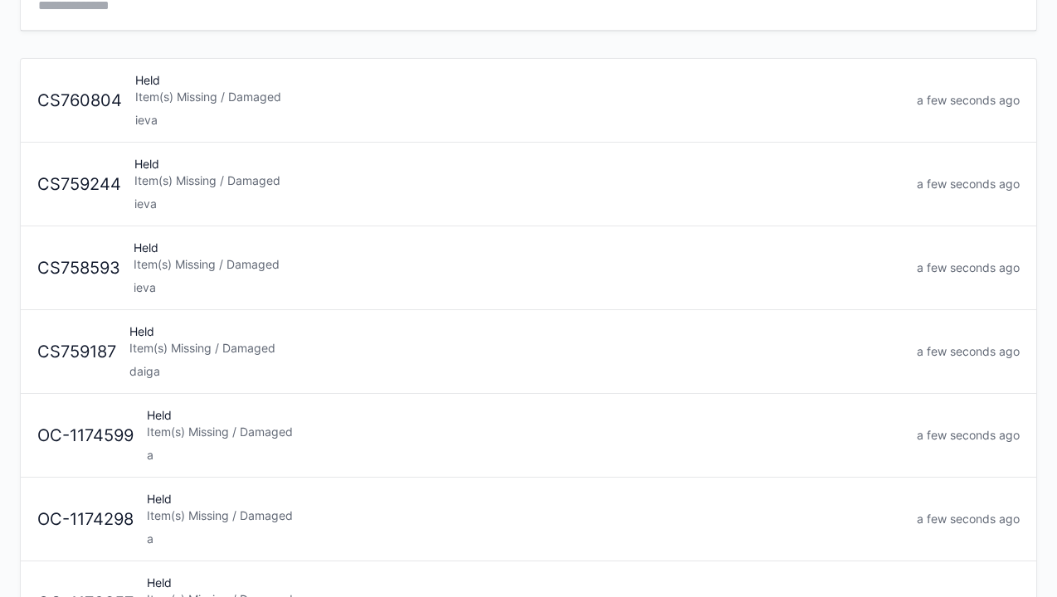
click at [310, 453] on div "a" at bounding box center [525, 455] width 756 height 17
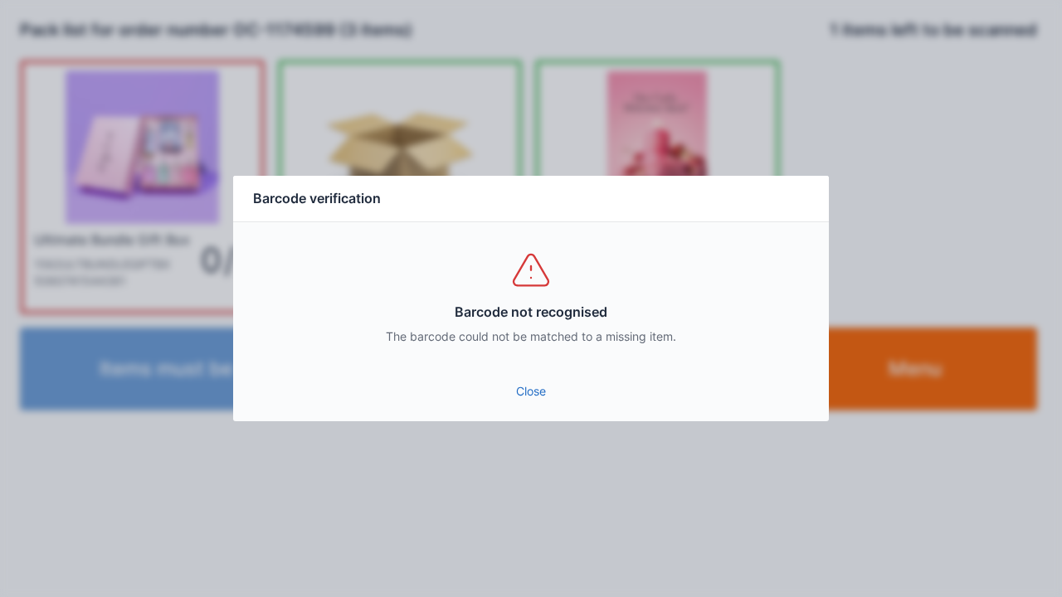
click at [537, 382] on link "Close" at bounding box center [530, 392] width 569 height 30
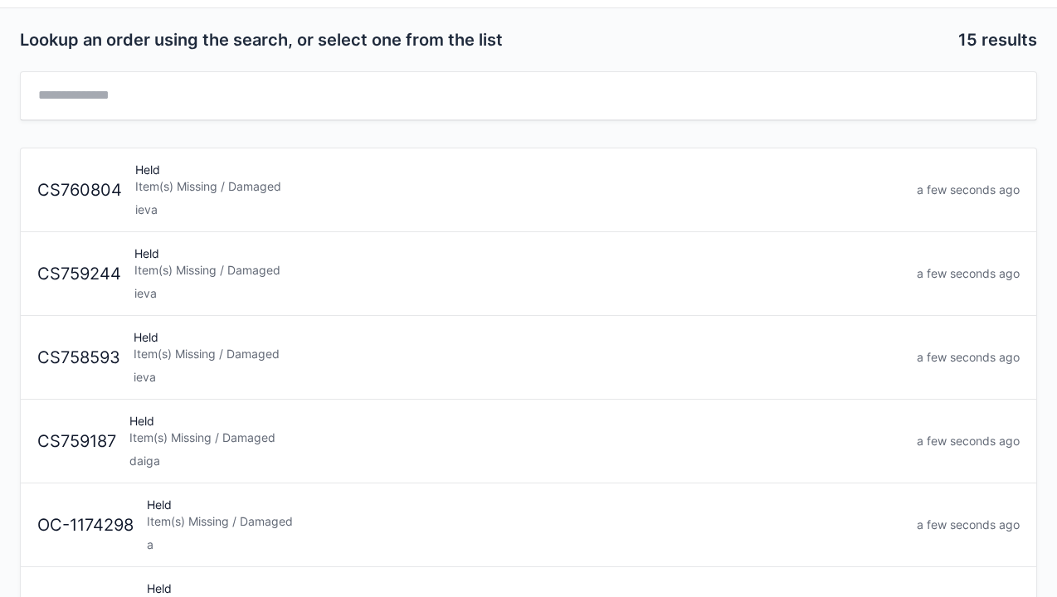
scroll to position [76, 0]
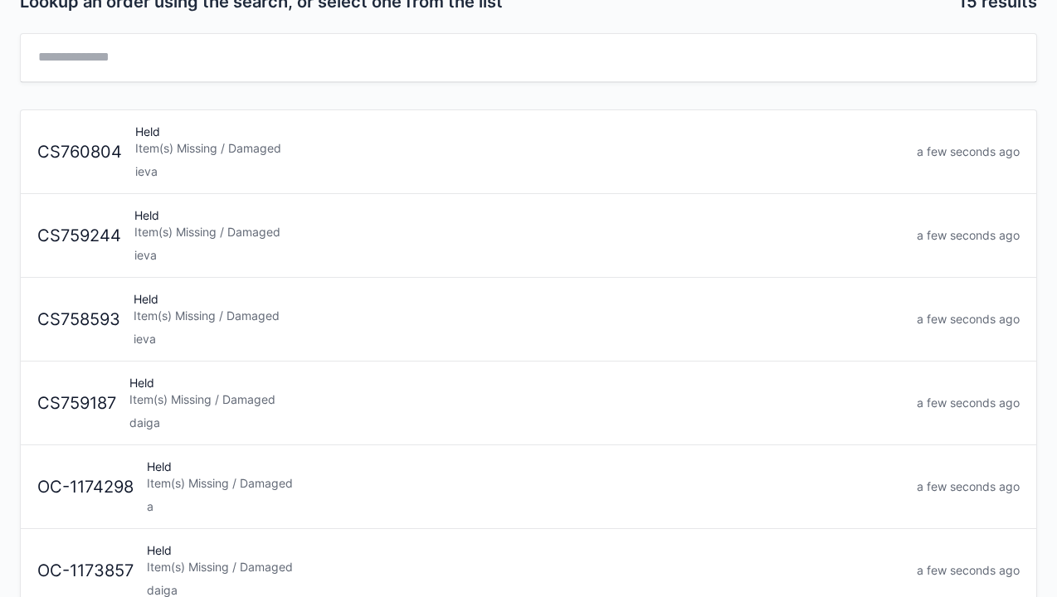
click at [327, 512] on link "OC-1174298 Held Item(s) Missing / Damaged a a few seconds ago" at bounding box center [528, 487] width 1015 height 84
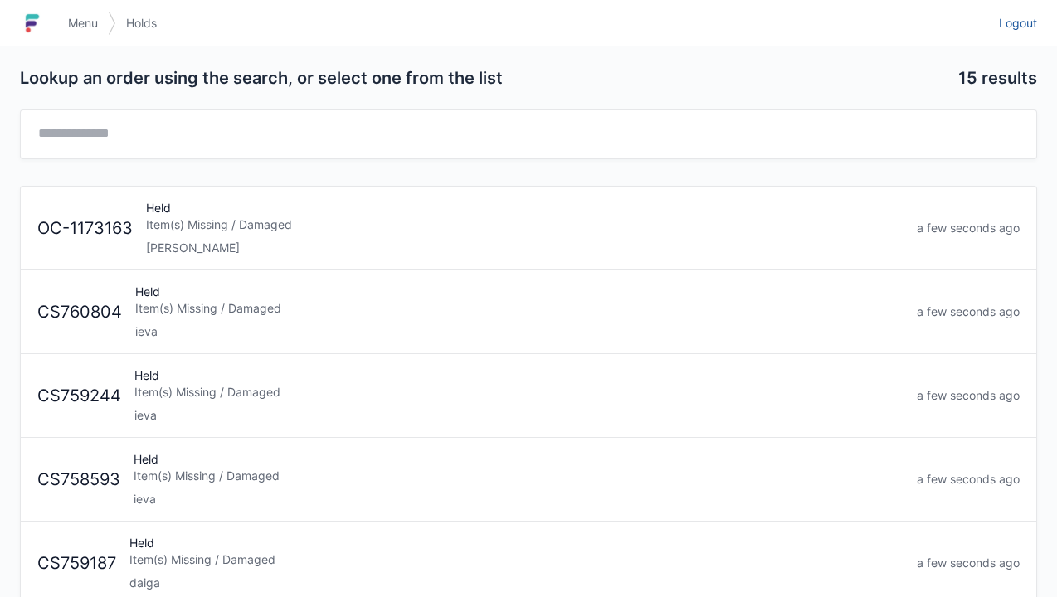
click at [1025, 36] on link "Logout" at bounding box center [1013, 23] width 48 height 30
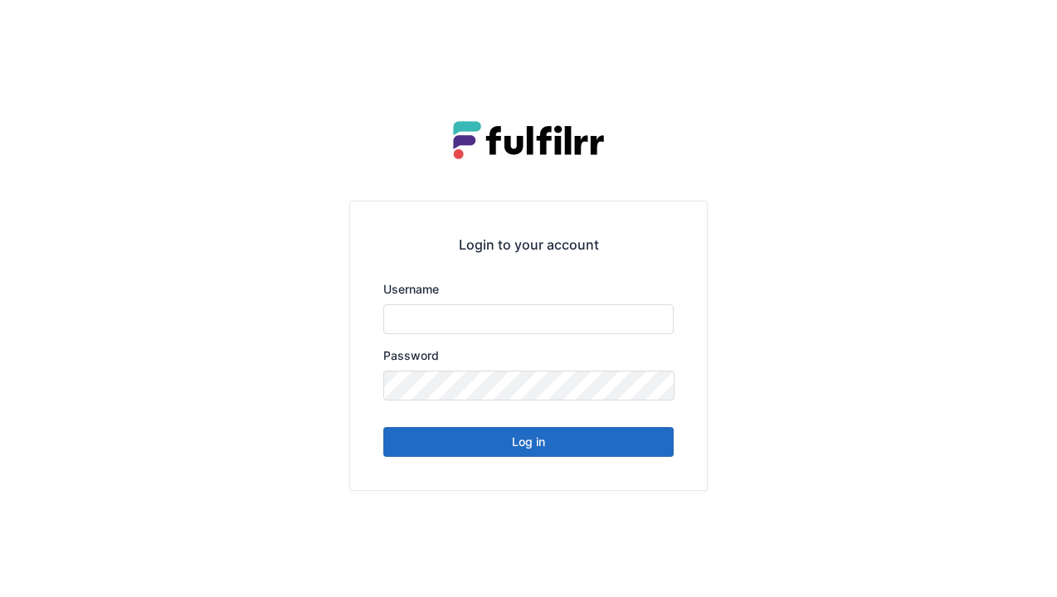
type input "******"
click at [618, 443] on button "Log in" at bounding box center [528, 442] width 290 height 30
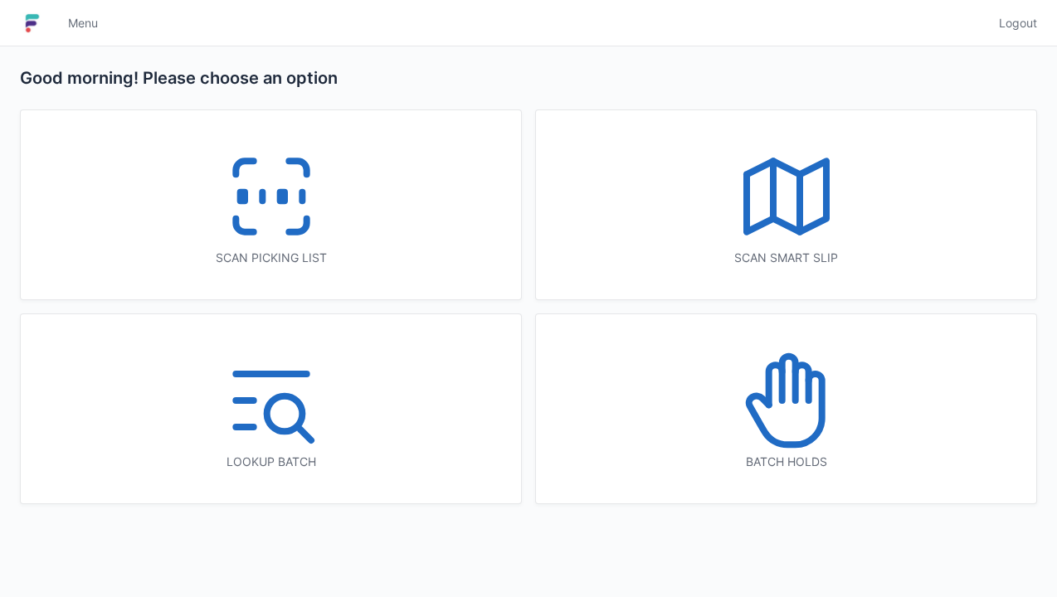
click at [403, 246] on div "Scan picking list" at bounding box center [271, 204] width 500 height 189
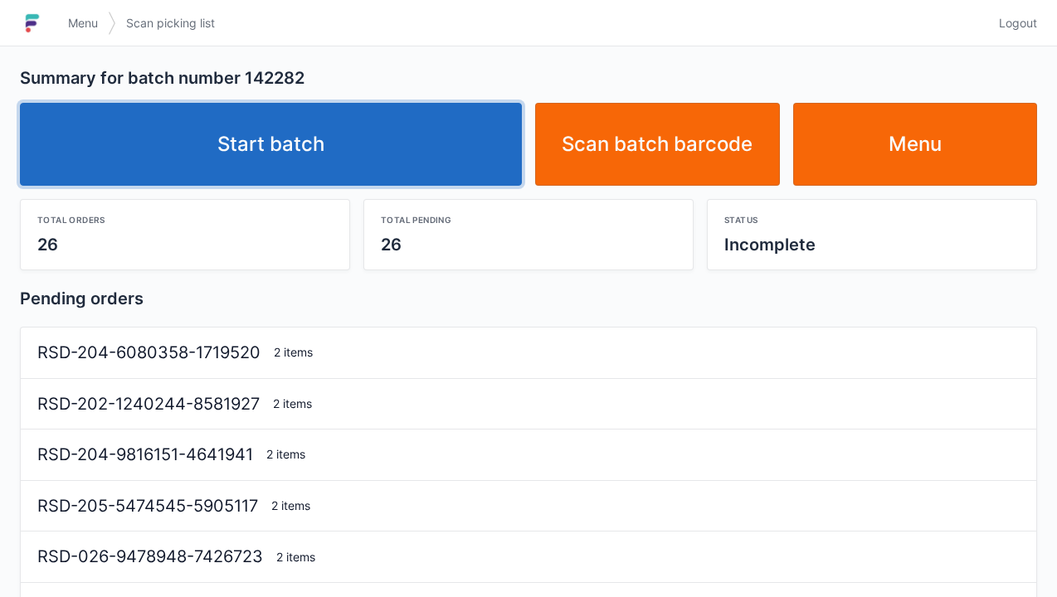
click at [439, 158] on link "Start batch" at bounding box center [271, 144] width 502 height 83
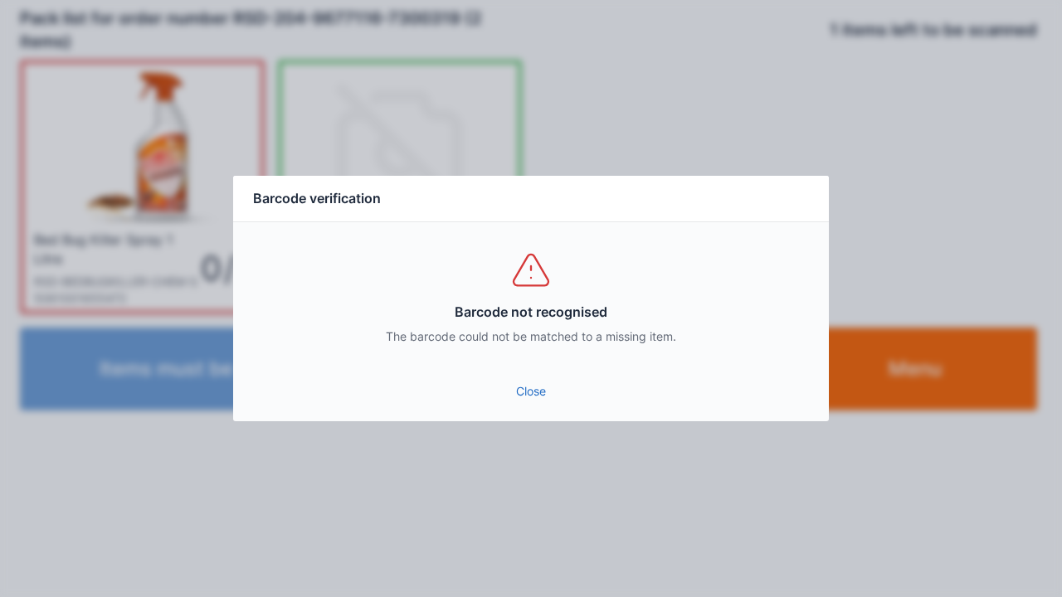
click at [538, 386] on link "Close" at bounding box center [530, 392] width 569 height 30
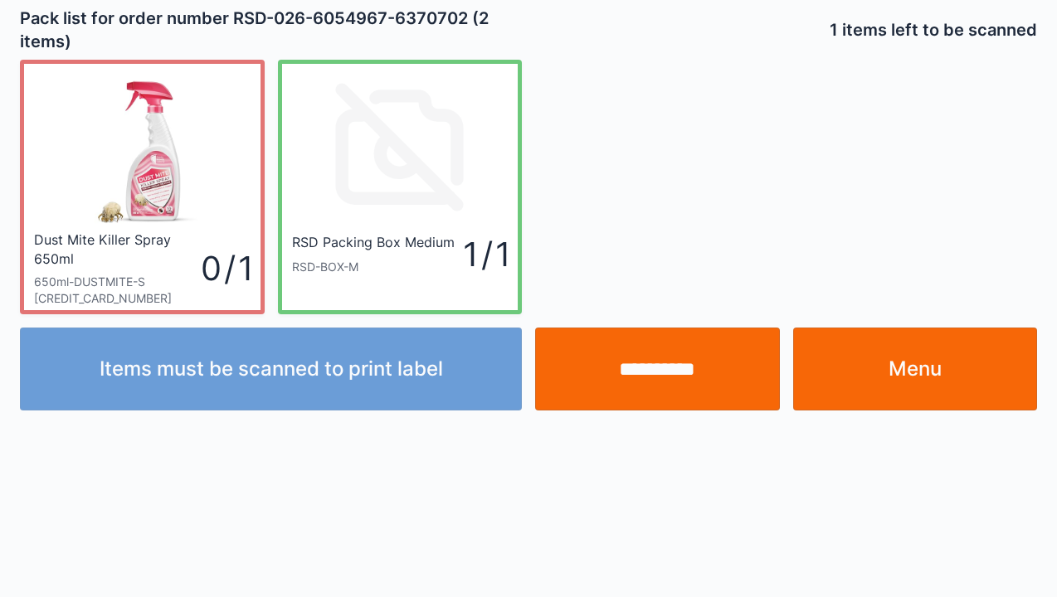
click at [669, 362] on input "**********" at bounding box center [657, 369] width 245 height 83
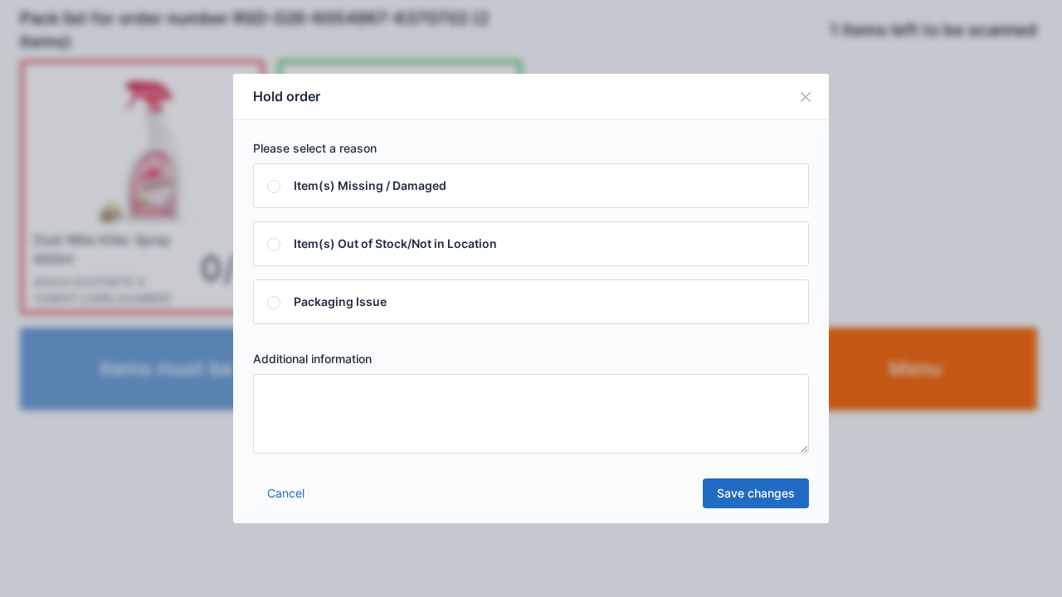
click at [432, 437] on textarea at bounding box center [531, 414] width 556 height 80
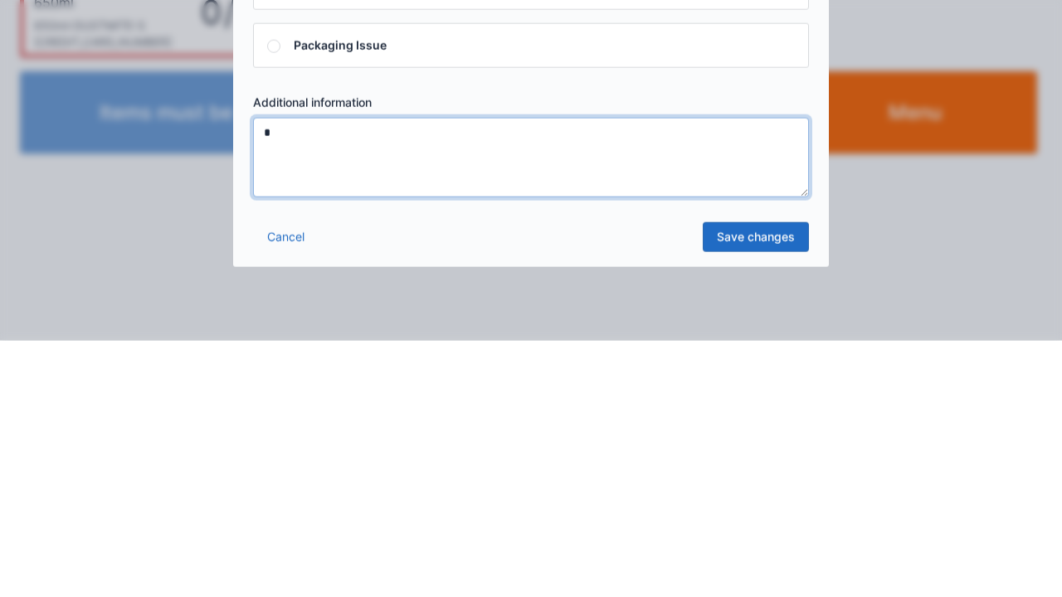
type textarea "*"
click at [722, 498] on link "Save changes" at bounding box center [756, 494] width 106 height 30
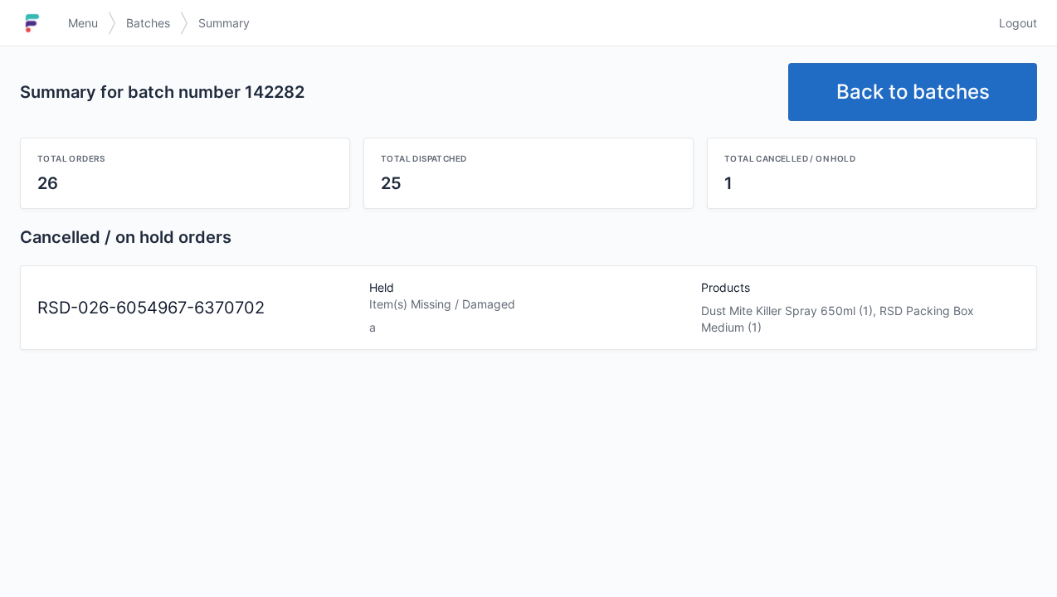
click at [896, 112] on link "Back to batches" at bounding box center [912, 92] width 249 height 58
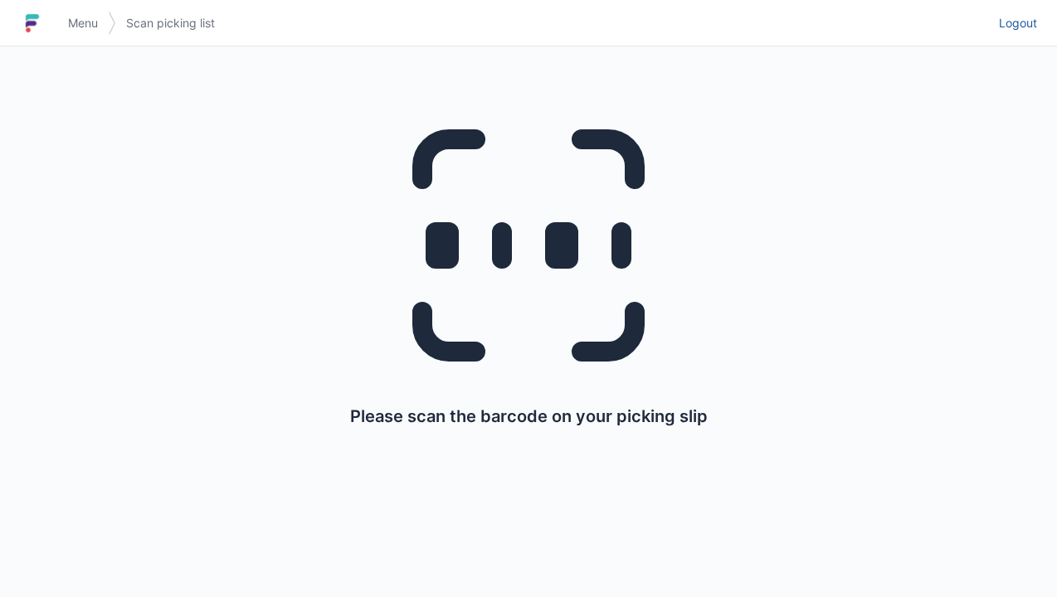
click at [1009, 36] on link "Logout" at bounding box center [1013, 23] width 48 height 30
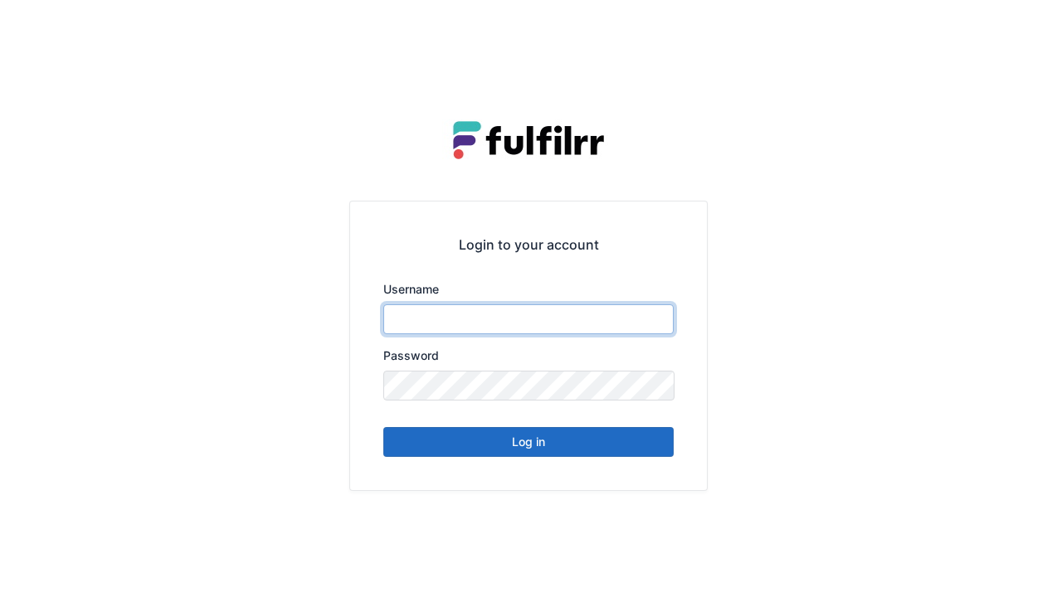
type input "******"
click at [659, 444] on button "Log in" at bounding box center [528, 442] width 290 height 30
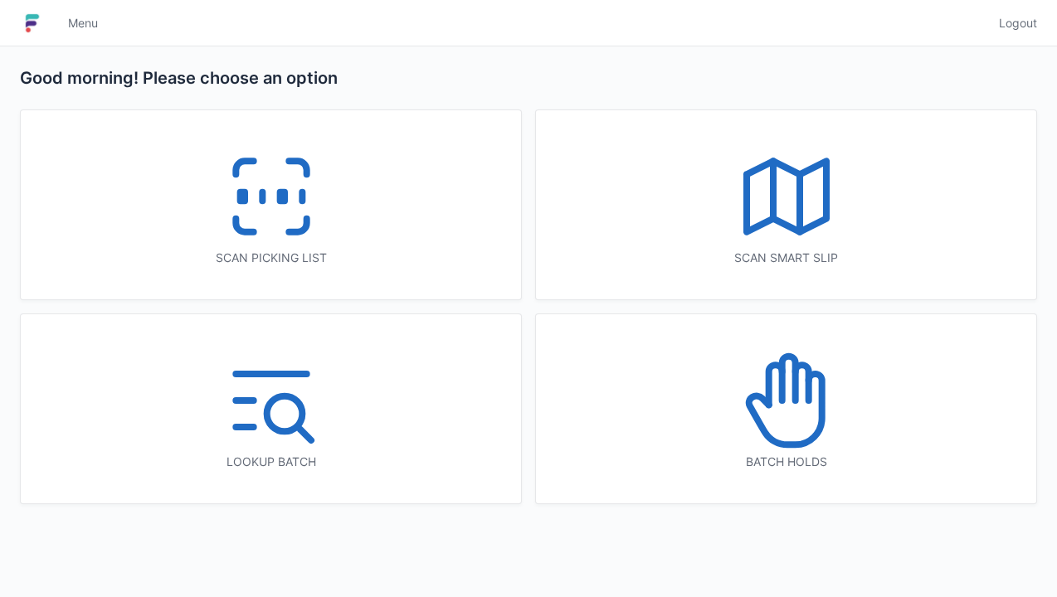
click at [388, 241] on div "Scan picking list" at bounding box center [271, 204] width 500 height 189
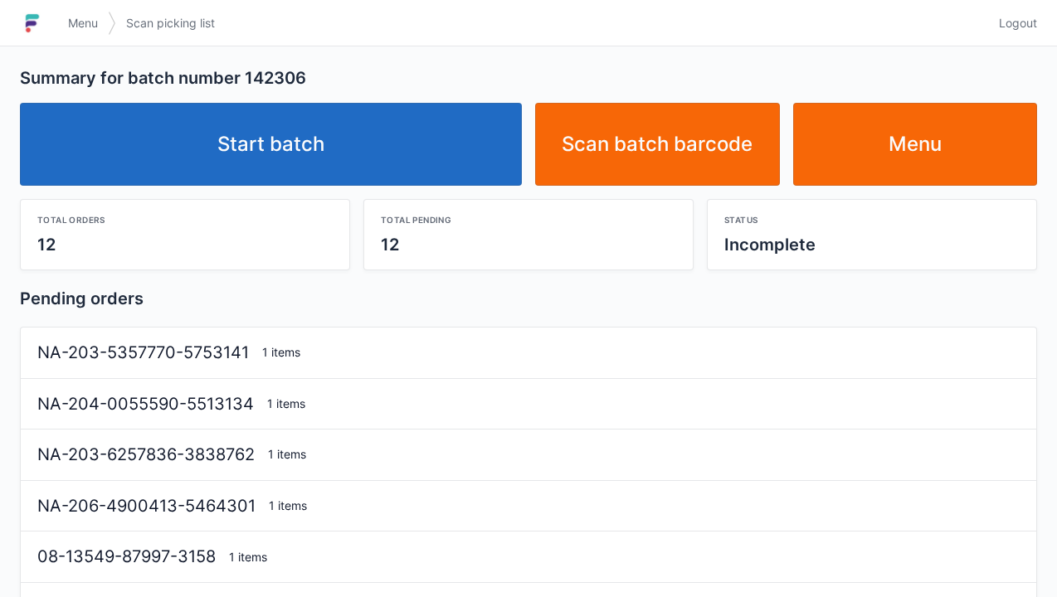
click at [463, 182] on link "Start batch" at bounding box center [271, 144] width 502 height 83
